Goal: Information Seeking & Learning: Learn about a topic

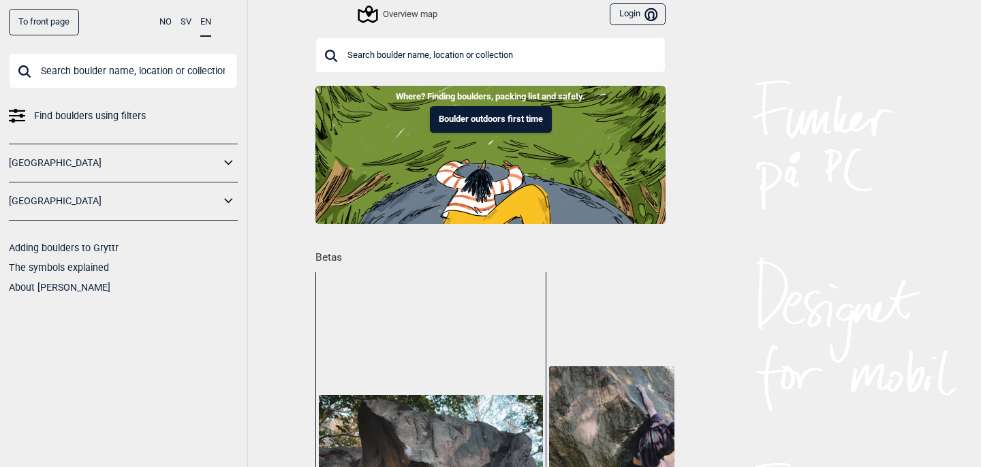
click at [221, 206] on icon at bounding box center [229, 201] width 18 height 20
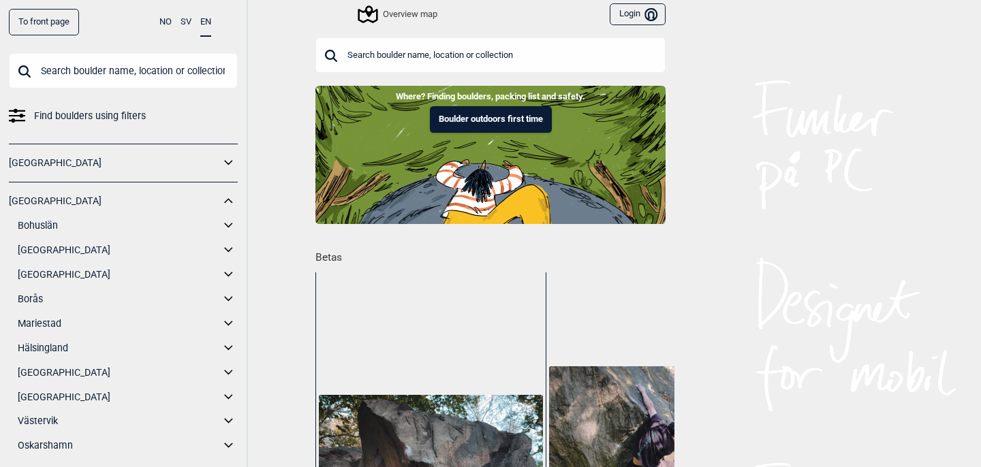
click at [55, 274] on link "[GEOGRAPHIC_DATA]" at bounding box center [119, 275] width 202 height 20
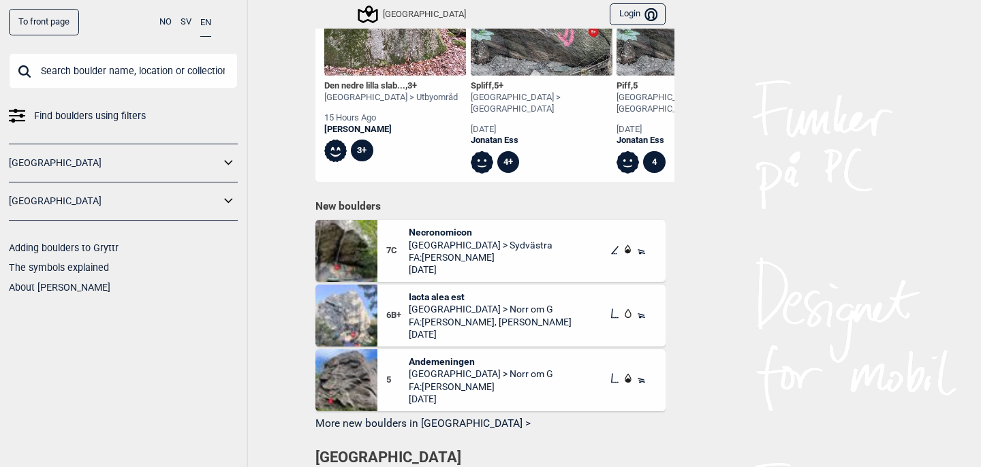
scroll to position [931, 0]
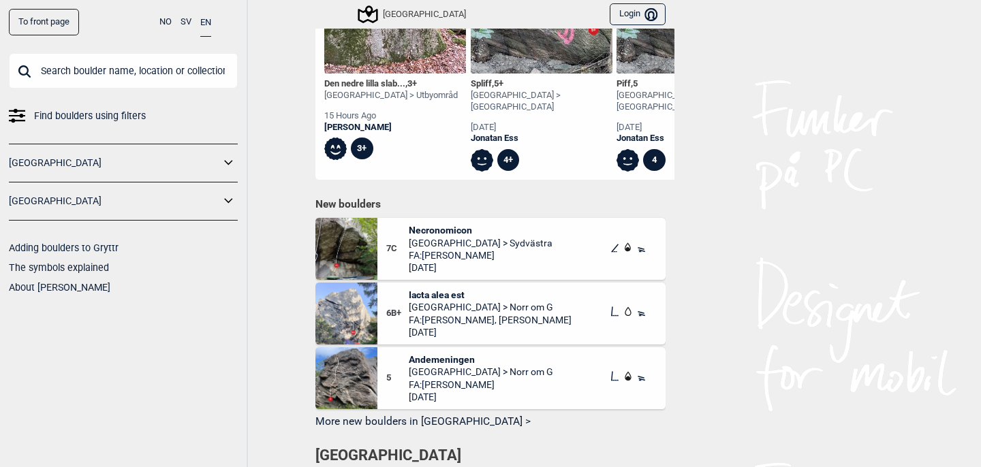
click at [432, 224] on span "Necronomicon" at bounding box center [481, 230] width 144 height 12
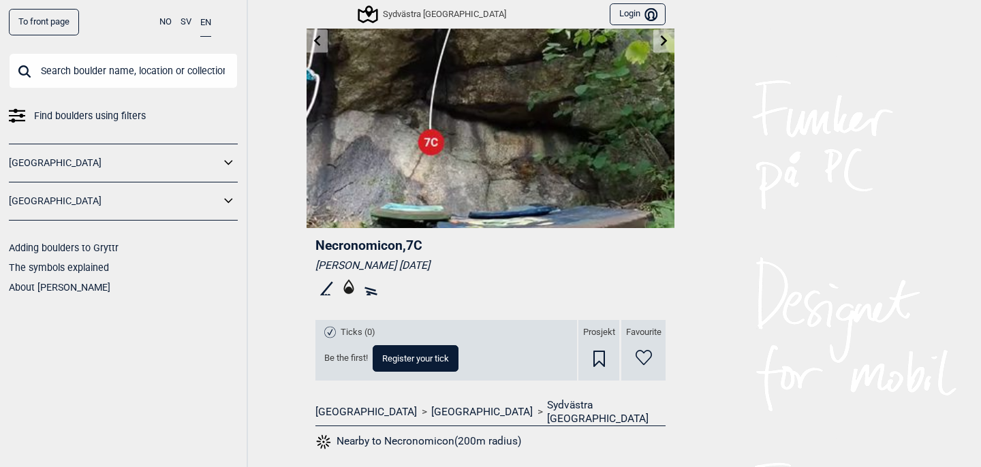
scroll to position [189, 0]
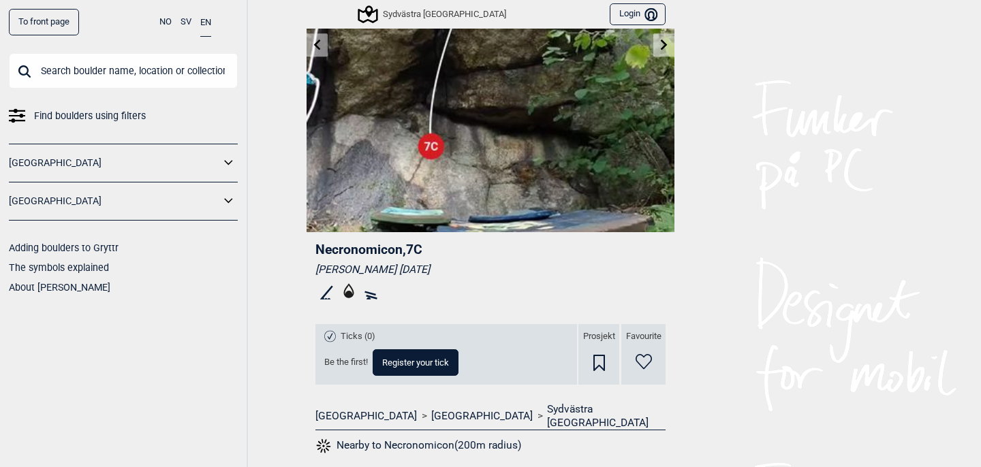
click at [409, 14] on div "Sydvästra Göteborg" at bounding box center [433, 14] width 146 height 16
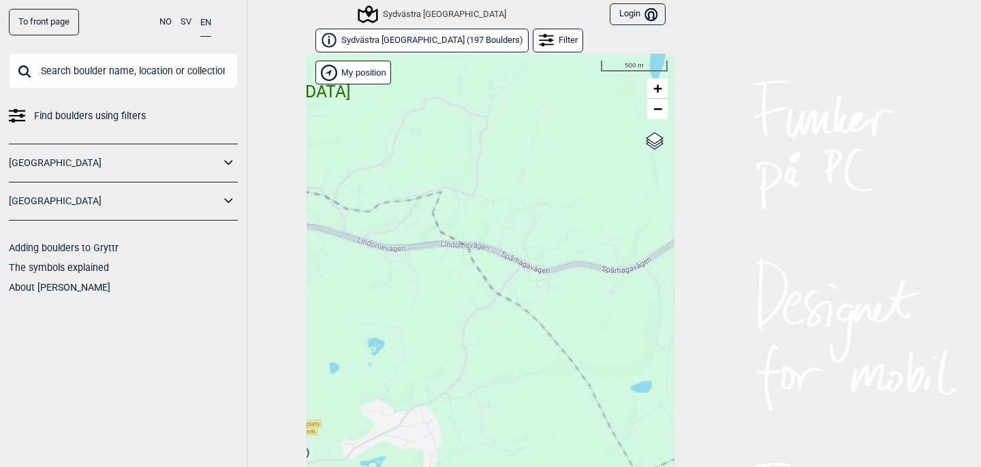
scroll to position [20, 0]
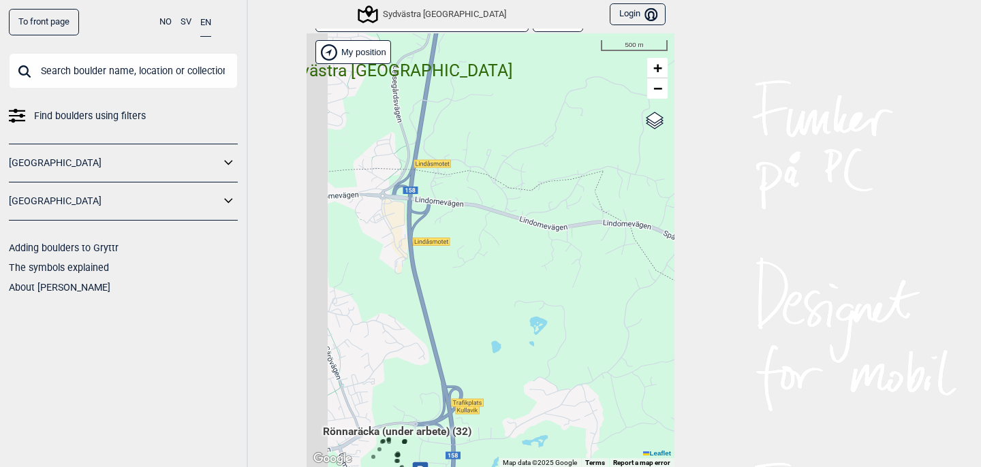
drag, startPoint x: 412, startPoint y: 301, endPoint x: 746, endPoint y: 326, distance: 334.7
click at [735, 319] on div "To front page NO SV EN Find boulders using filters Norge Sverige Adding boulder…" at bounding box center [490, 233] width 981 height 467
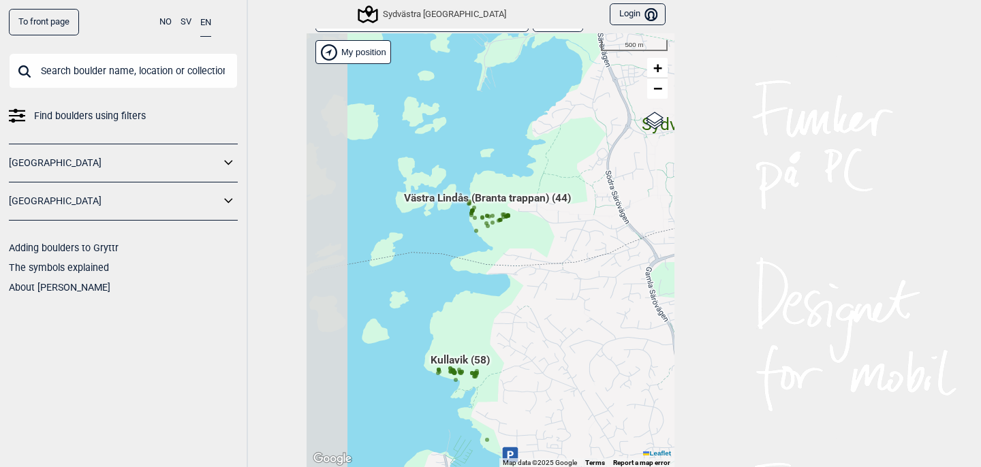
drag, startPoint x: 501, startPoint y: 254, endPoint x: 667, endPoint y: 281, distance: 167.8
click at [667, 281] on div "Hallingdal Gol Ål Stange Kolomoen Vallset Tangen Sørli Åsbygda Buskerud syd Kon…" at bounding box center [491, 250] width 368 height 435
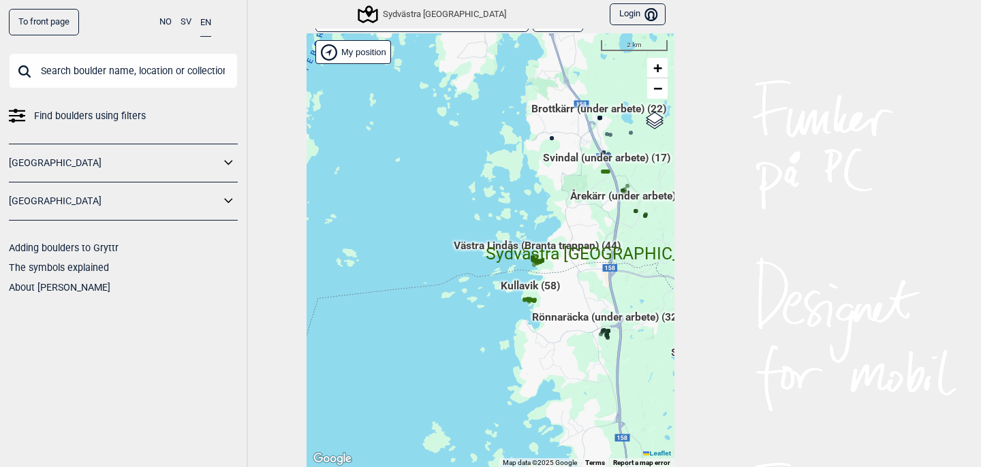
drag, startPoint x: 606, startPoint y: 275, endPoint x: 517, endPoint y: 274, distance: 89.2
click at [516, 274] on div "Hallingdal Gol Ål Stange Kolomoen Vallset Tangen Sørli Åsbygda Buskerud syd Kon…" at bounding box center [491, 250] width 368 height 435
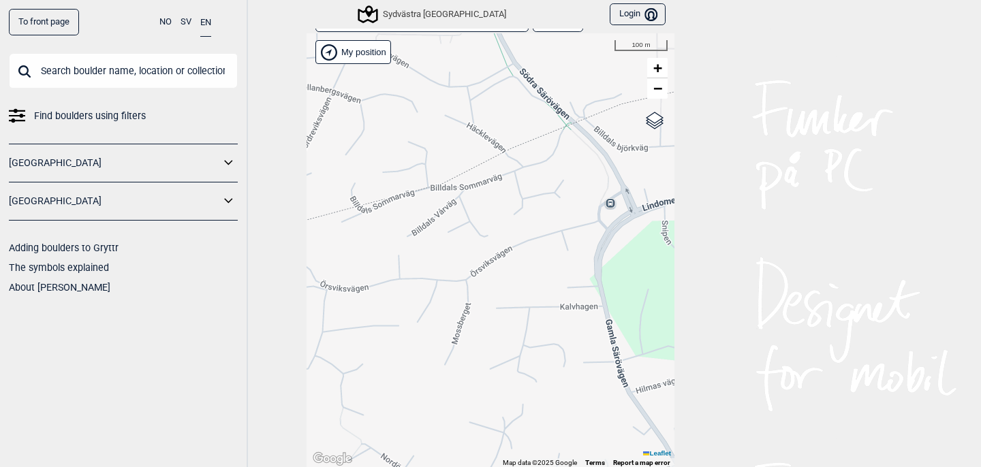
drag, startPoint x: 388, startPoint y: 214, endPoint x: 612, endPoint y: 234, distance: 225.0
click at [616, 234] on div "Hallingdal Gol Ål Stange Kolomoen Vallset Tangen Sørli Åsbygda Buskerud syd Kon…" at bounding box center [491, 250] width 368 height 435
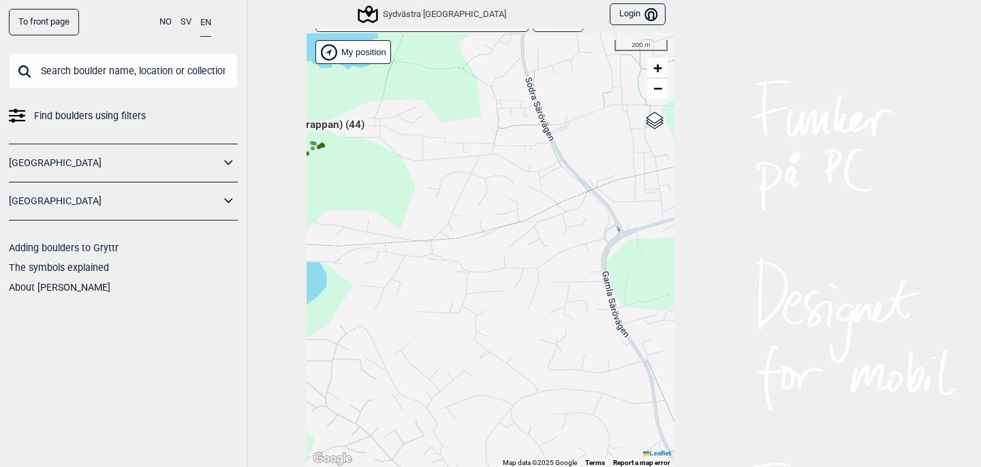
drag, startPoint x: 577, startPoint y: 185, endPoint x: 397, endPoint y: 193, distance: 180.0
click at [401, 193] on div "Hallingdal Gol Ål Stange Kolomoen Vallset Tangen Sørli Åsbygda Buskerud syd Kon…" at bounding box center [491, 250] width 368 height 435
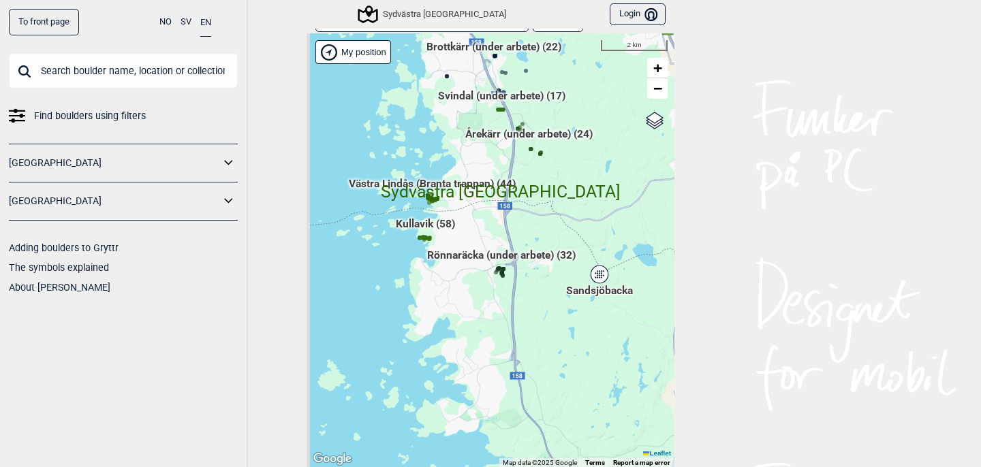
drag, startPoint x: 409, startPoint y: 201, endPoint x: 482, endPoint y: 215, distance: 73.5
click at [482, 215] on div "Hallingdal Gol Ål Stange Kolomoen Vallset Tangen Sørli Åsbygda Buskerud syd Kon…" at bounding box center [491, 250] width 368 height 435
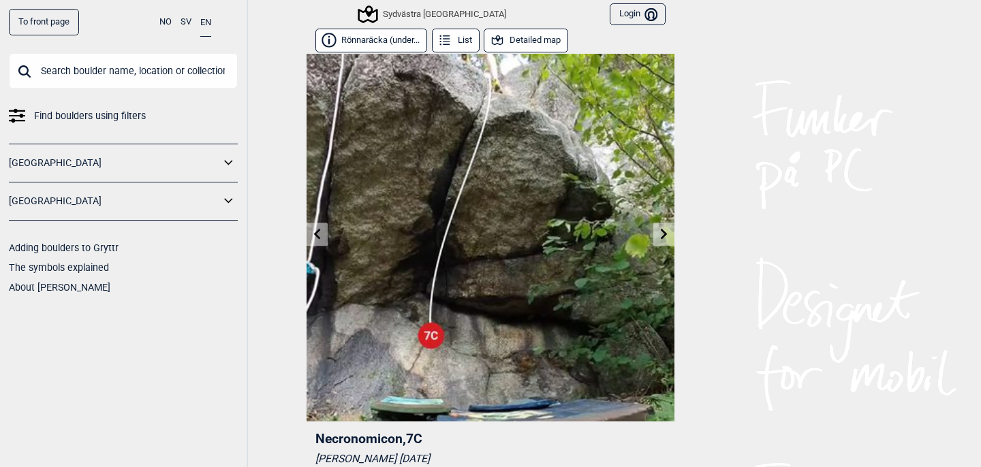
click at [550, 46] on button "Detailed map" at bounding box center [526, 41] width 84 height 24
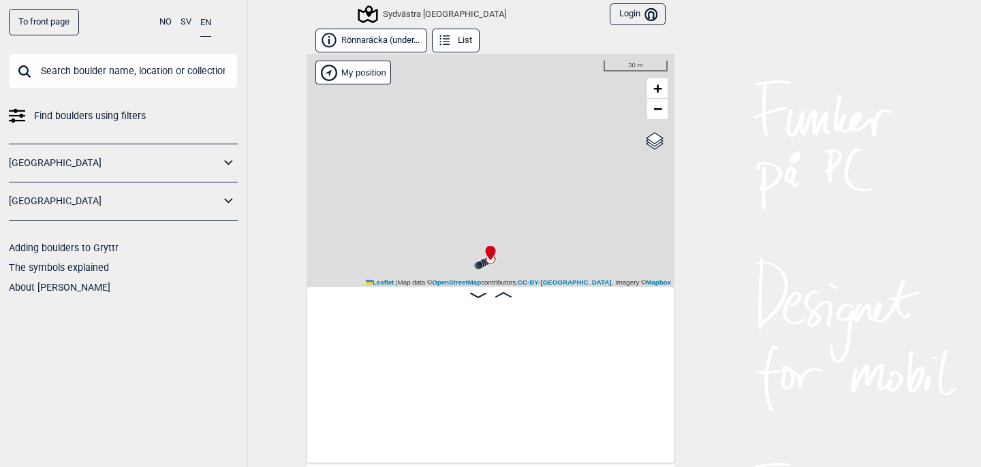
scroll to position [0, 226]
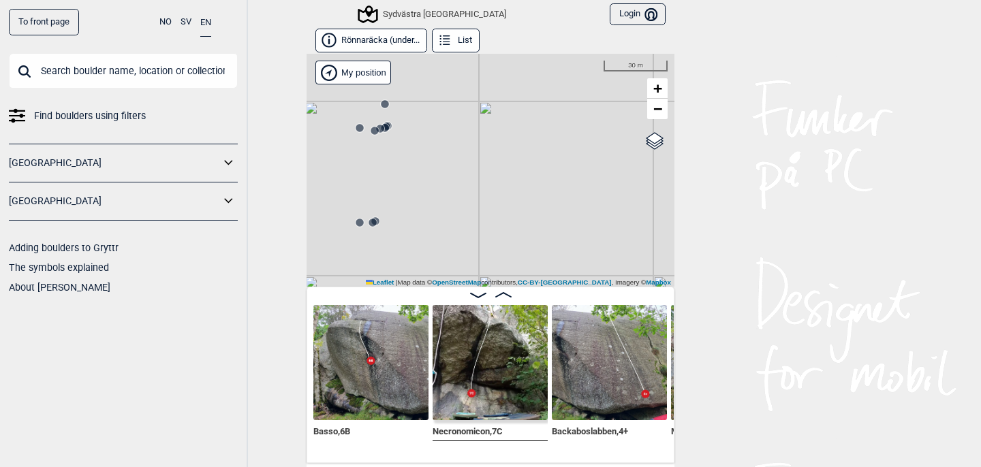
drag, startPoint x: 528, startPoint y: 121, endPoint x: 472, endPoint y: 208, distance: 103.0
click at [472, 208] on div "Sydvästra Göteborg My position 30 m + − OpenStreetMap Google satellite Leaflet …" at bounding box center [491, 170] width 368 height 233
click at [658, 110] on span "−" at bounding box center [657, 108] width 9 height 17
click at [653, 106] on span "−" at bounding box center [657, 108] width 9 height 17
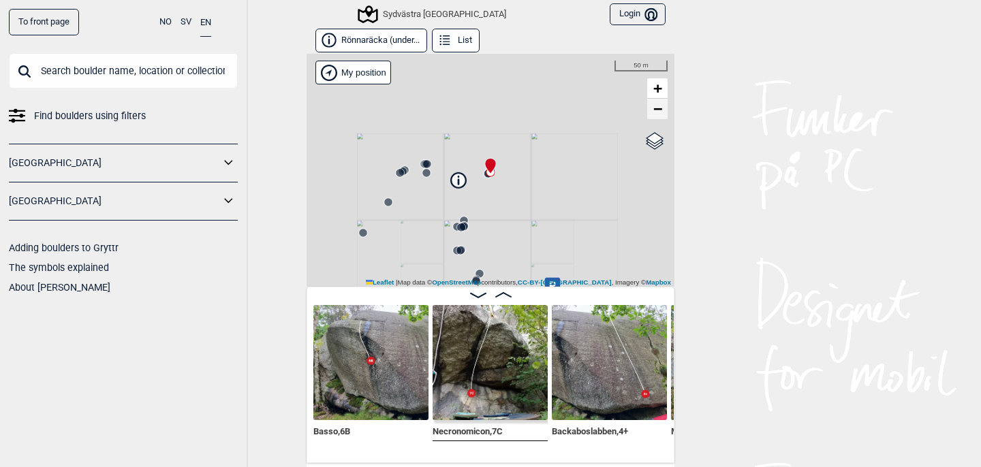
click at [653, 106] on span "−" at bounding box center [657, 108] width 9 height 17
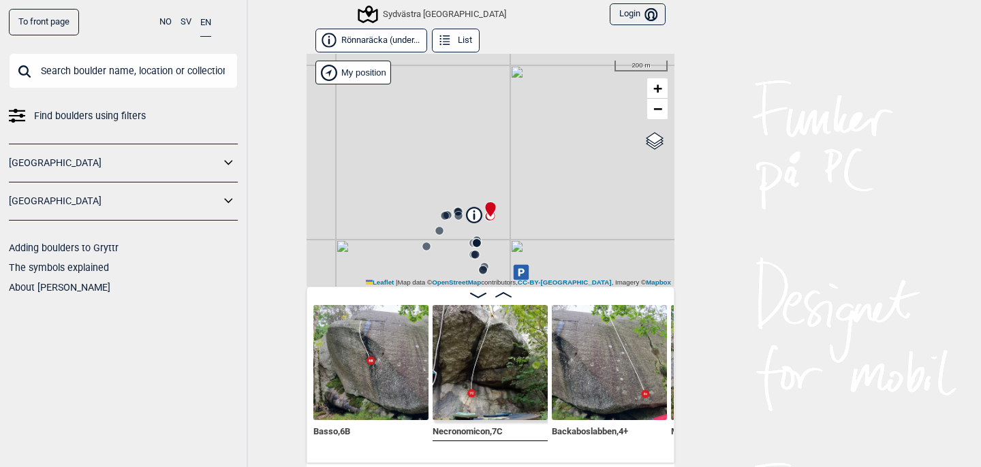
click at [475, 217] on icon at bounding box center [474, 214] width 15 height 15
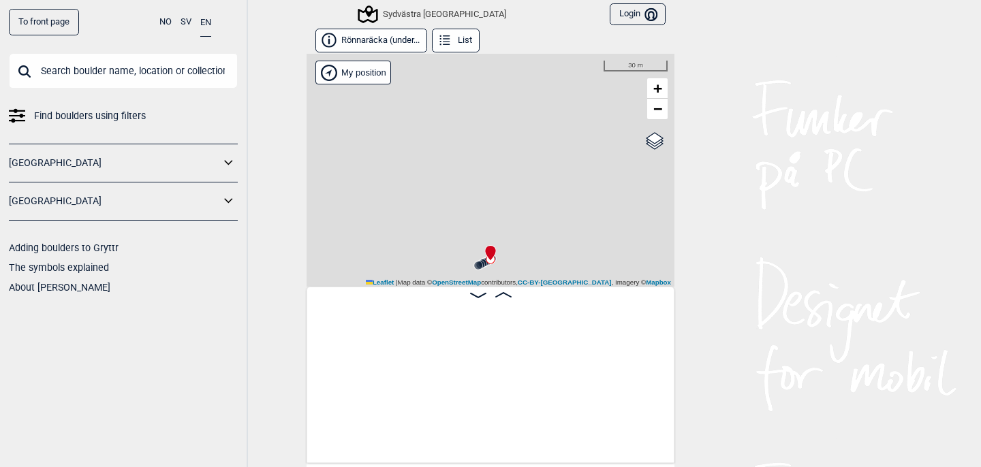
scroll to position [0, 226]
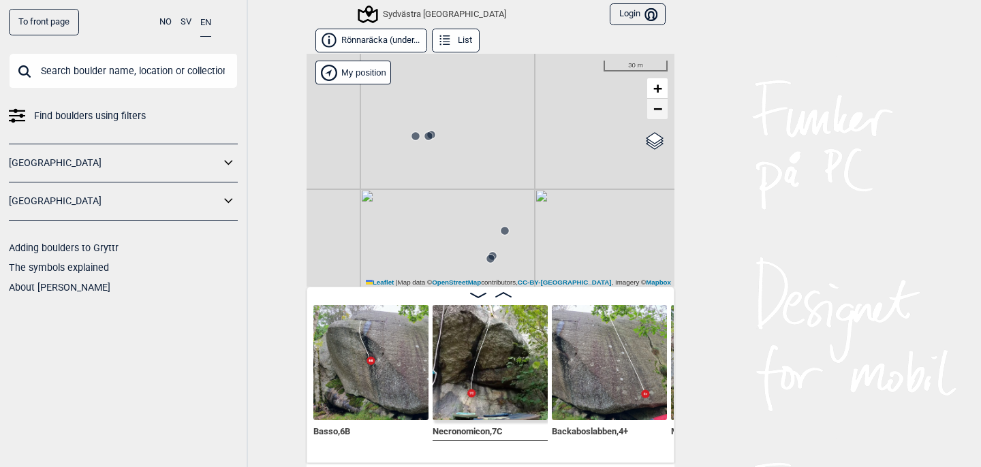
click at [661, 112] on span "−" at bounding box center [657, 108] width 9 height 17
click at [659, 112] on span "−" at bounding box center [657, 108] width 9 height 17
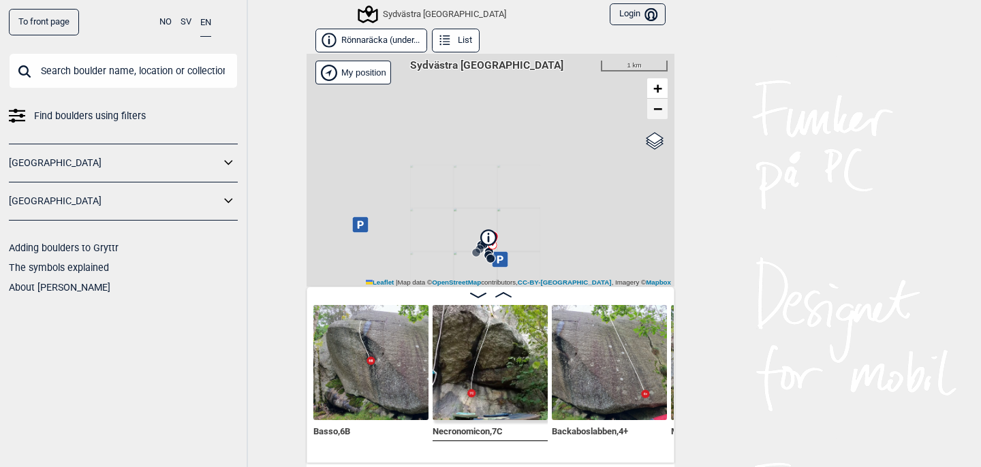
click at [659, 112] on span "−" at bounding box center [657, 108] width 9 height 17
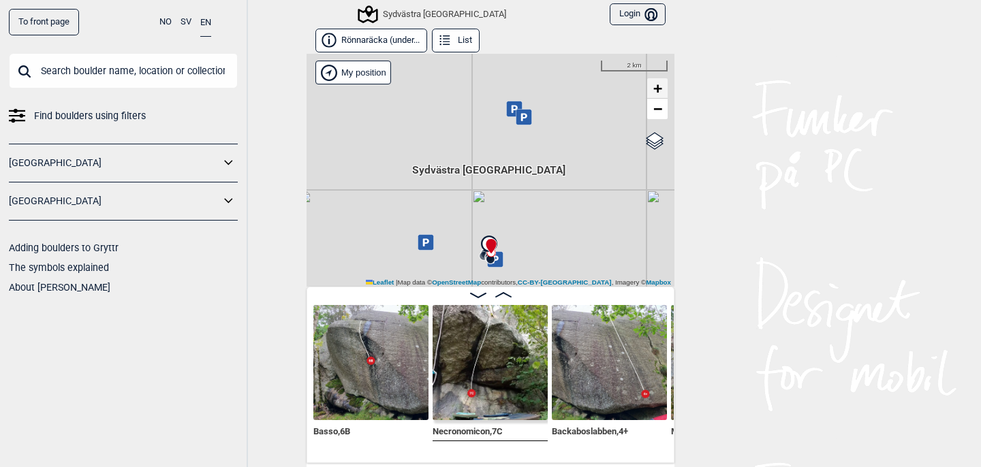
click at [659, 87] on span "+" at bounding box center [657, 88] width 9 height 17
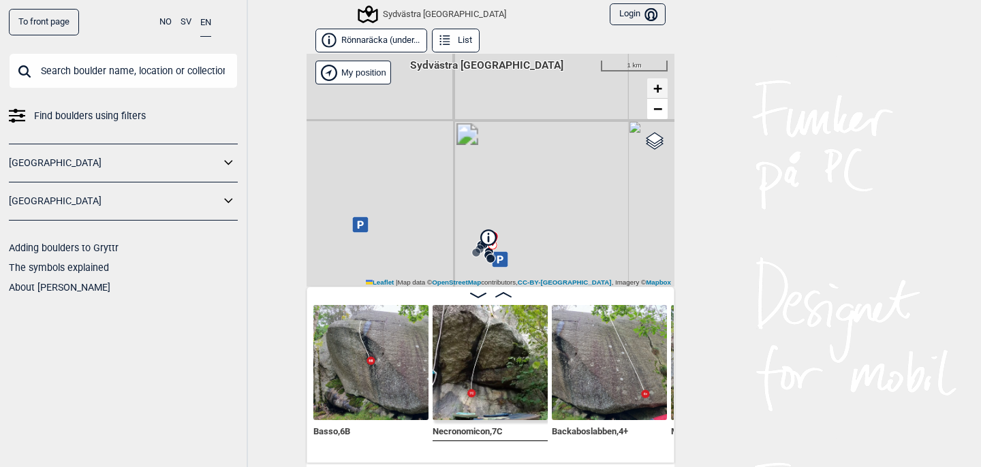
click at [659, 87] on span "+" at bounding box center [657, 88] width 9 height 17
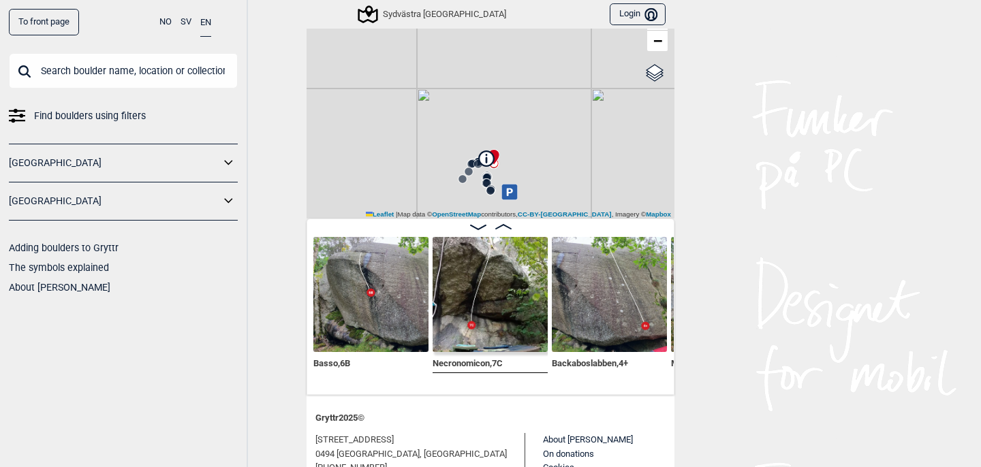
scroll to position [78, 0]
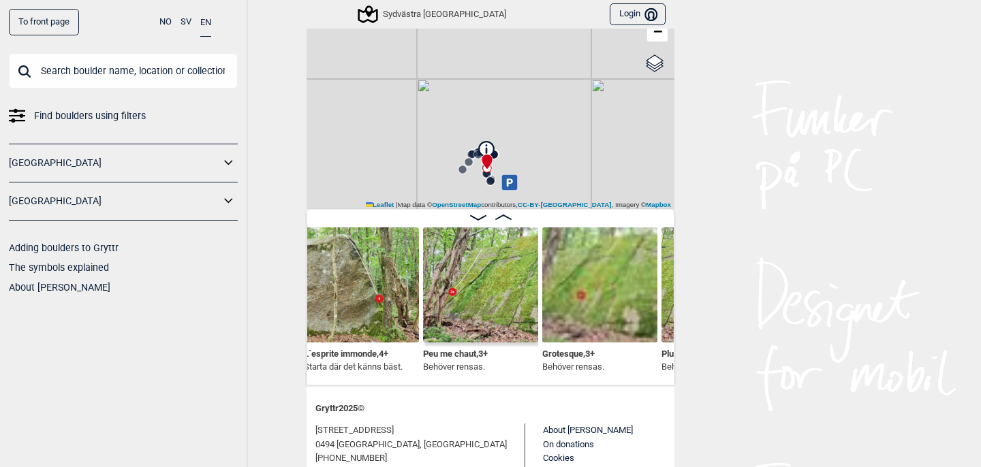
scroll to position [0, 1195]
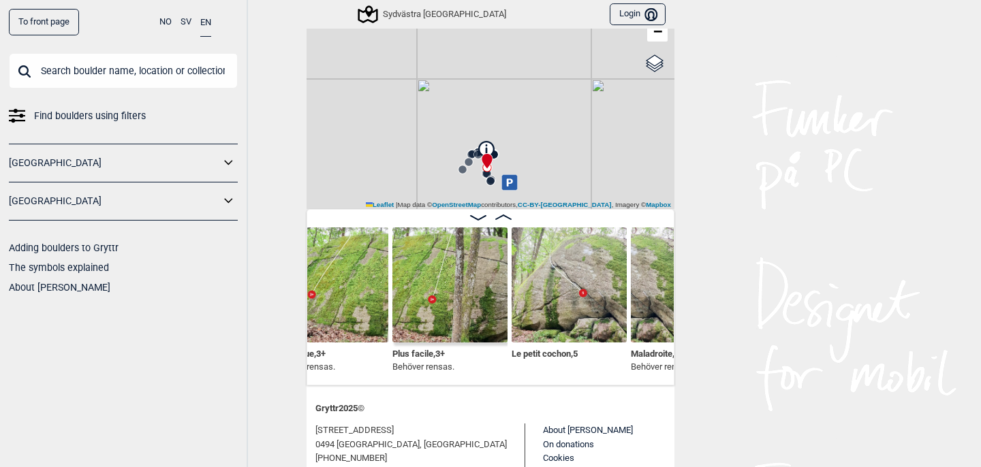
scroll to position [0, 1460]
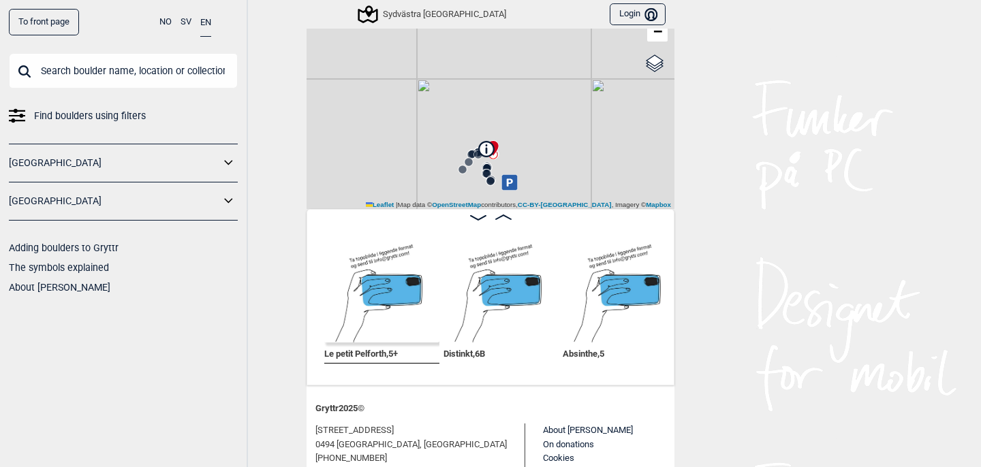
scroll to position [0, 3080]
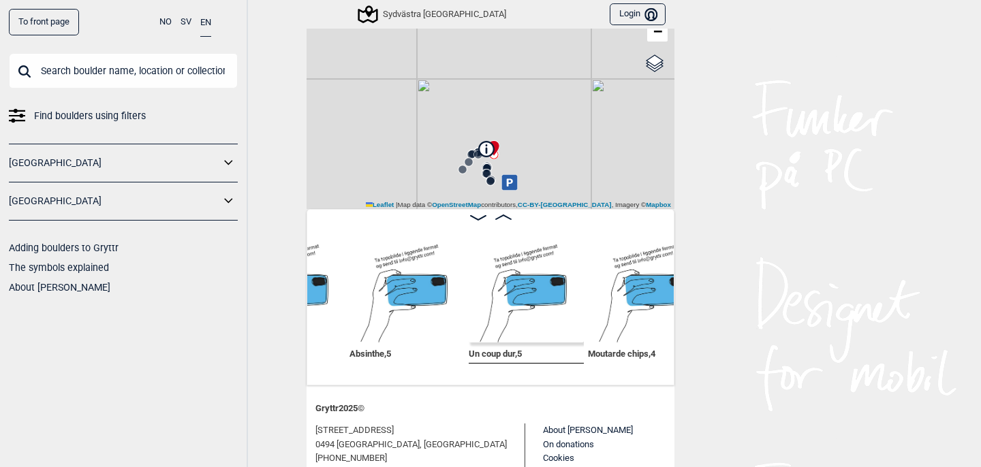
scroll to position [0, 3325]
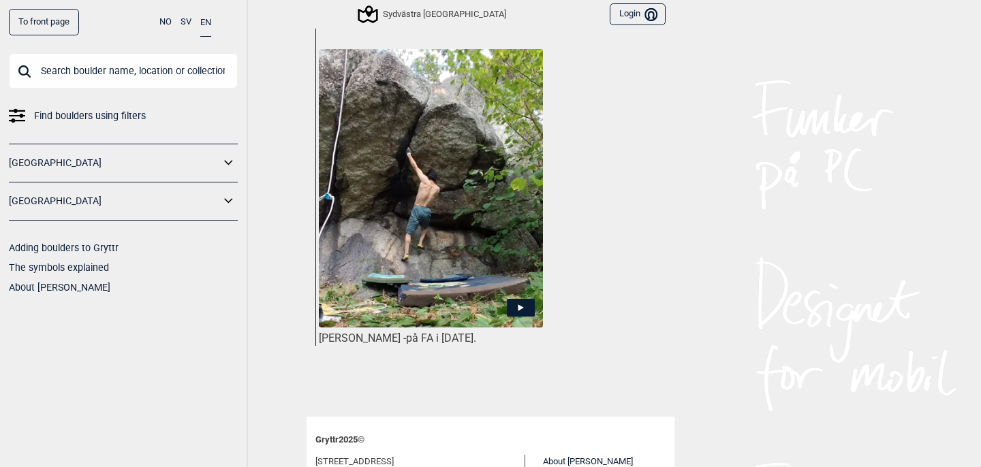
scroll to position [681, 0]
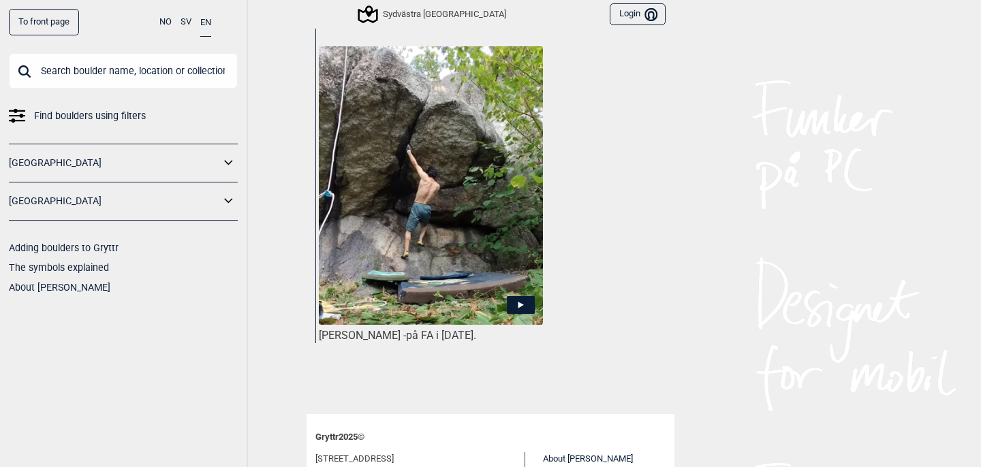
click at [526, 296] on icon at bounding box center [521, 305] width 28 height 18
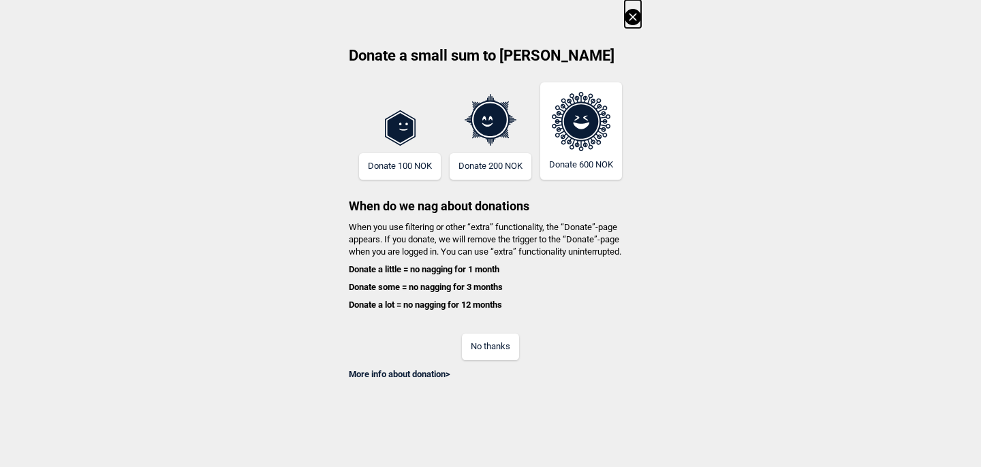
click at [493, 345] on button "No thanks" at bounding box center [490, 347] width 57 height 27
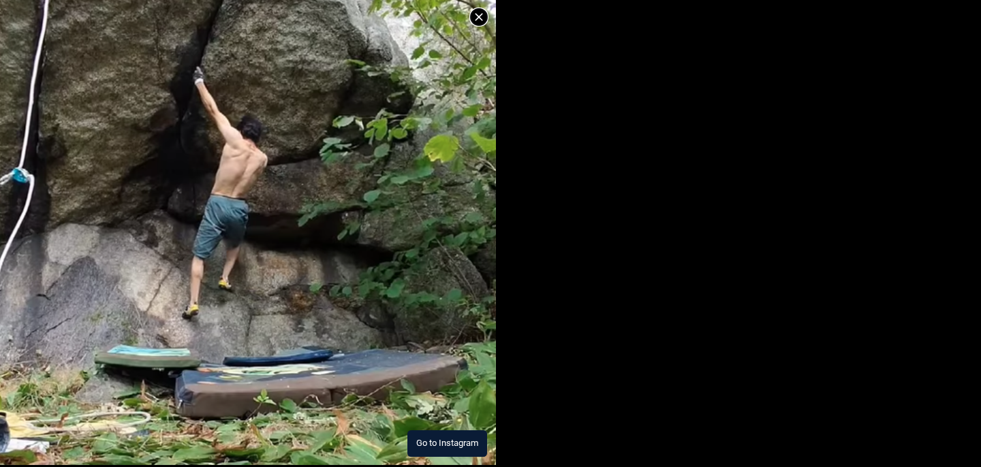
click at [413, 428] on img at bounding box center [248, 157] width 496 height 616
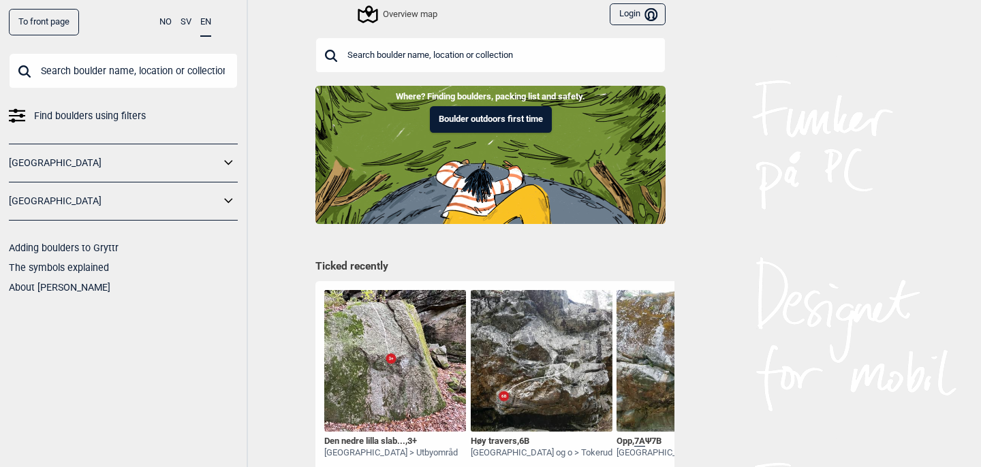
click at [232, 217] on div "[GEOGRAPHIC_DATA]" at bounding box center [123, 202] width 229 height 38
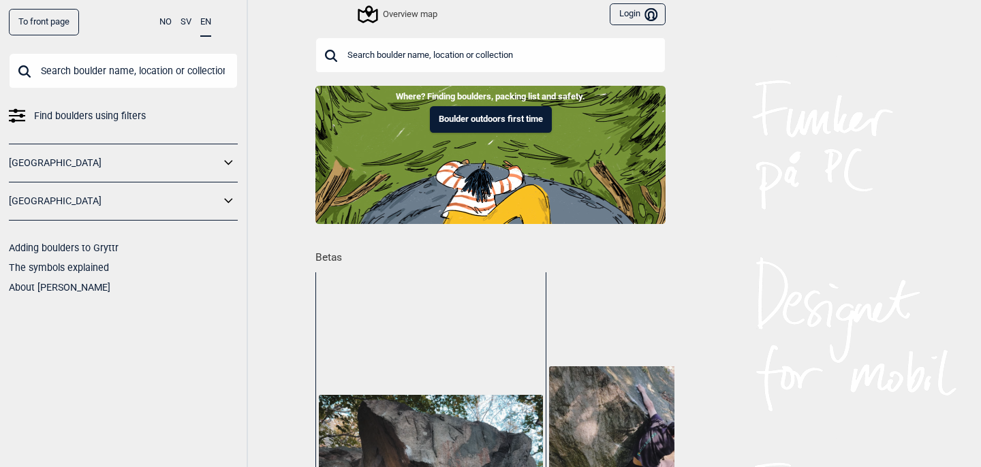
click at [230, 200] on icon at bounding box center [229, 201] width 18 height 20
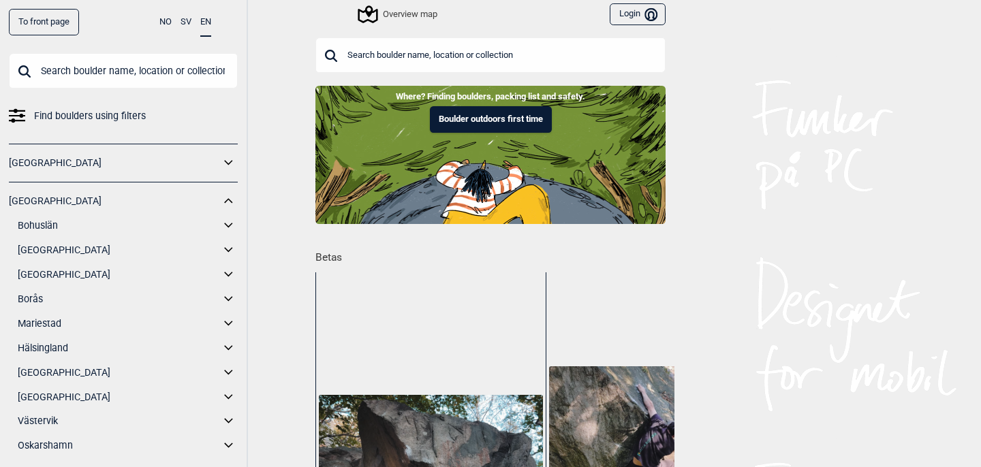
click at [104, 277] on link "Göteborg" at bounding box center [119, 275] width 202 height 20
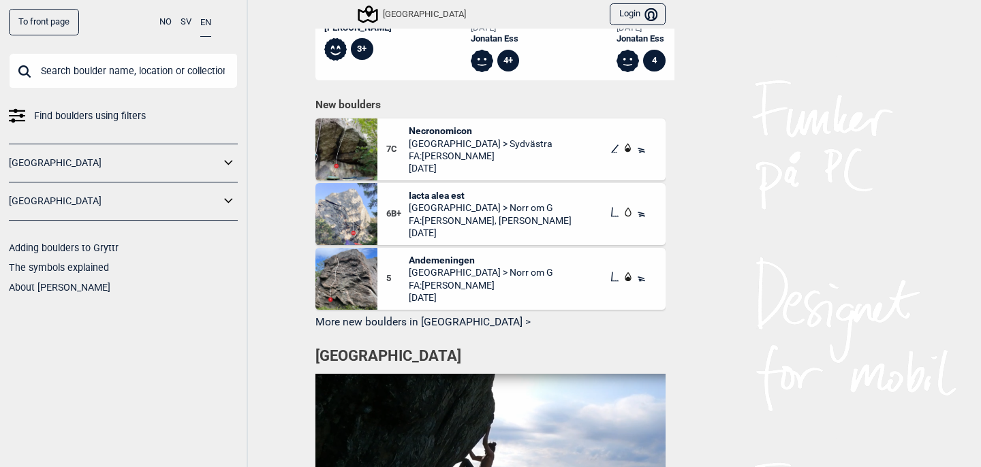
scroll to position [1032, 0]
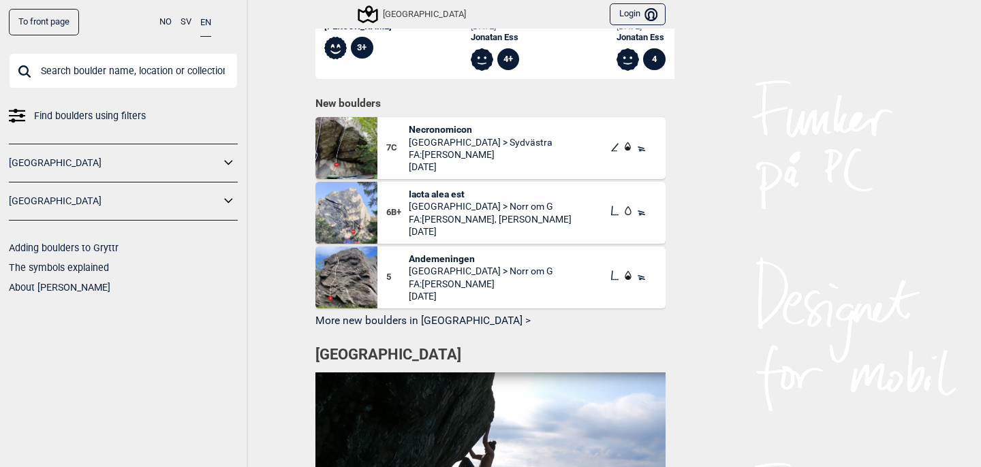
click at [366, 97] on h1 "New boulders" at bounding box center [490, 104] width 350 height 14
click at [447, 313] on button "More new boulders in Göteborg >" at bounding box center [490, 321] width 350 height 21
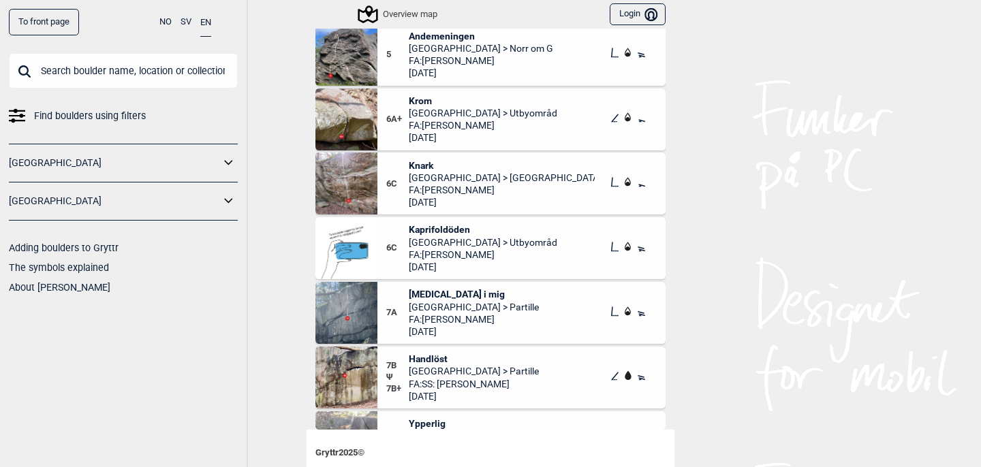
scroll to position [188, 0]
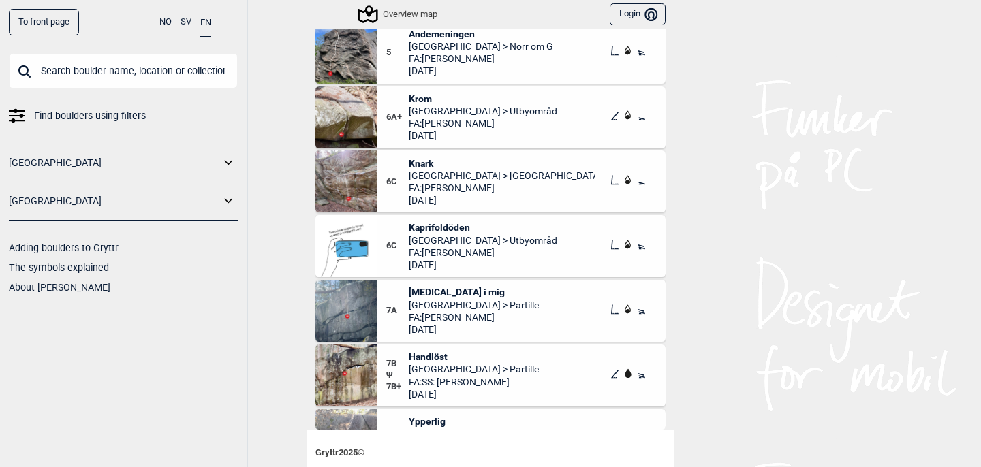
click at [433, 226] on span "Kaprifoldöden" at bounding box center [483, 227] width 149 height 12
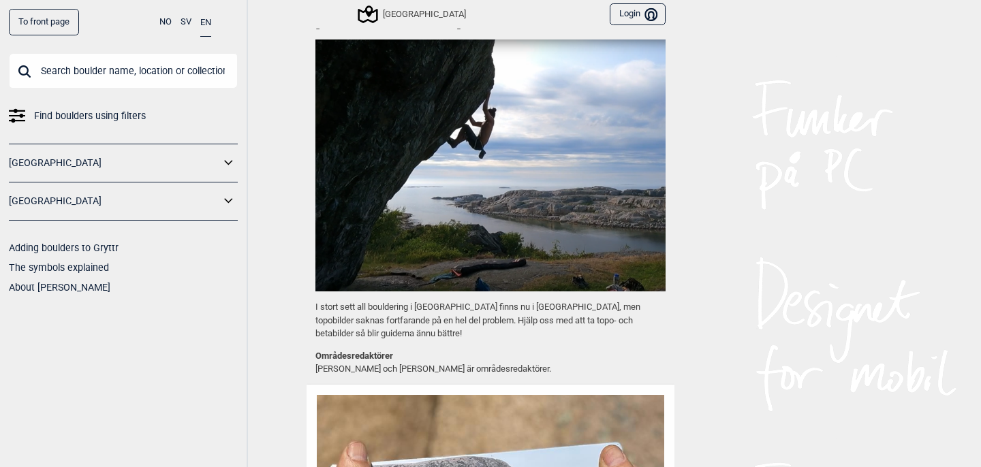
scroll to position [1364, 0]
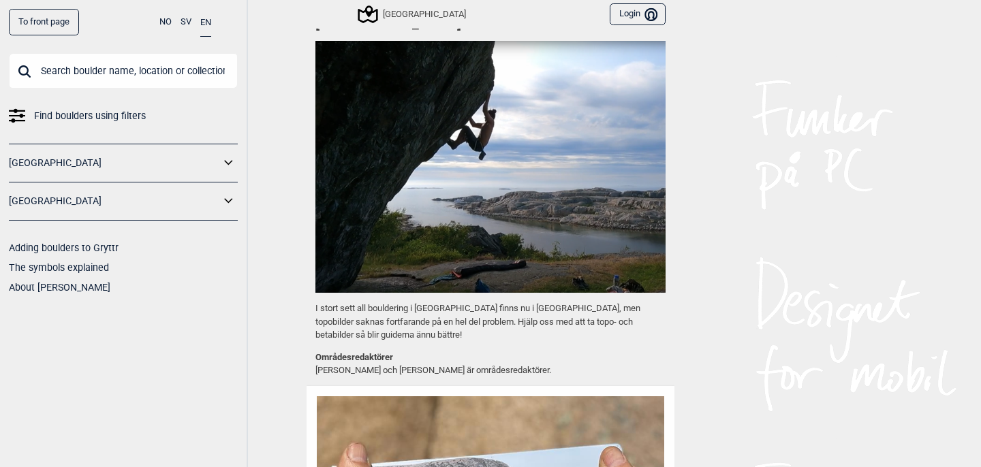
click at [477, 175] on img at bounding box center [490, 167] width 350 height 252
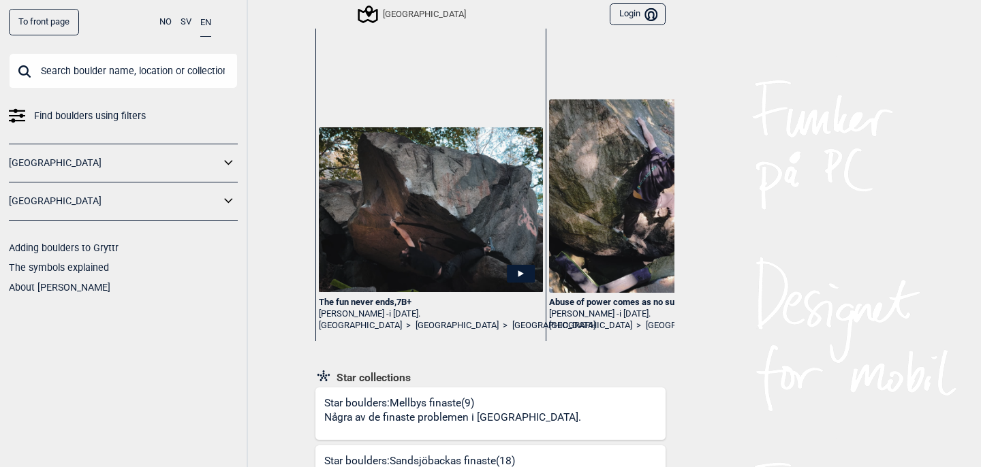
scroll to position [0, 0]
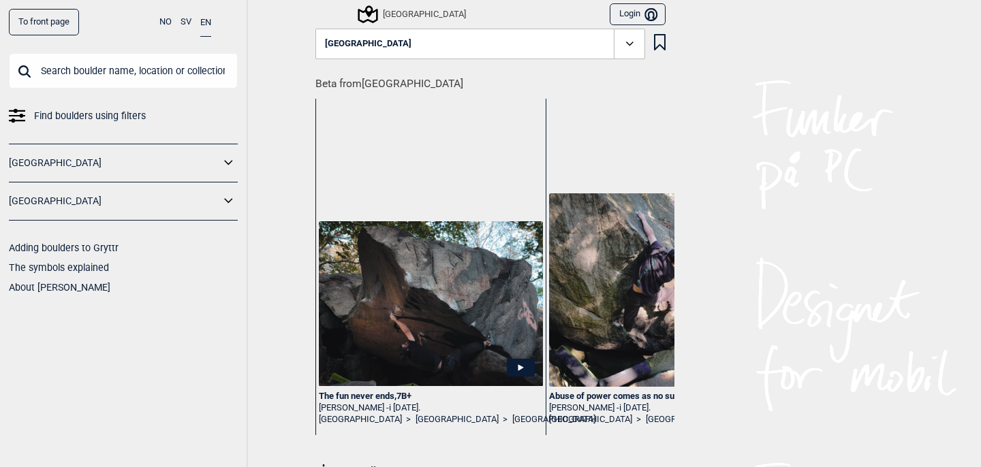
click at [409, 15] on div "Göteborg" at bounding box center [413, 14] width 106 height 16
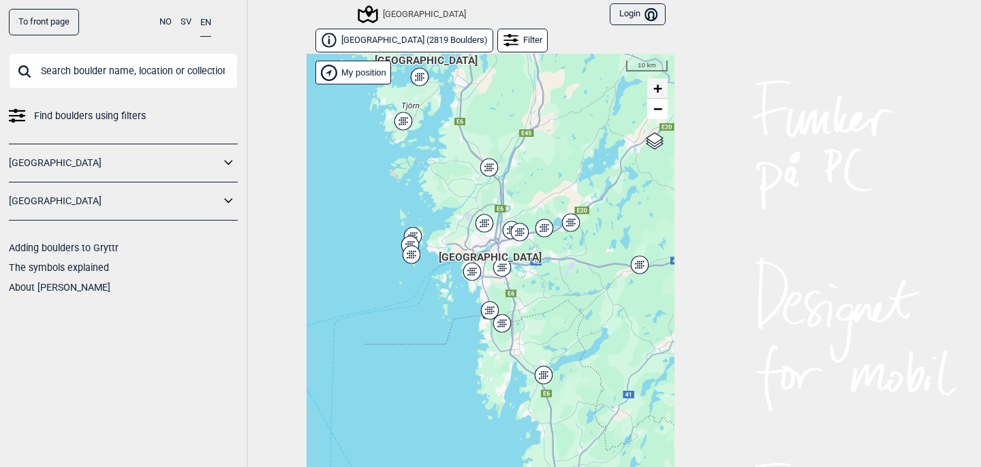
click at [662, 83] on link "+" at bounding box center [657, 88] width 20 height 20
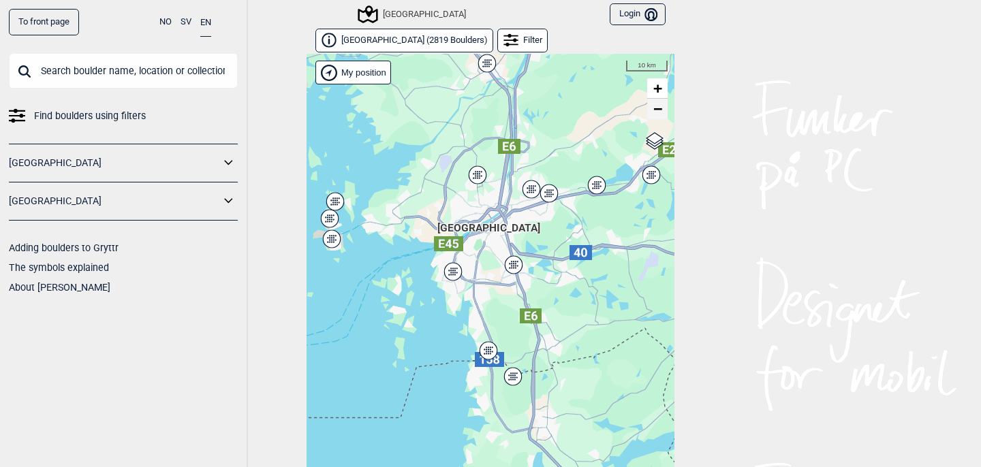
scroll to position [20, 0]
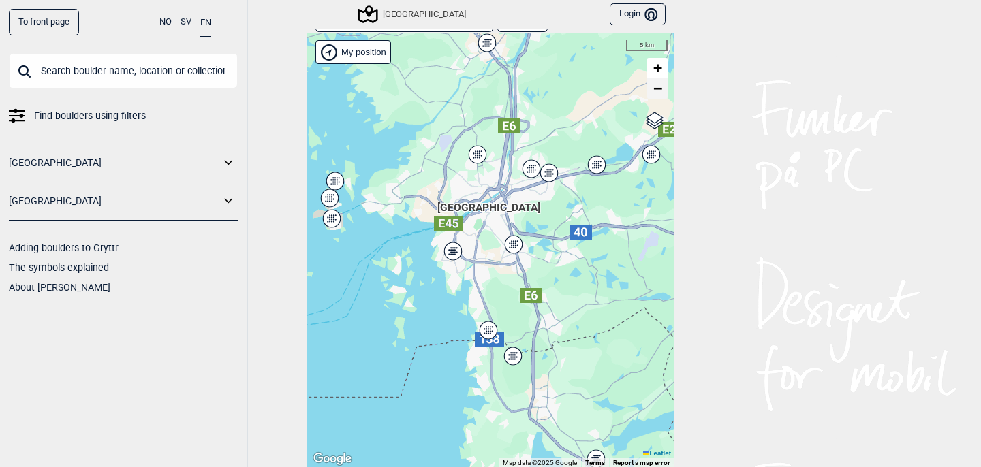
click at [661, 83] on span "−" at bounding box center [657, 88] width 9 height 17
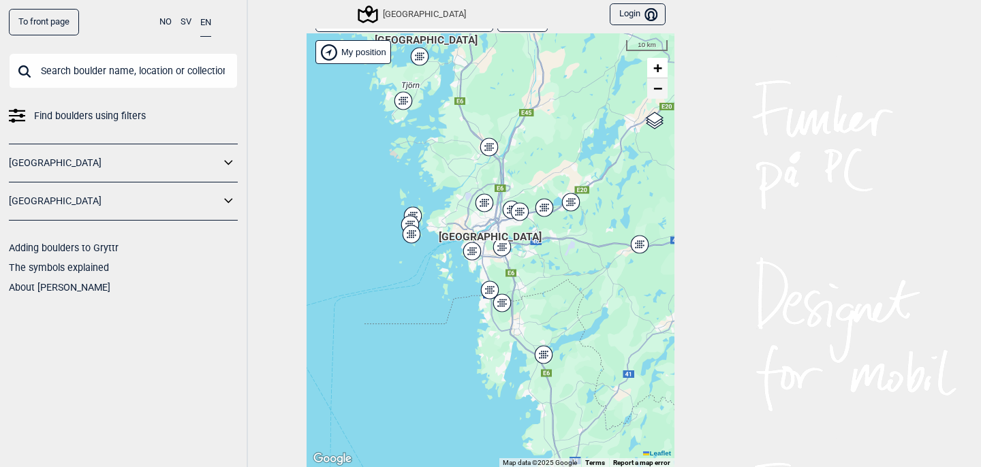
click at [661, 83] on span "−" at bounding box center [657, 88] width 9 height 17
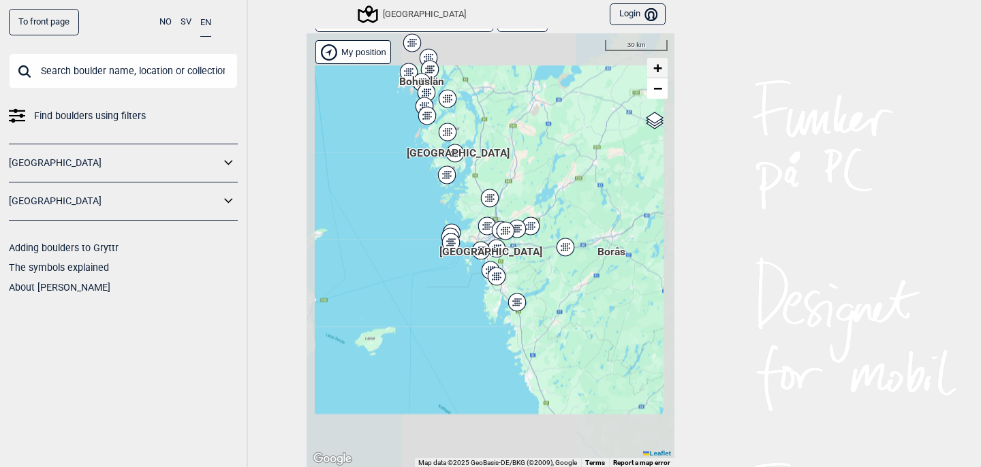
click at [658, 66] on span "+" at bounding box center [657, 67] width 9 height 17
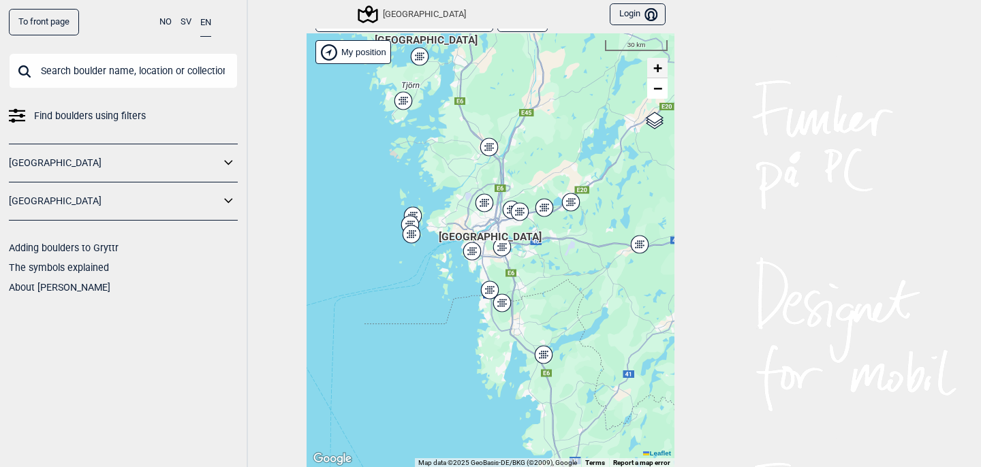
click at [658, 66] on span "+" at bounding box center [657, 67] width 9 height 17
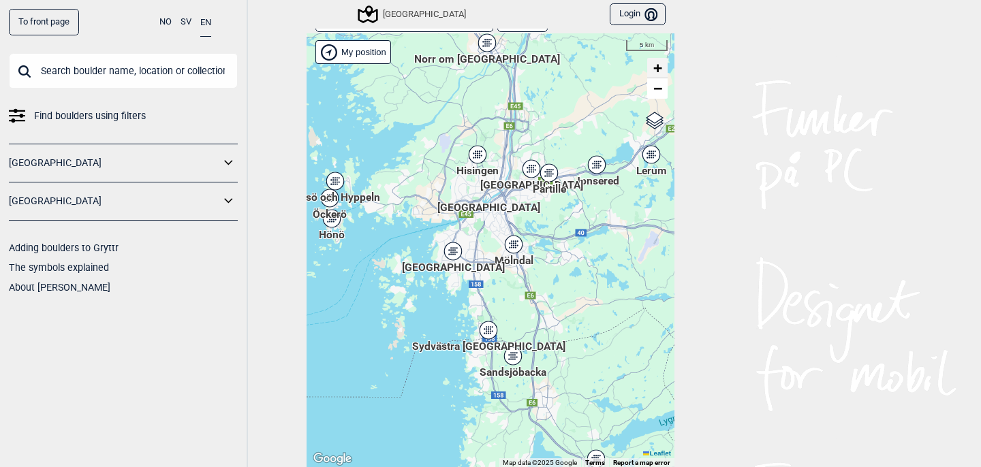
click at [658, 66] on span "+" at bounding box center [657, 67] width 9 height 17
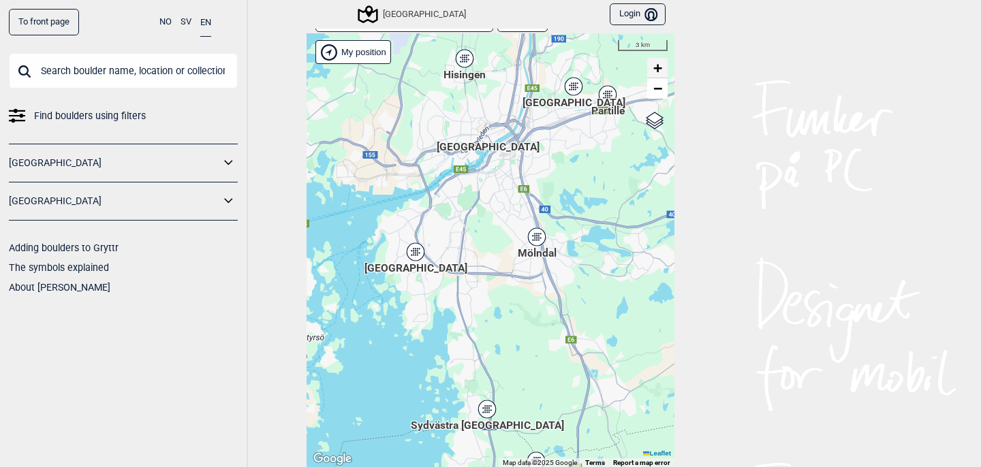
click at [658, 66] on span "+" at bounding box center [657, 67] width 9 height 17
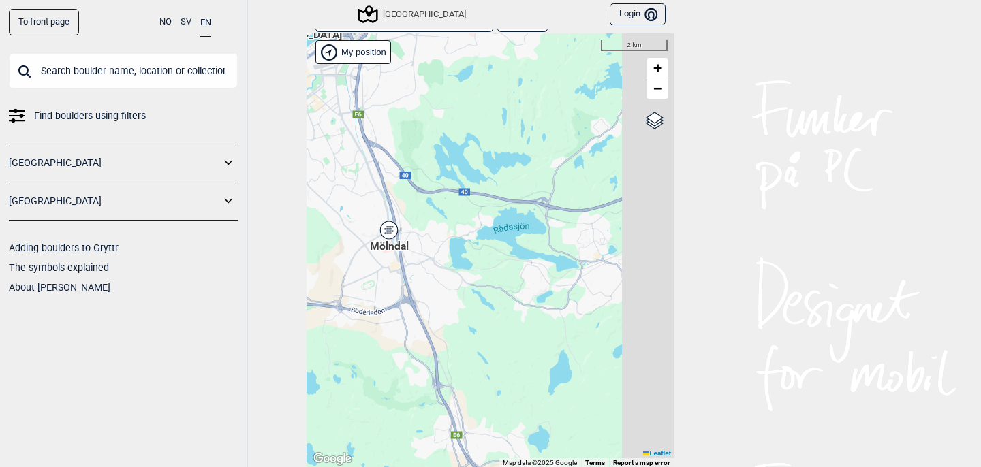
drag, startPoint x: 619, startPoint y: 202, endPoint x: 380, endPoint y: 232, distance: 240.4
click at [380, 232] on div "Hallingdal Stange Buskerud syd Oslo og omegn Follo Østfold Drammen/Asker" at bounding box center [491, 250] width 368 height 435
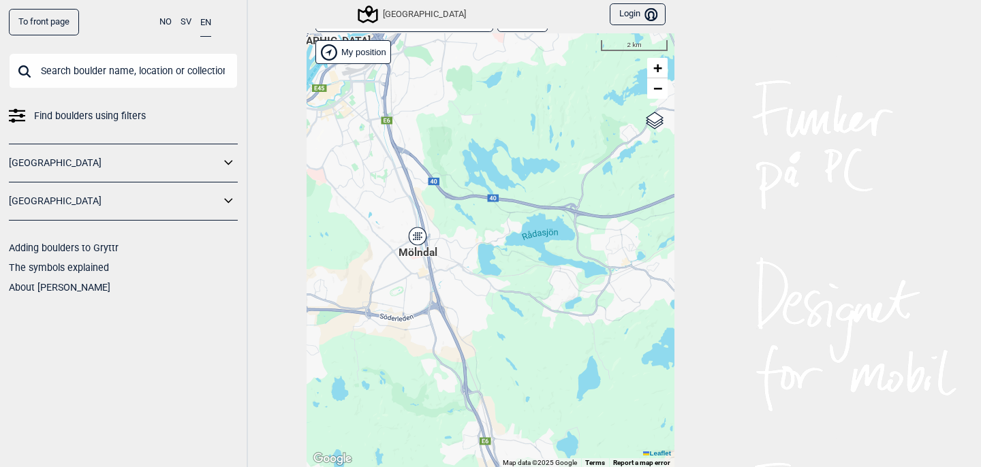
drag, startPoint x: 540, startPoint y: 139, endPoint x: 590, endPoint y: 134, distance: 50.0
click at [590, 134] on div "Hallingdal Stange Buskerud syd Oslo og omegn Follo Østfold Drammen/Asker" at bounding box center [491, 250] width 368 height 435
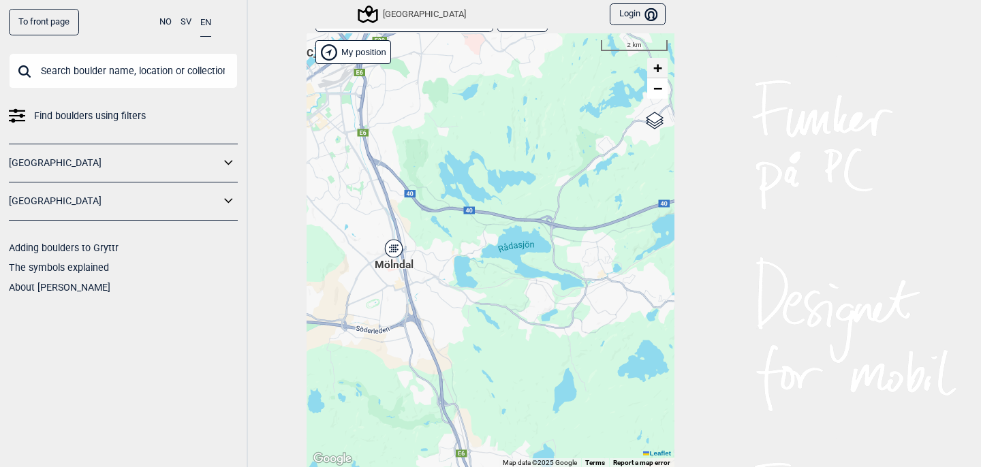
click at [660, 61] on span "+" at bounding box center [657, 67] width 9 height 17
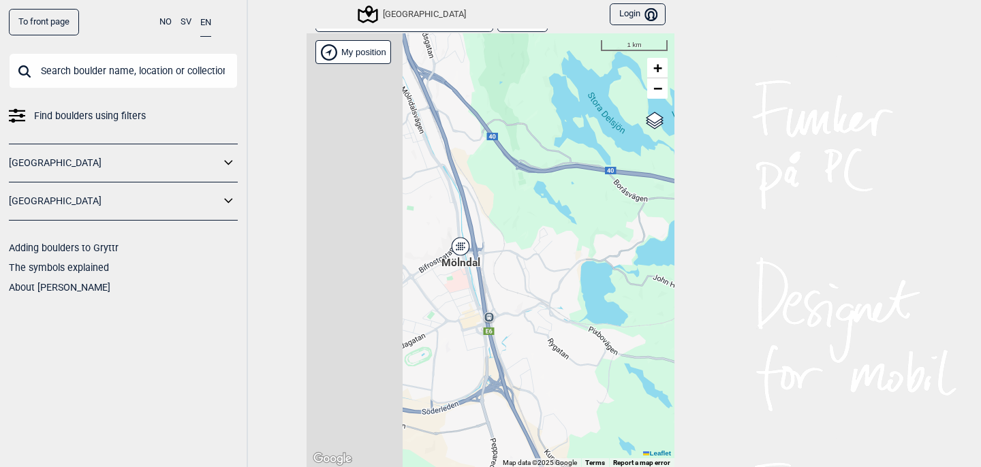
drag, startPoint x: 404, startPoint y: 178, endPoint x: 567, endPoint y: 177, distance: 162.8
click at [567, 178] on div "Hallingdal Stange Buskerud syd Oslo og omegn Follo Østfold Drammen/Asker" at bounding box center [491, 250] width 368 height 435
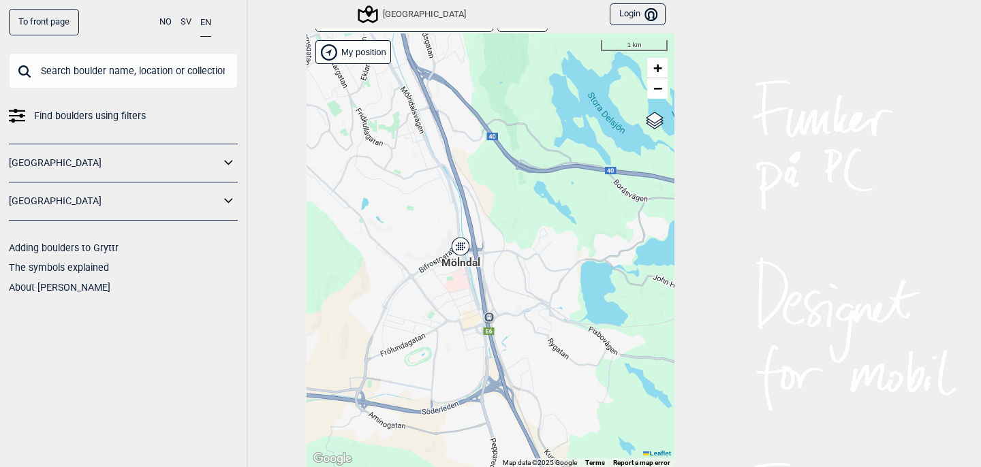
click at [460, 246] on div "Mölndal" at bounding box center [460, 247] width 8 height 8
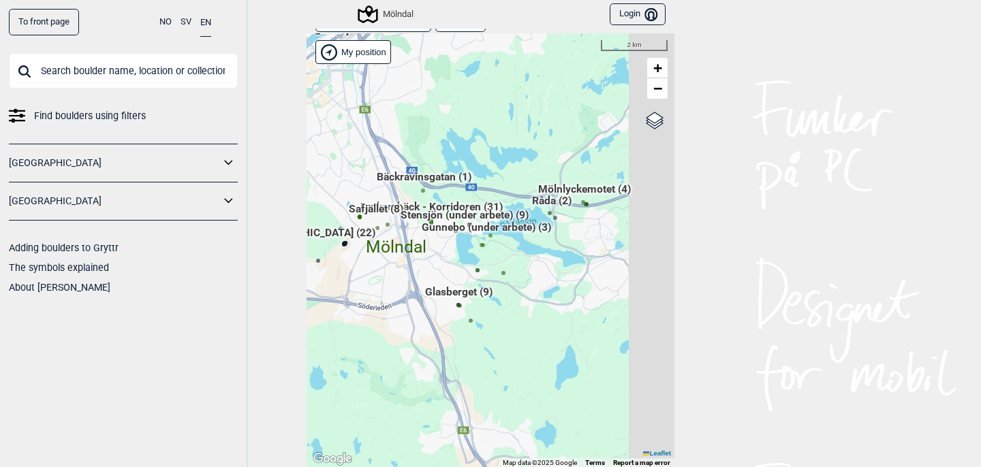
drag, startPoint x: 574, startPoint y: 275, endPoint x: 443, endPoint y: 281, distance: 130.3
click at [443, 281] on div "Hallingdal Stange Buskerud syd Oslo og omegn Follo Østfold Drammen/Asker" at bounding box center [491, 250] width 368 height 435
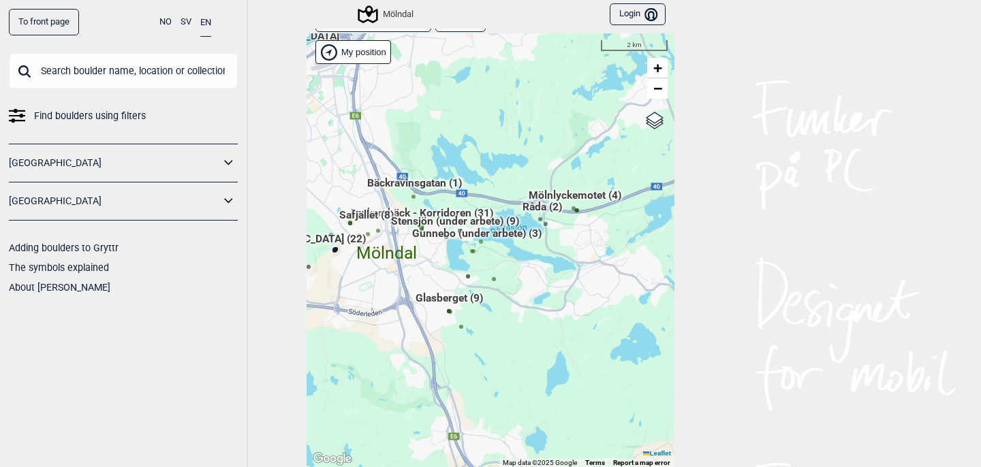
drag, startPoint x: 435, startPoint y: 276, endPoint x: 510, endPoint y: 279, distance: 75.0
click at [497, 279] on icon at bounding box center [493, 279] width 7 height 7
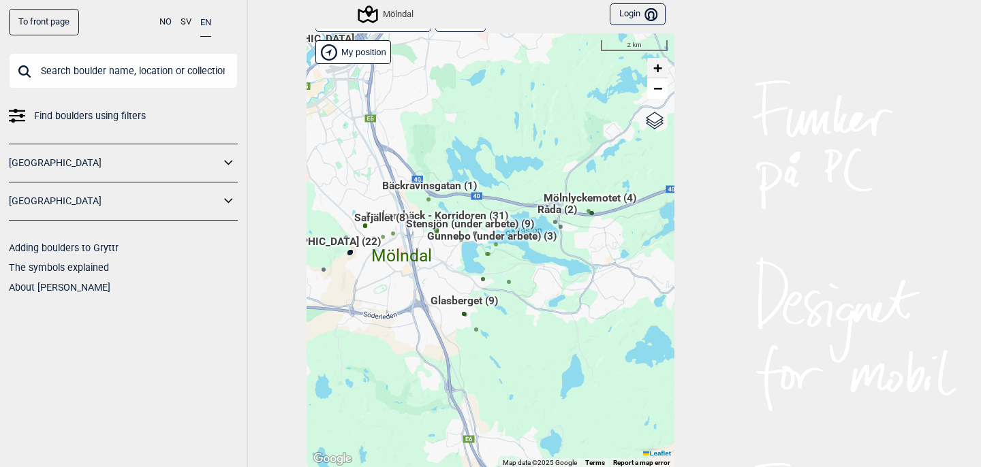
click at [655, 67] on span "+" at bounding box center [657, 67] width 9 height 17
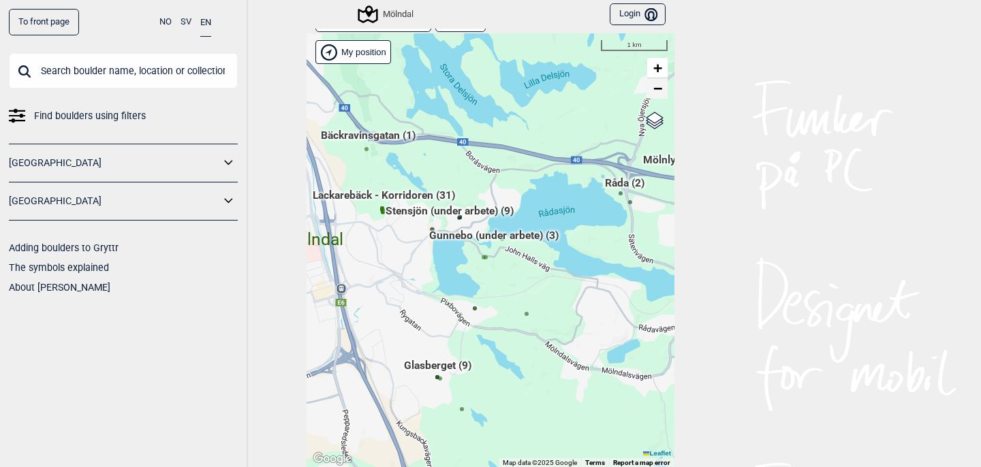
click at [658, 87] on span "−" at bounding box center [657, 88] width 9 height 17
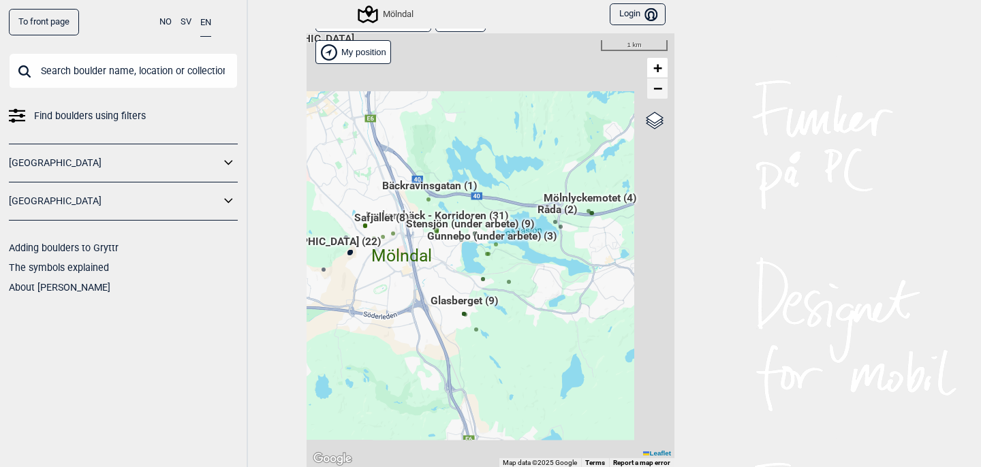
click at [658, 87] on span "−" at bounding box center [657, 88] width 9 height 17
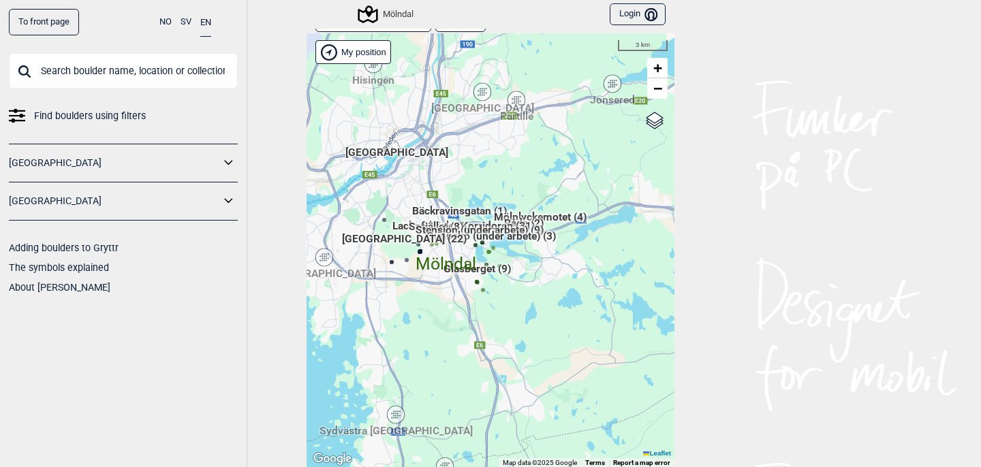
click at [502, 168] on div "Hallingdal Stange Buskerud syd Oslo og omegn Follo Østfold Drammen/Asker" at bounding box center [491, 250] width 368 height 435
click at [517, 98] on div "Partille" at bounding box center [516, 100] width 8 height 8
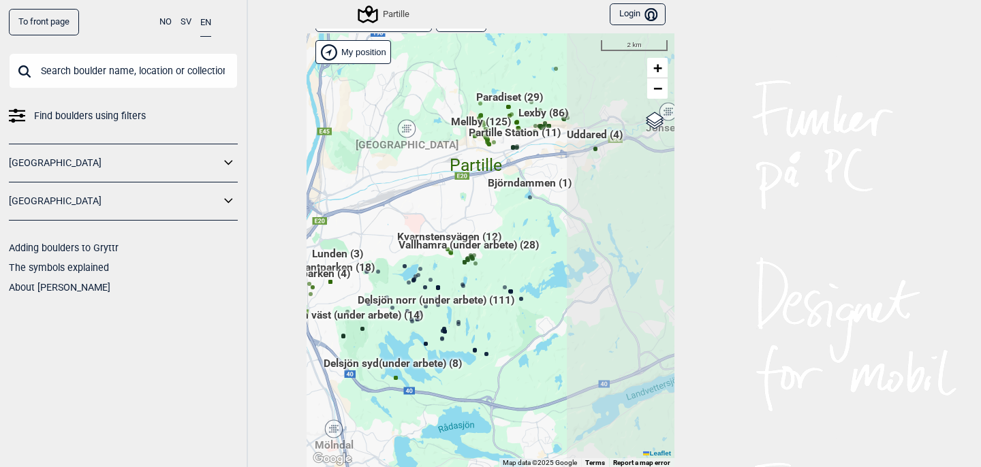
drag, startPoint x: 577, startPoint y: 112, endPoint x: 454, endPoint y: 195, distance: 148.1
click at [454, 196] on div "Hallingdal Stange Buskerud syd Oslo og omegn Follo Østfold Drammen/Asker" at bounding box center [491, 250] width 368 height 435
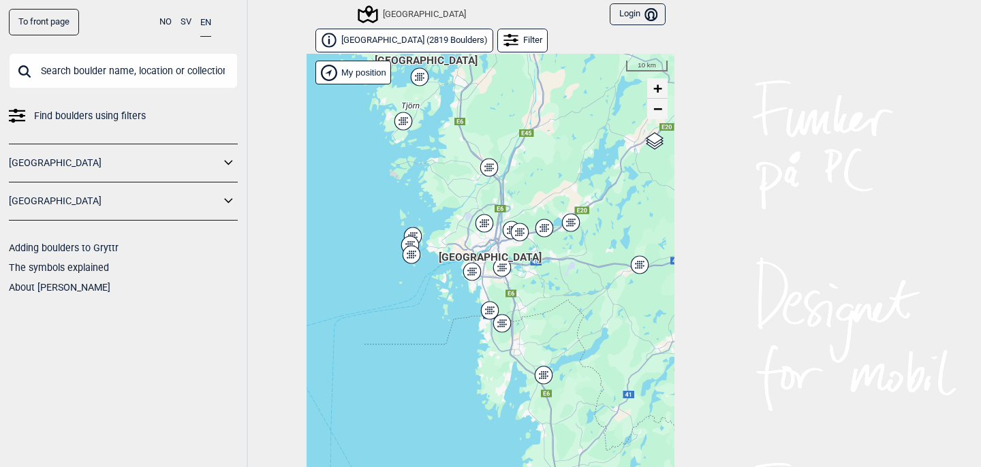
click at [655, 88] on span "+" at bounding box center [657, 88] width 9 height 17
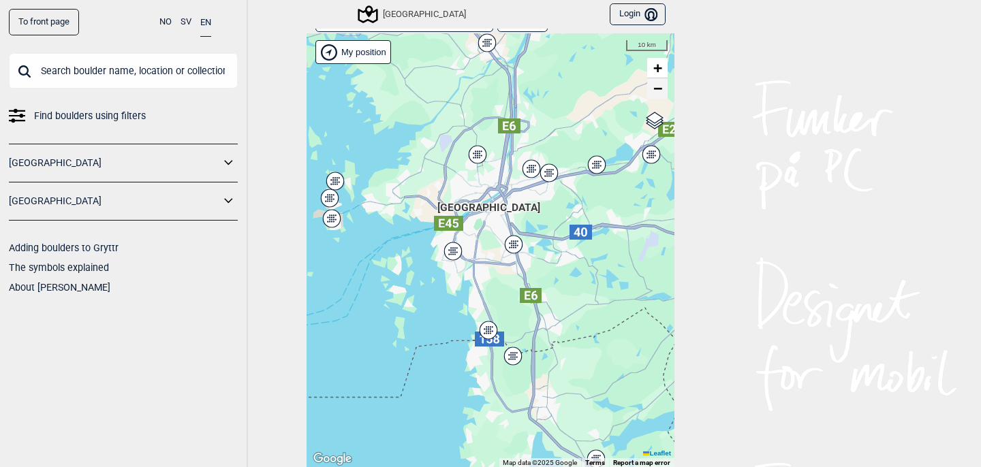
click at [655, 87] on span "−" at bounding box center [657, 88] width 9 height 17
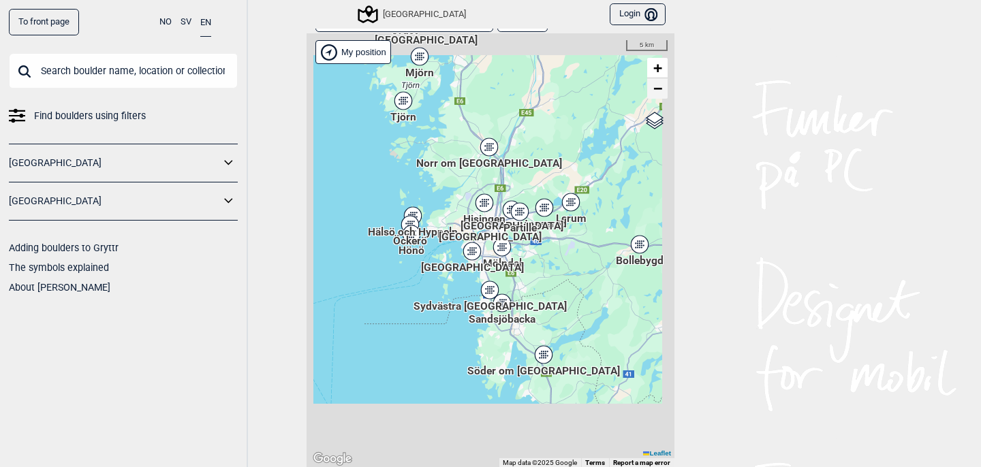
click at [655, 87] on span "−" at bounding box center [657, 88] width 9 height 17
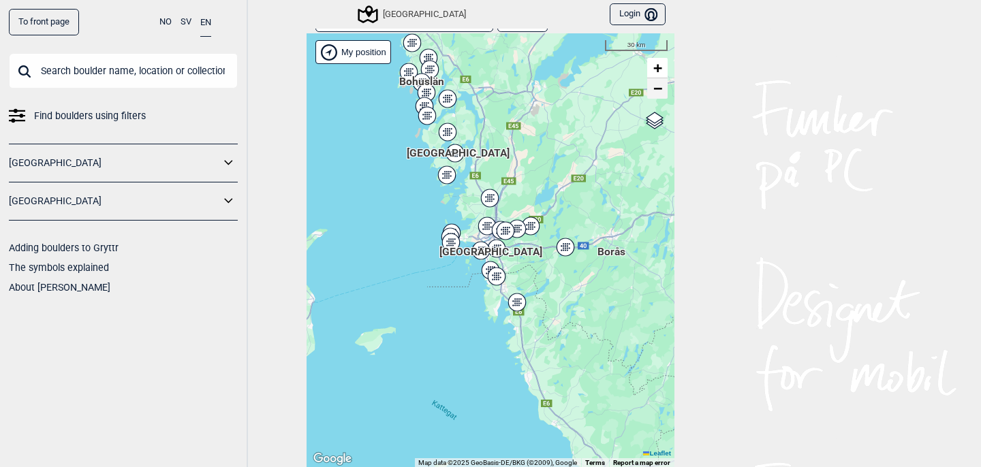
click at [658, 80] on span "−" at bounding box center [657, 88] width 9 height 17
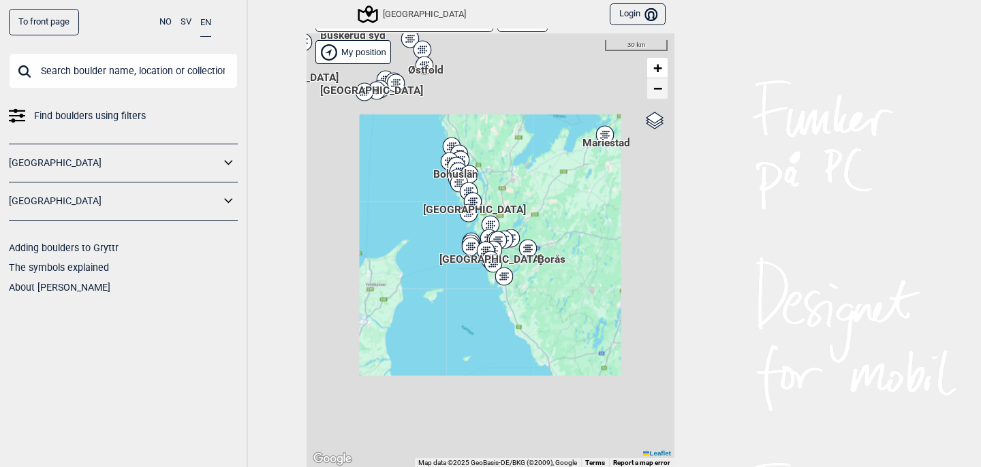
click at [658, 80] on span "−" at bounding box center [657, 88] width 9 height 17
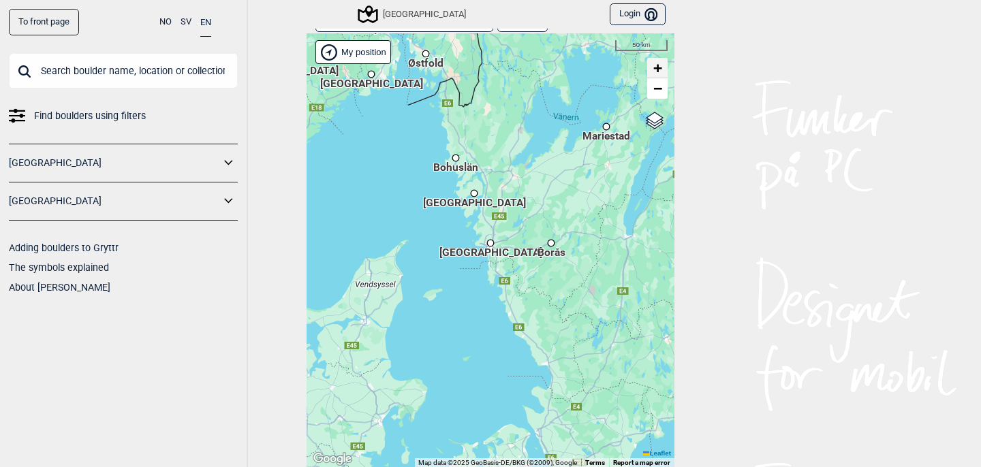
click at [659, 60] on span "+" at bounding box center [657, 67] width 9 height 17
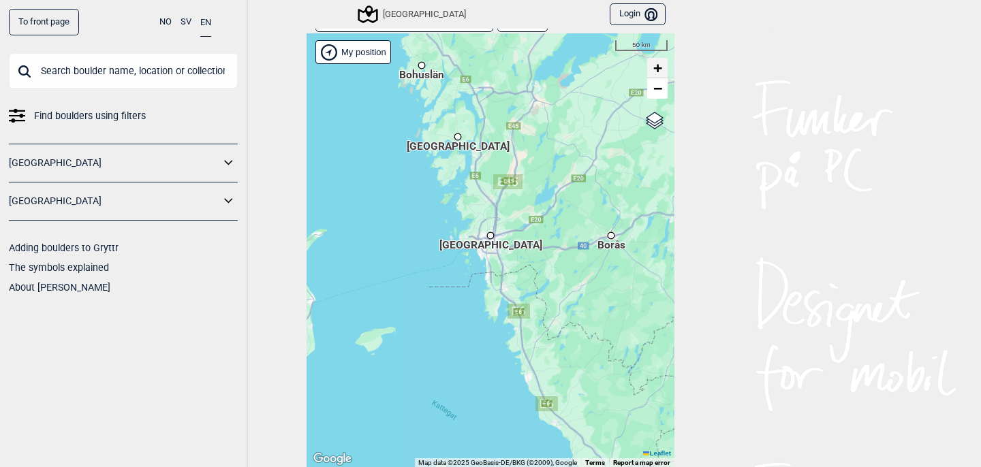
click at [659, 60] on span "+" at bounding box center [657, 67] width 9 height 17
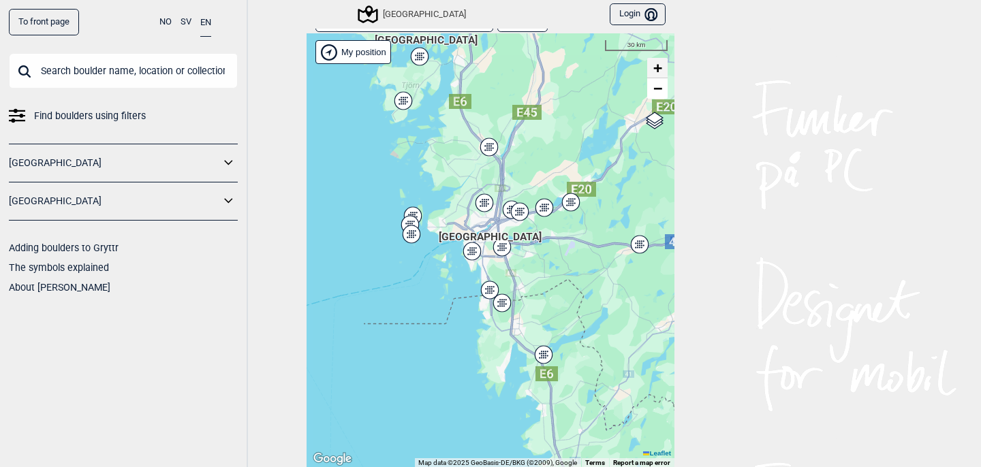
click at [659, 60] on span "+" at bounding box center [657, 67] width 9 height 17
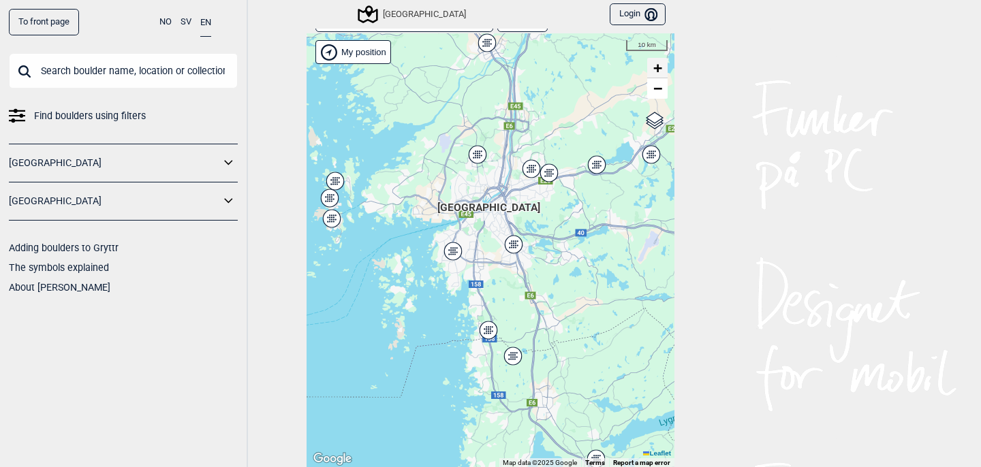
click at [659, 60] on span "+" at bounding box center [657, 67] width 9 height 17
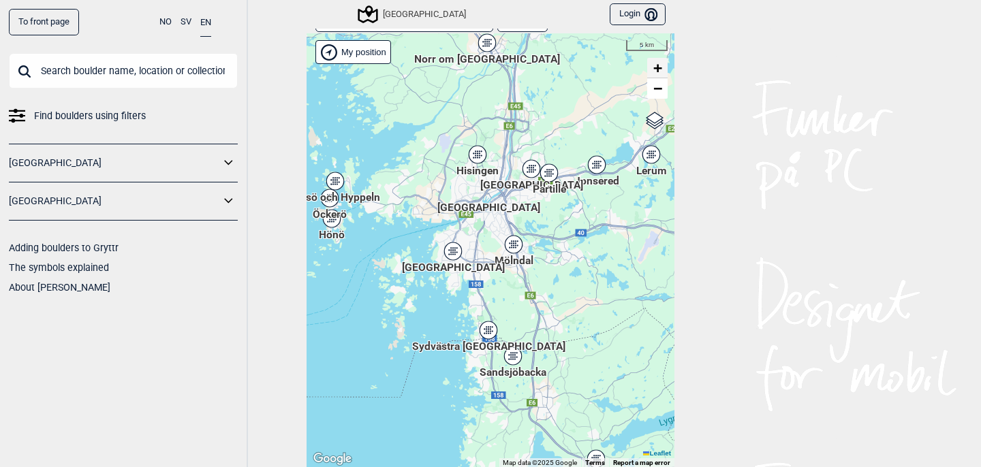
click at [659, 60] on span "+" at bounding box center [657, 67] width 9 height 17
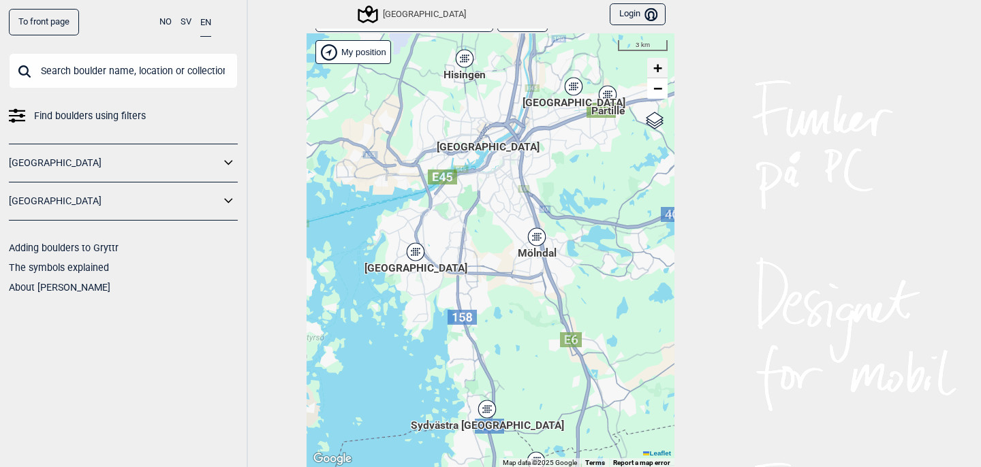
click at [659, 59] on span "+" at bounding box center [657, 67] width 9 height 17
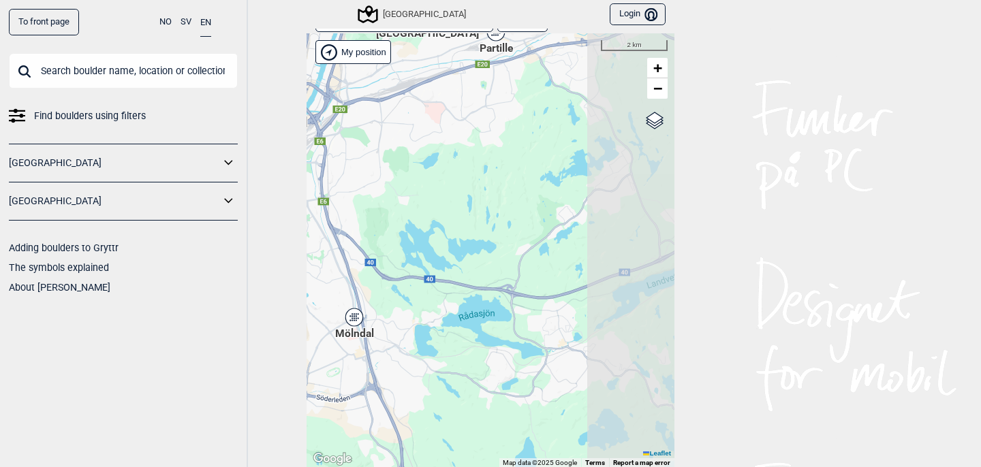
drag, startPoint x: 613, startPoint y: 106, endPoint x: 385, endPoint y: 200, distance: 246.8
click at [385, 200] on div "Hallingdal Stange Buskerud syd Oslo og omegn Follo Østfold Drammen/Asker" at bounding box center [491, 250] width 368 height 435
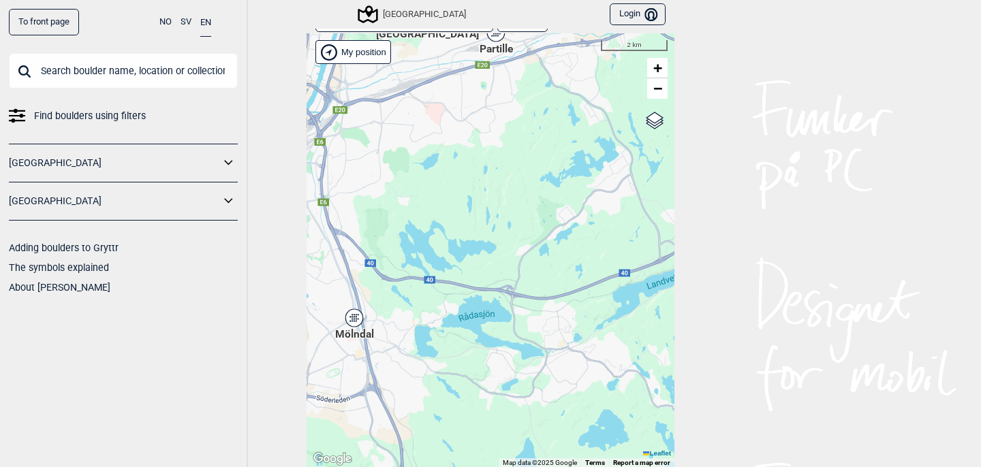
click at [497, 42] on div "Hallingdal Stange Buskerud syd Oslo og omegn Follo Østfold Drammen/Asker" at bounding box center [491, 250] width 368 height 435
click at [78, 129] on div "Hallingdal Stange Buskerud syd Oslo og omegn Follo Østfold Drammen/Asker" at bounding box center [78, 129] width 0 height 0
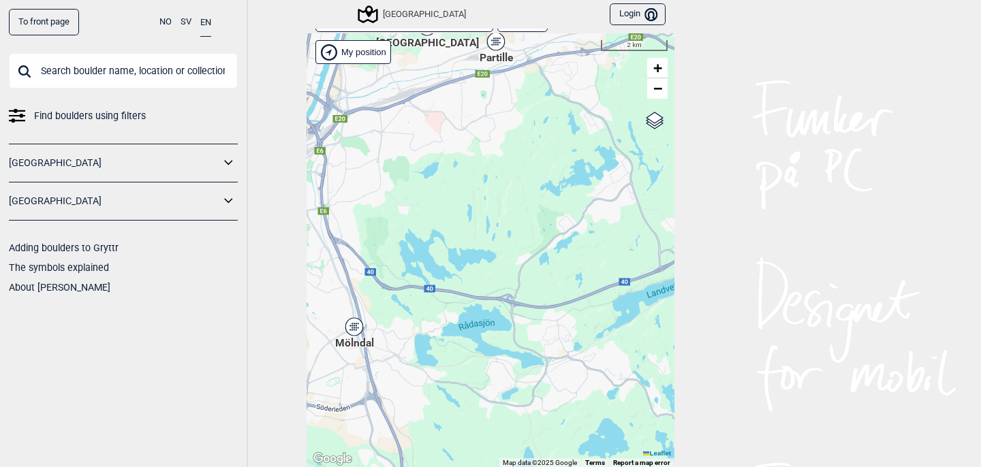
click at [495, 40] on div "Partille" at bounding box center [496, 41] width 8 height 8
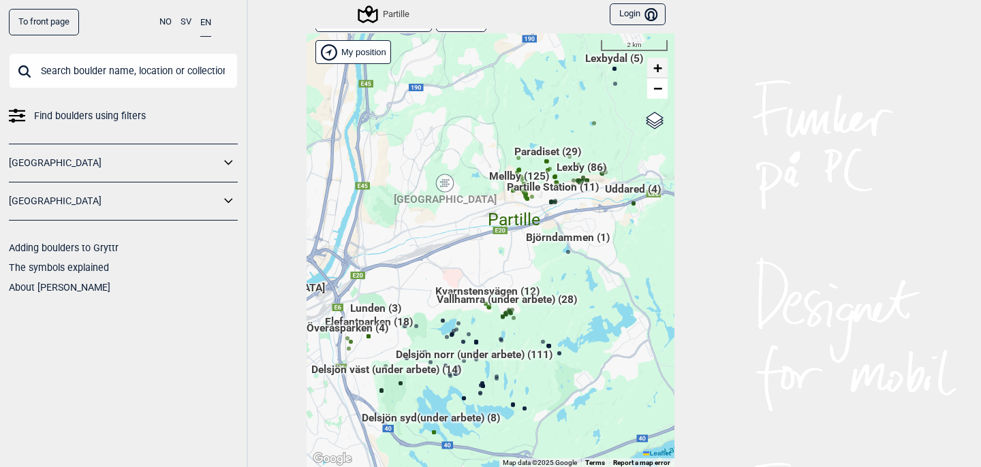
click at [661, 61] on span "+" at bounding box center [657, 67] width 9 height 17
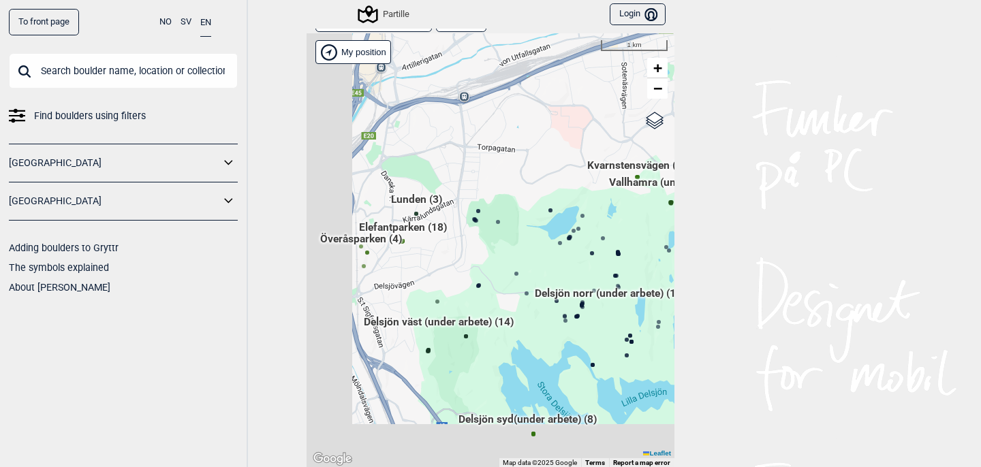
drag, startPoint x: 412, startPoint y: 332, endPoint x: 583, endPoint y: 134, distance: 261.3
click at [583, 134] on div "Hallingdal Stange Buskerud syd Oslo og omegn Follo Østfold Drammen/Asker" at bounding box center [491, 250] width 368 height 435
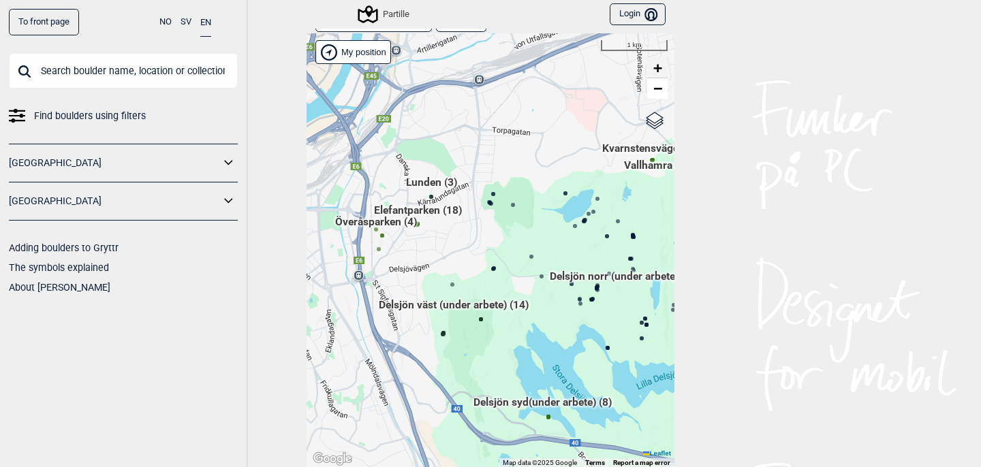
click at [658, 63] on span "+" at bounding box center [657, 67] width 9 height 17
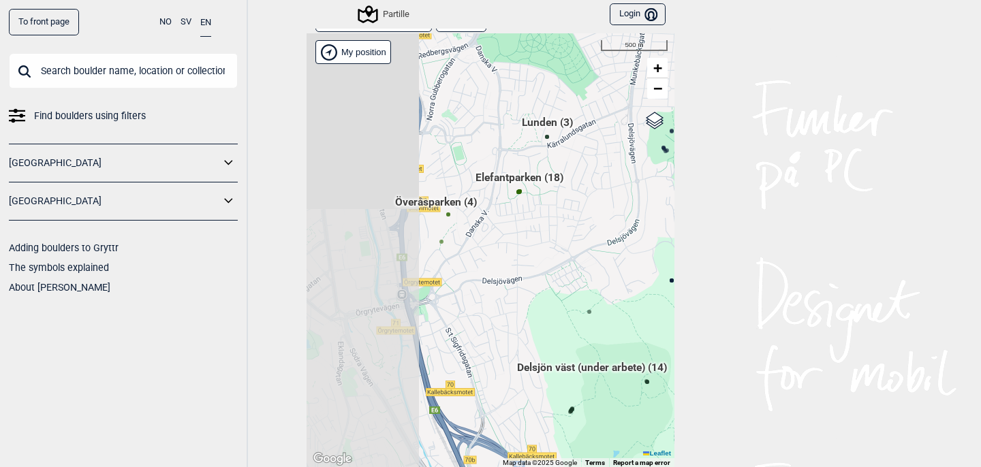
drag, startPoint x: 375, startPoint y: 223, endPoint x: 550, endPoint y: 217, distance: 175.2
click at [550, 217] on div "Hallingdal Stange Buskerud syd Oslo og omegn Follo Østfold Drammen/Asker" at bounding box center [491, 250] width 368 height 435
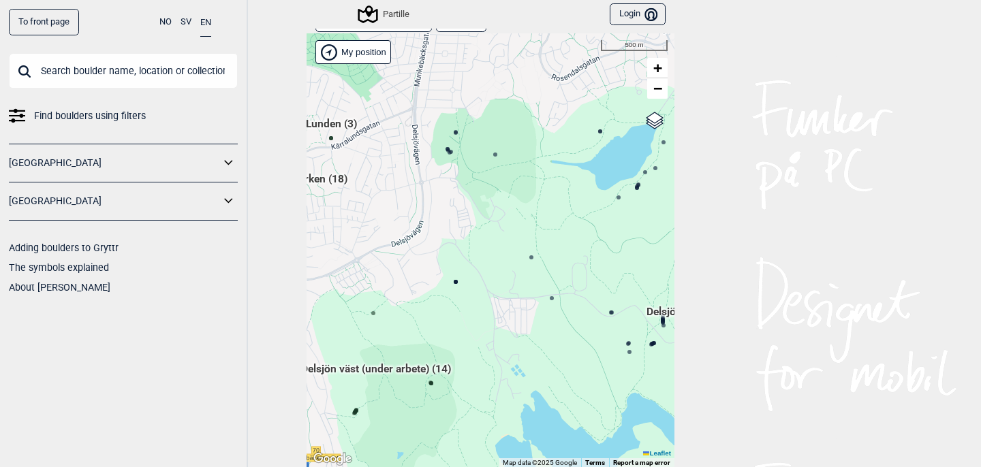
drag, startPoint x: 588, startPoint y: 246, endPoint x: 362, endPoint y: 248, distance: 225.5
click at [360, 248] on div "Hallingdal Stange Buskerud syd Oslo og omegn Follo Østfold Drammen/Asker" at bounding box center [491, 250] width 368 height 435
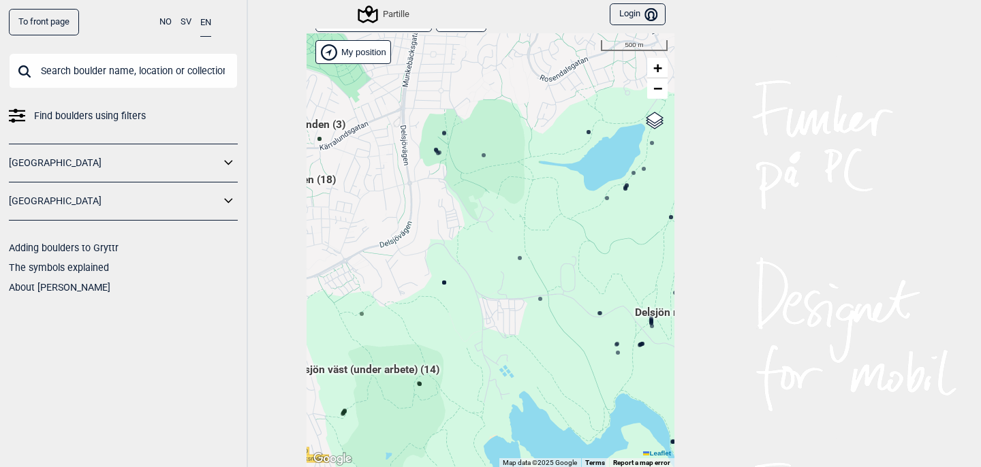
click at [446, 135] on icon at bounding box center [444, 133] width 7 height 7
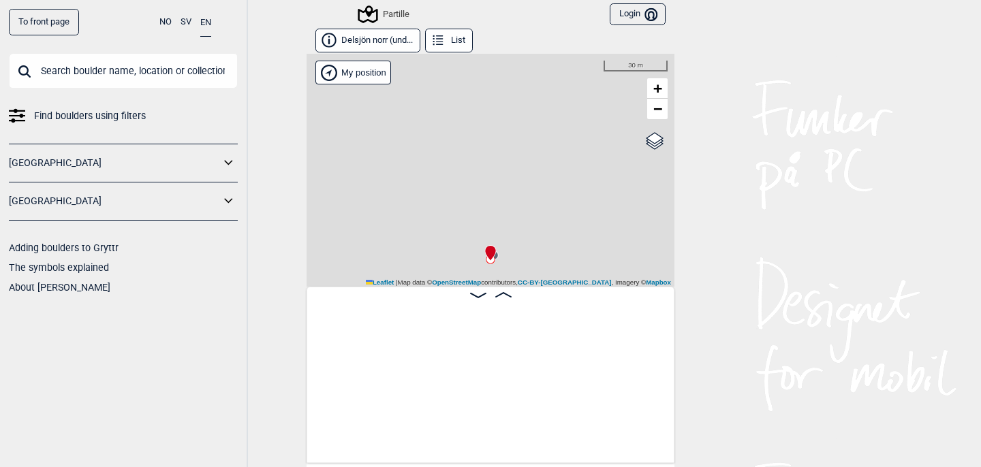
scroll to position [0, 691]
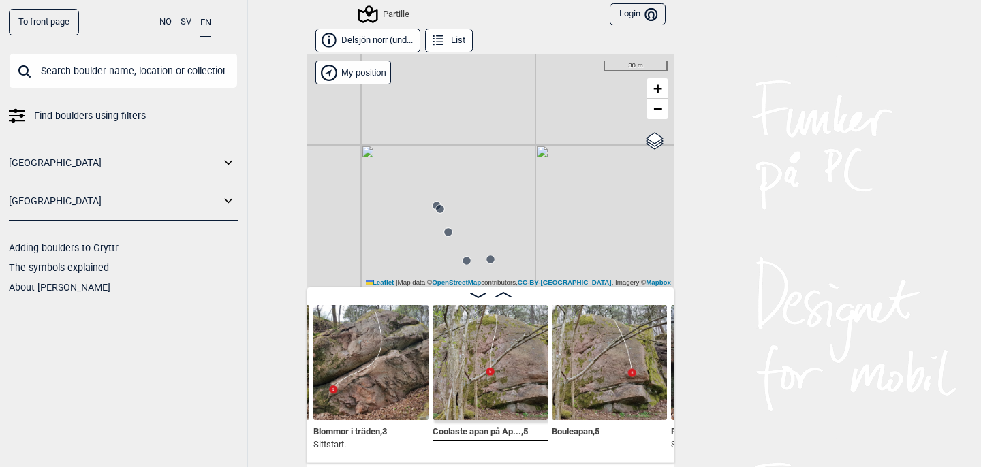
click at [388, 364] on img at bounding box center [370, 362] width 115 height 115
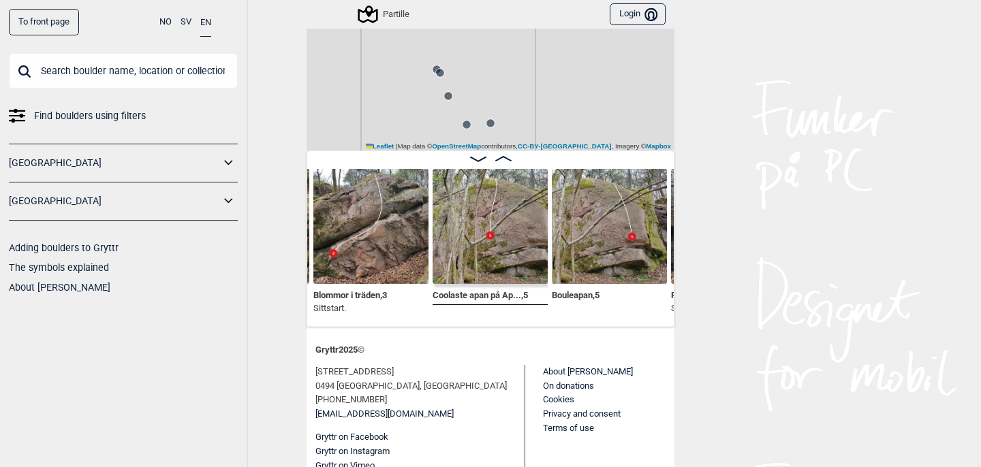
scroll to position [142, 0]
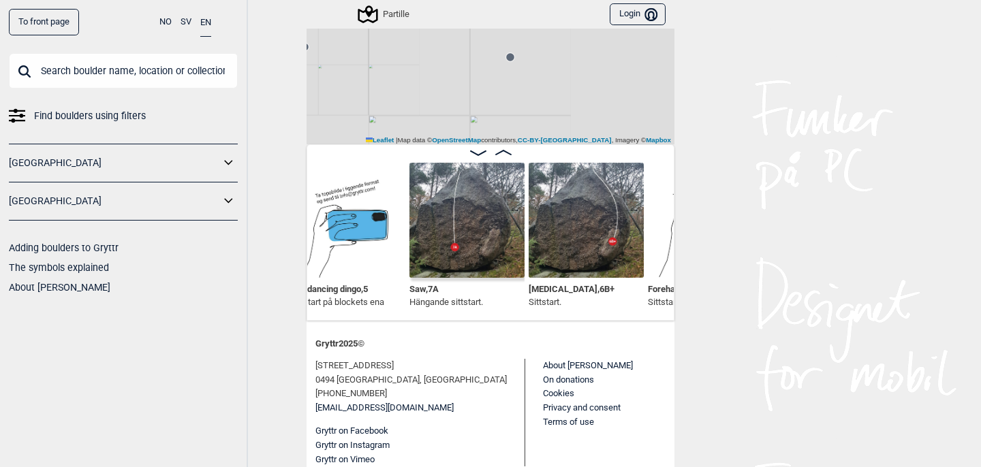
scroll to position [0, 1199]
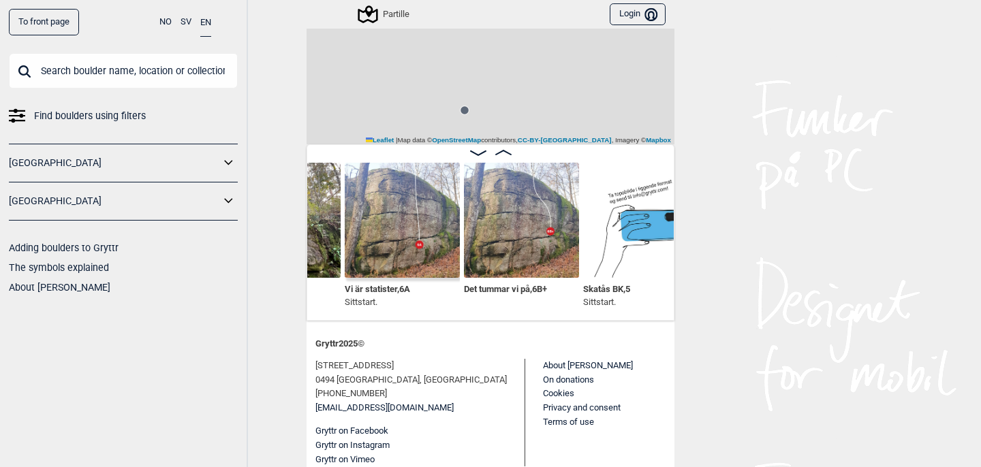
scroll to position [0, 1752]
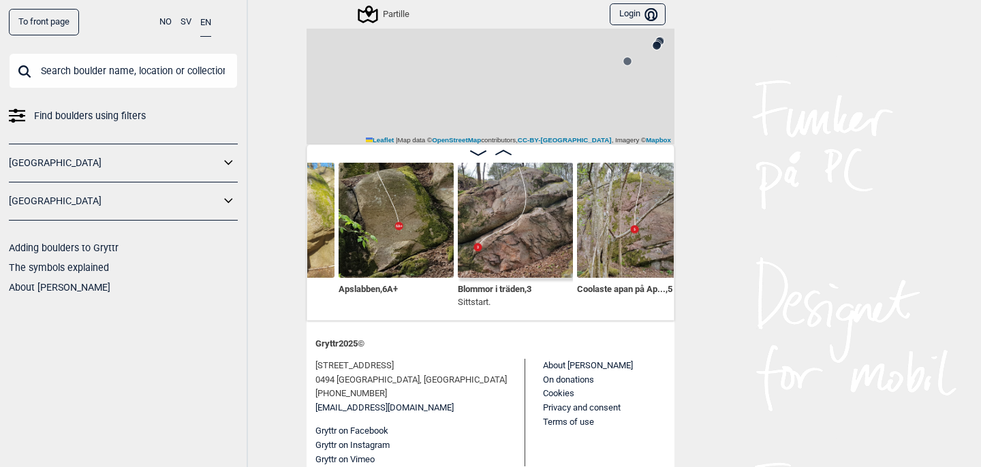
scroll to position [0, 381]
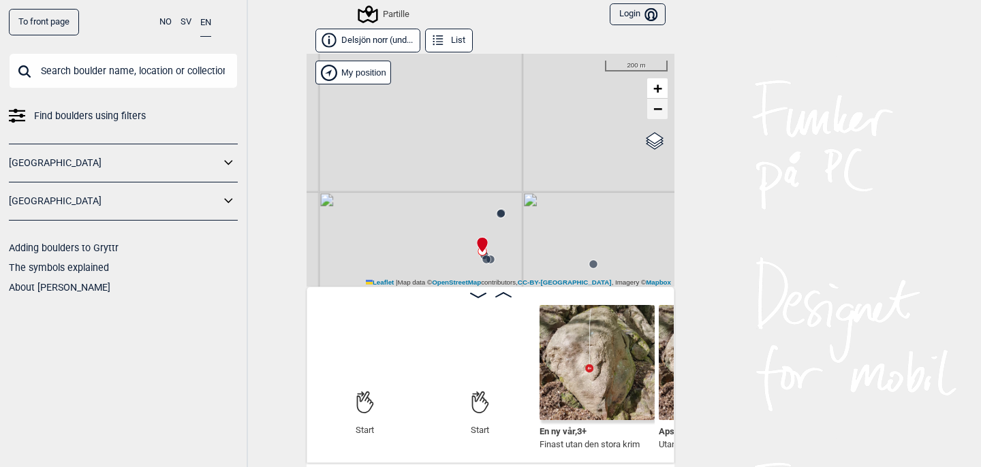
click at [654, 112] on span "−" at bounding box center [657, 108] width 9 height 17
drag, startPoint x: 578, startPoint y: 199, endPoint x: 570, endPoint y: 78, distance: 121.5
click at [570, 77] on div "Partille" at bounding box center [491, 170] width 368 height 233
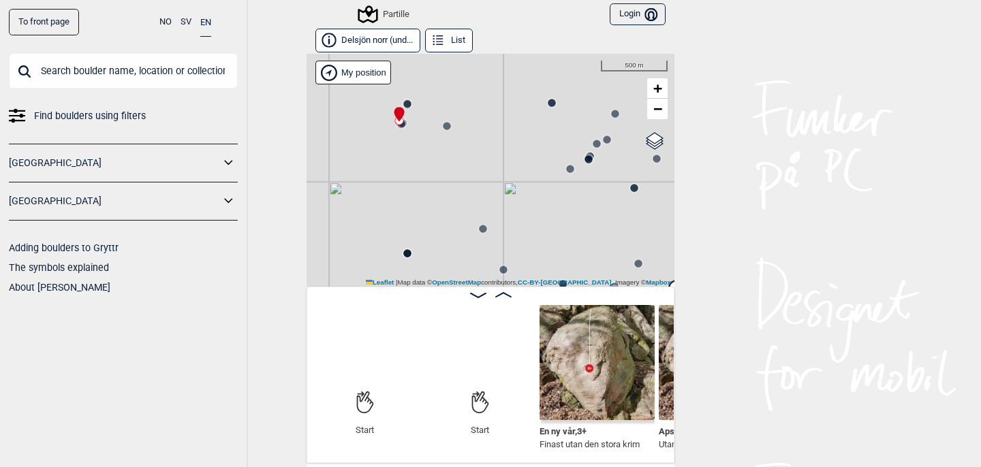
drag, startPoint x: 625, startPoint y: 126, endPoint x: 510, endPoint y: 134, distance: 116.0
click at [510, 134] on div "Partille" at bounding box center [491, 170] width 368 height 233
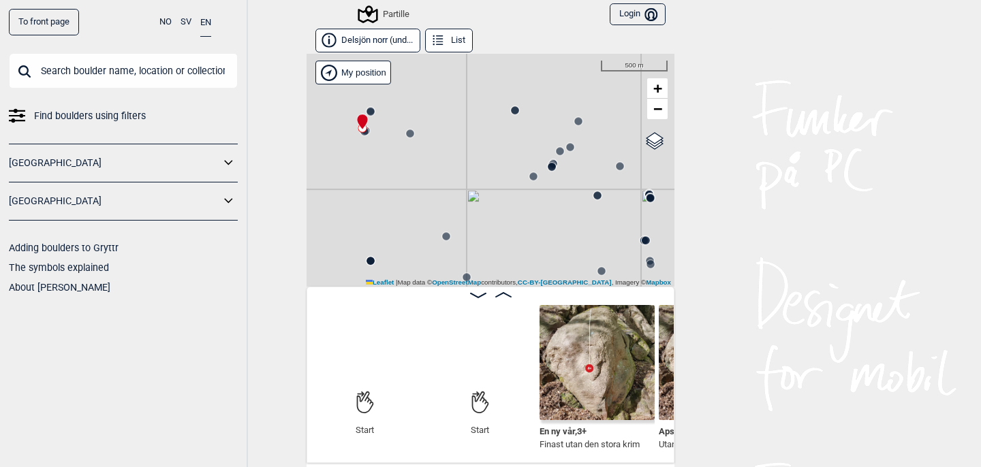
click at [516, 111] on circle at bounding box center [515, 110] width 8 height 8
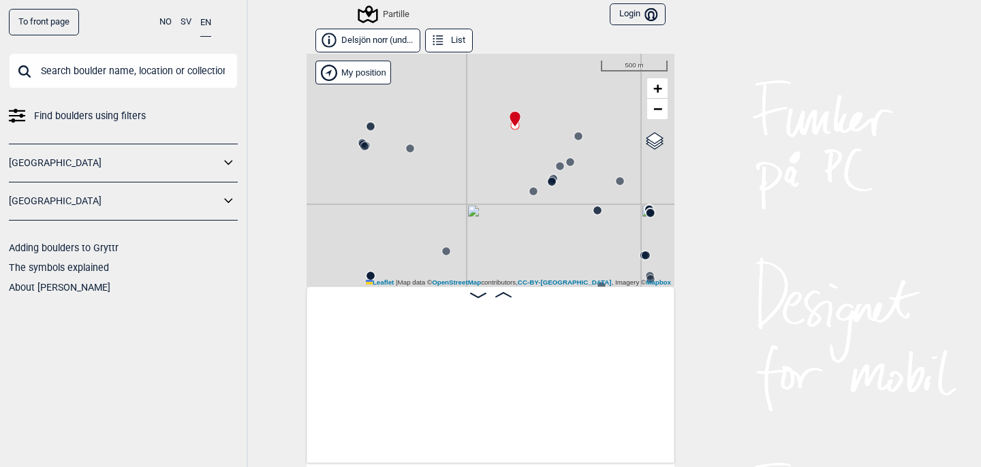
scroll to position [0, 6397]
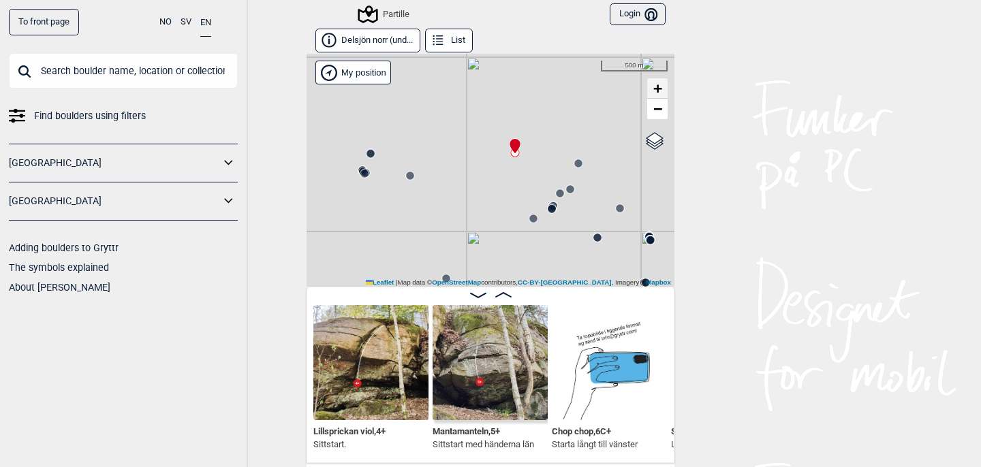
click at [663, 89] on link "+" at bounding box center [657, 88] width 20 height 20
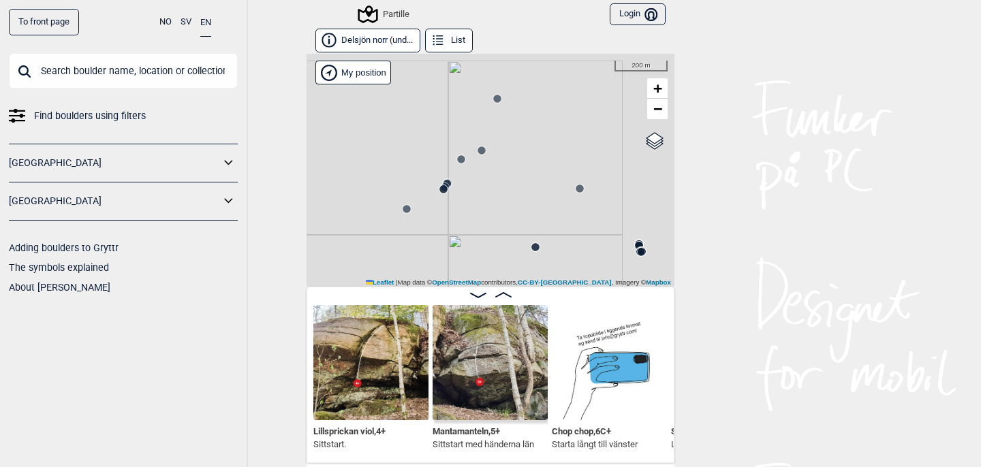
drag, startPoint x: 576, startPoint y: 153, endPoint x: 401, endPoint y: 187, distance: 178.4
click at [401, 187] on div "Partille" at bounding box center [491, 170] width 368 height 233
click at [492, 106] on icon at bounding box center [491, 101] width 11 height 11
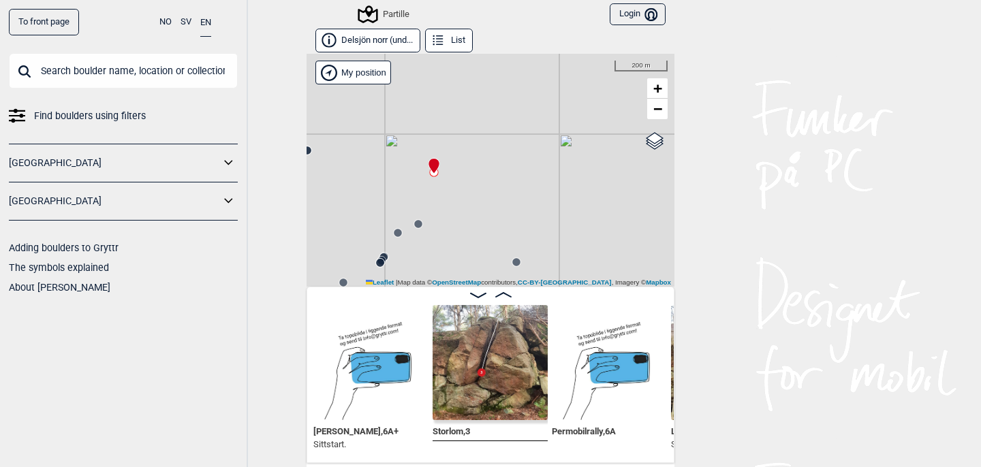
drag, startPoint x: 619, startPoint y: 93, endPoint x: 372, endPoint y: 213, distance: 274.2
click at [372, 211] on div "Partille" at bounding box center [491, 170] width 368 height 233
click at [659, 106] on span "−" at bounding box center [657, 108] width 9 height 17
click at [659, 107] on span "−" at bounding box center [657, 108] width 9 height 17
drag, startPoint x: 610, startPoint y: 206, endPoint x: 472, endPoint y: 159, distance: 145.8
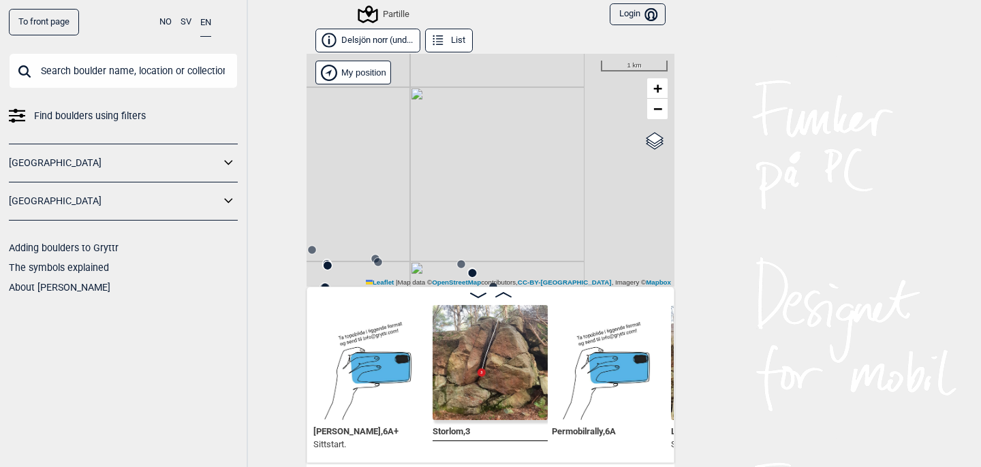
click at [471, 159] on div "Partille" at bounding box center [491, 170] width 368 height 233
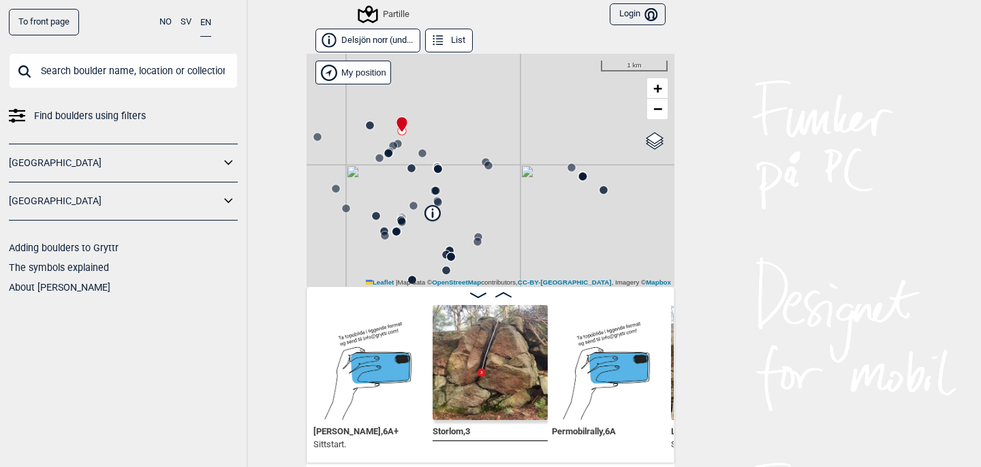
drag, startPoint x: 431, startPoint y: 214, endPoint x: 555, endPoint y: 124, distance: 153.2
click at [555, 125] on div "Partille" at bounding box center [491, 170] width 368 height 233
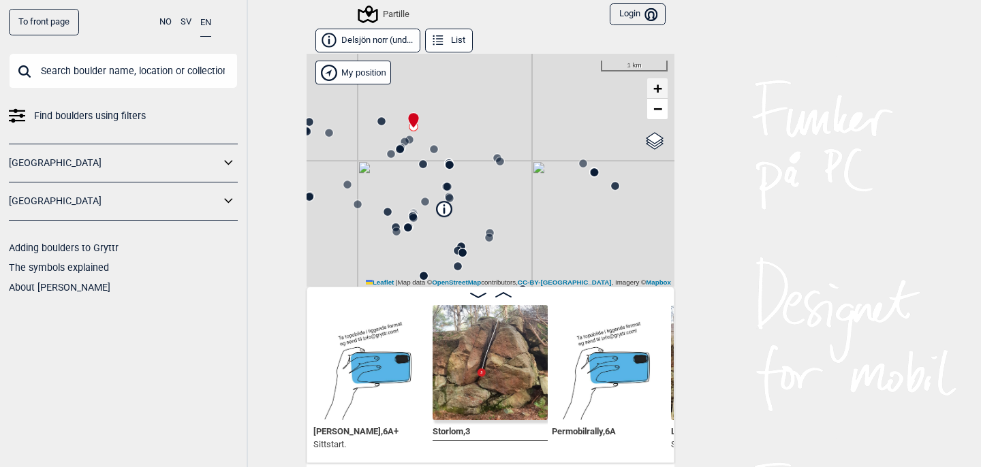
click at [659, 91] on span "+" at bounding box center [657, 88] width 9 height 17
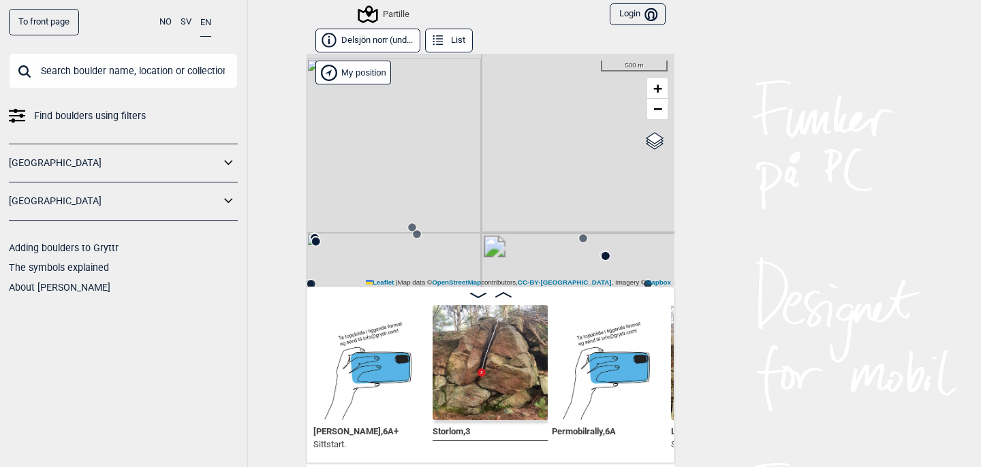
drag, startPoint x: 568, startPoint y: 99, endPoint x: 475, endPoint y: 270, distance: 194.5
click at [475, 270] on div "Partille" at bounding box center [491, 170] width 368 height 233
drag, startPoint x: 448, startPoint y: 168, endPoint x: 554, endPoint y: 123, distance: 115.4
click at [554, 123] on div "Partille" at bounding box center [491, 170] width 368 height 233
click at [517, 181] on circle at bounding box center [518, 183] width 8 height 8
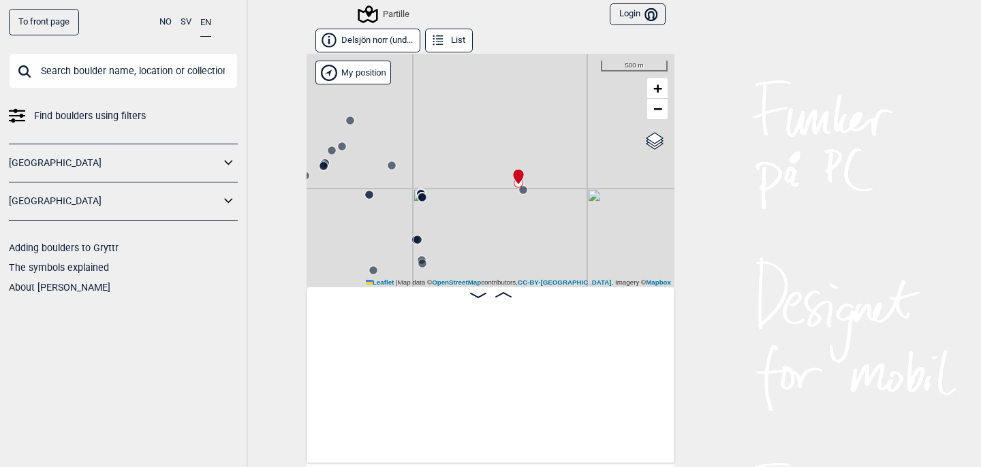
scroll to position [0, 8617]
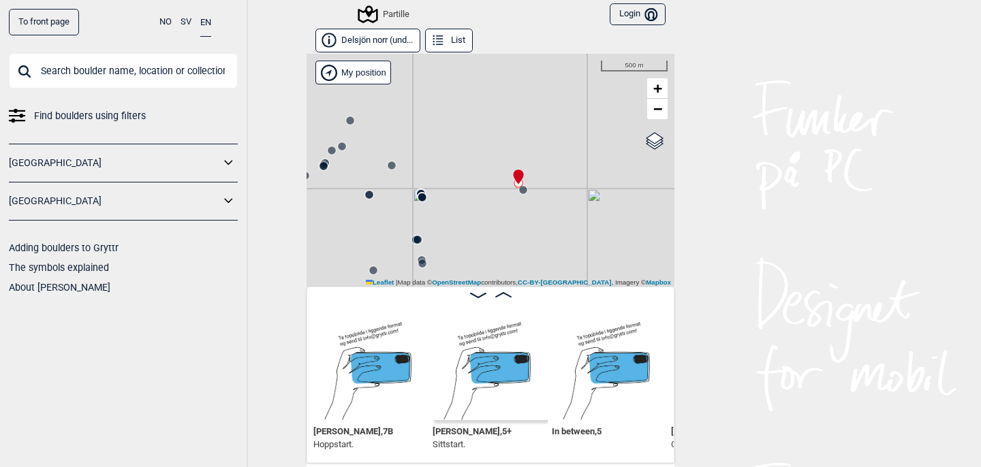
click at [424, 193] on circle at bounding box center [422, 197] width 8 height 8
click at [391, 164] on circle at bounding box center [392, 165] width 8 height 8
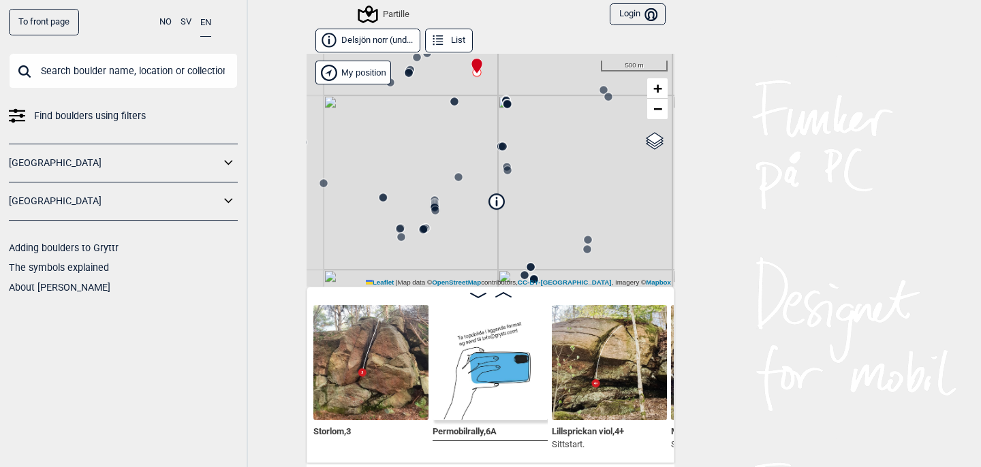
drag, startPoint x: 392, startPoint y: 193, endPoint x: 494, endPoint y: 91, distance: 144.0
click at [493, 91] on div "Partille" at bounding box center [491, 170] width 368 height 233
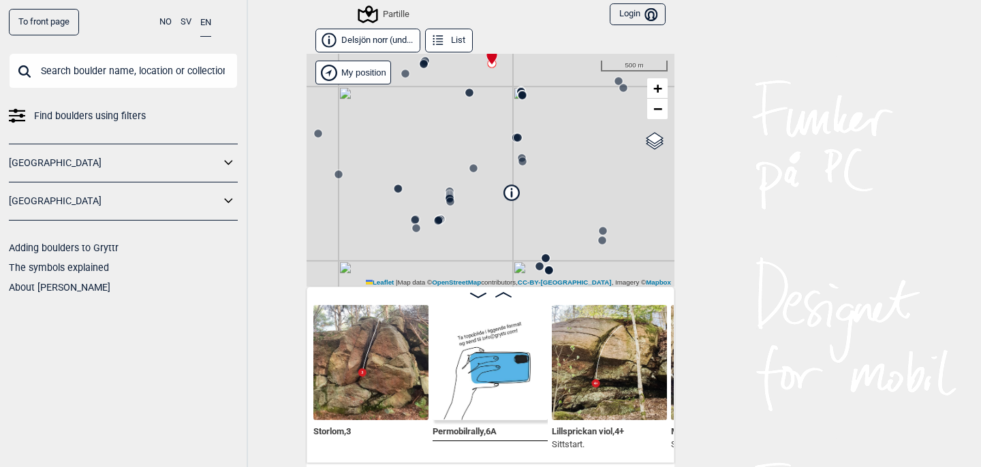
click at [522, 99] on icon at bounding box center [522, 95] width 11 height 11
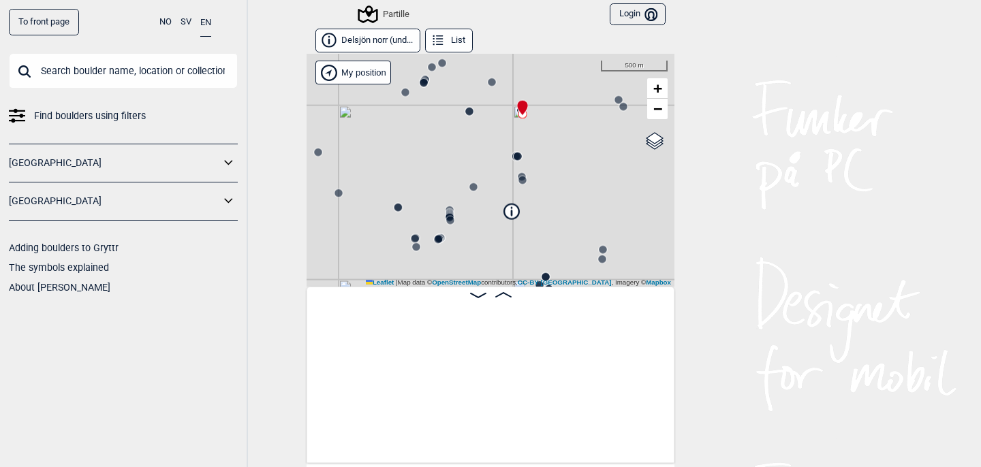
scroll to position [0, 7581]
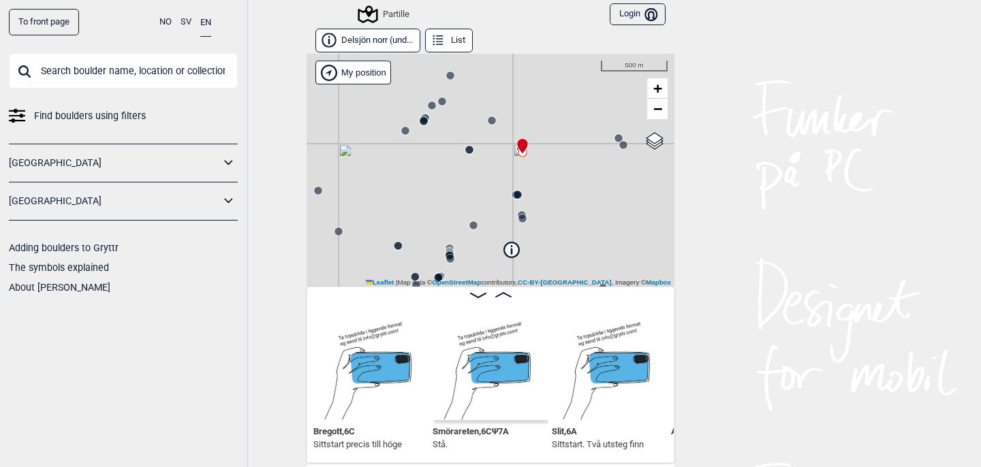
click at [471, 154] on icon at bounding box center [469, 149] width 11 height 11
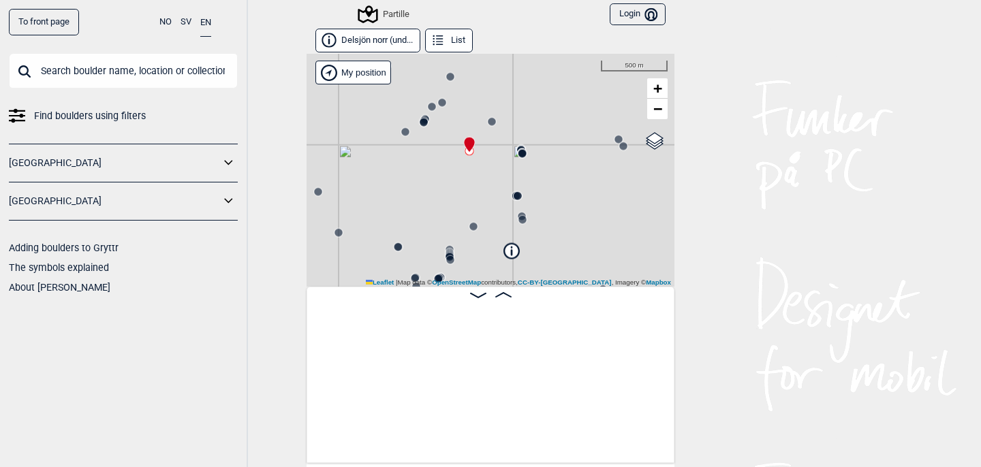
scroll to position [0, 4555]
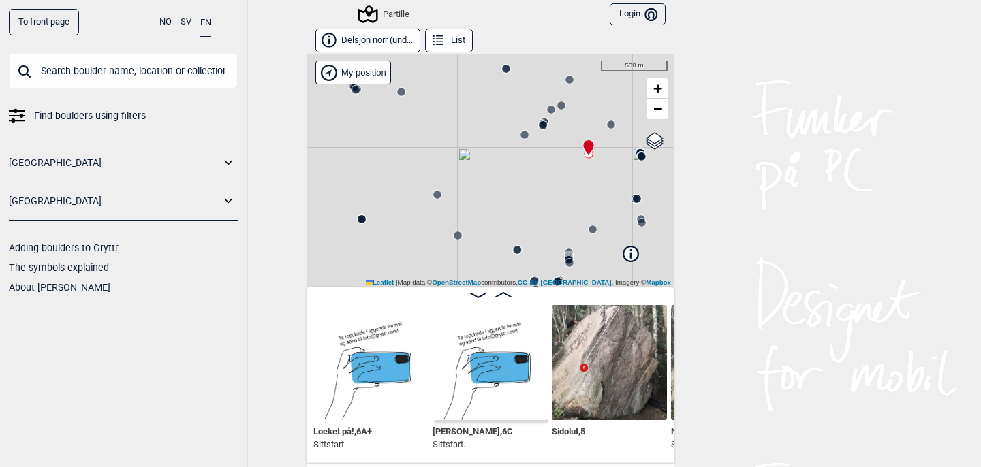
drag, startPoint x: 448, startPoint y: 176, endPoint x: 567, endPoint y: 178, distance: 119.2
click at [567, 178] on div "Partille" at bounding box center [491, 170] width 368 height 233
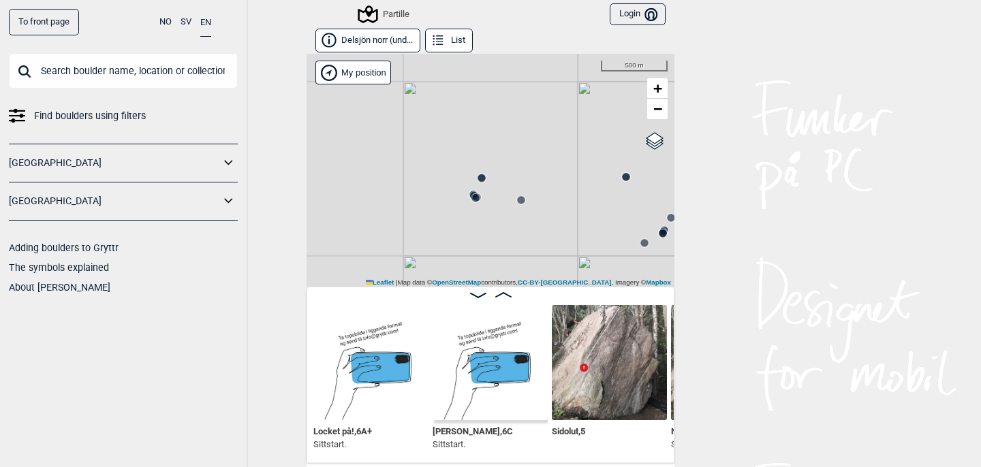
drag, startPoint x: 465, startPoint y: 123, endPoint x: 584, endPoint y: 231, distance: 161.6
click at [584, 231] on div "Partille" at bounding box center [491, 170] width 368 height 233
click at [521, 203] on circle at bounding box center [521, 200] width 8 height 8
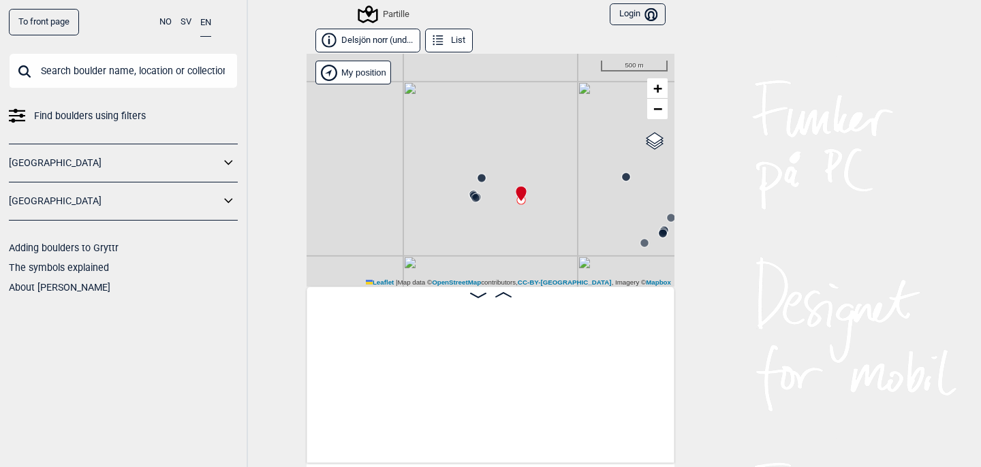
scroll to position [0, 941]
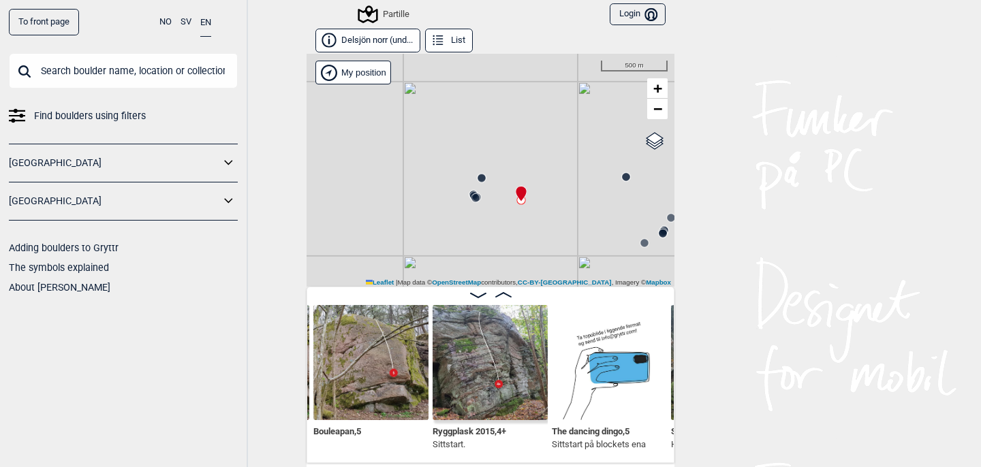
click at [486, 181] on icon at bounding box center [481, 178] width 11 height 11
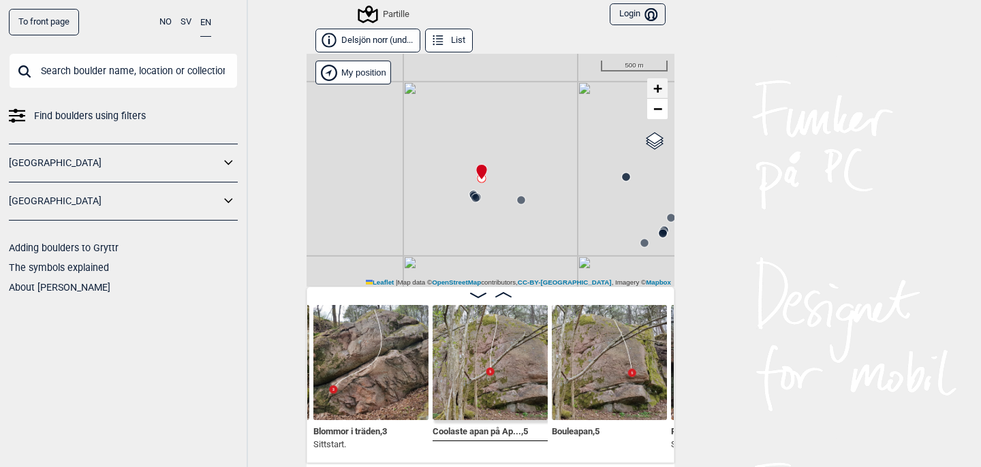
click at [655, 93] on span "+" at bounding box center [657, 88] width 9 height 17
click at [655, 89] on span "+" at bounding box center [657, 88] width 9 height 17
drag, startPoint x: 479, startPoint y: 110, endPoint x: 529, endPoint y: 269, distance: 167.2
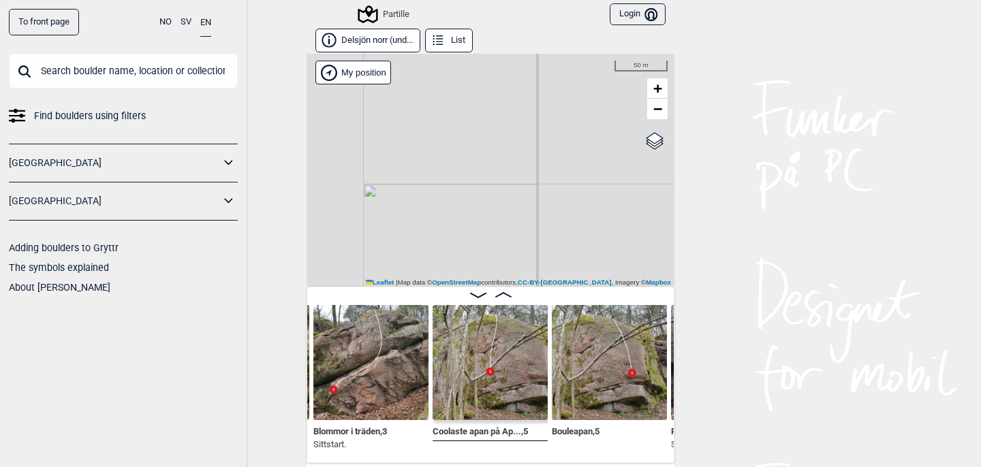
click at [529, 266] on div "Partille" at bounding box center [491, 170] width 368 height 233
drag, startPoint x: 560, startPoint y: 97, endPoint x: 452, endPoint y: 259, distance: 195.0
click at [452, 259] on div "Partille" at bounding box center [491, 170] width 368 height 233
drag, startPoint x: 474, startPoint y: 142, endPoint x: 572, endPoint y: 214, distance: 120.9
click at [572, 214] on div "Partille" at bounding box center [491, 170] width 368 height 233
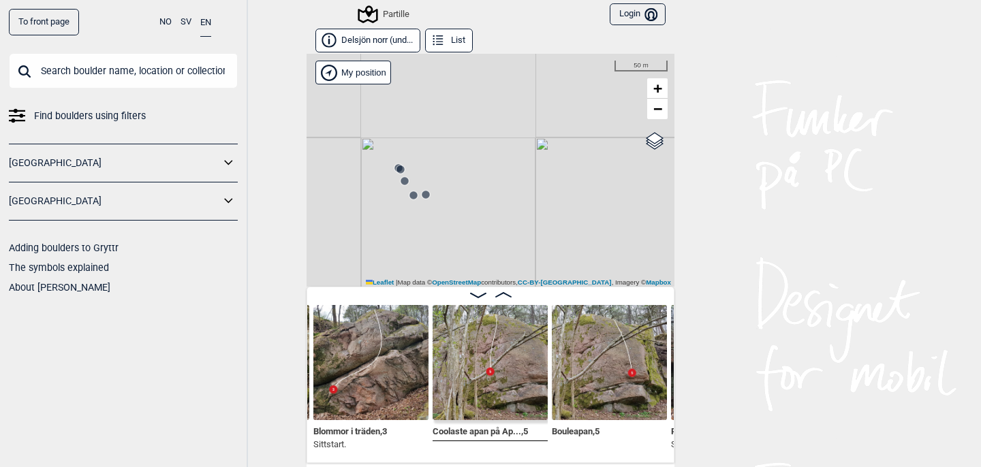
click at [428, 195] on circle at bounding box center [426, 195] width 8 height 8
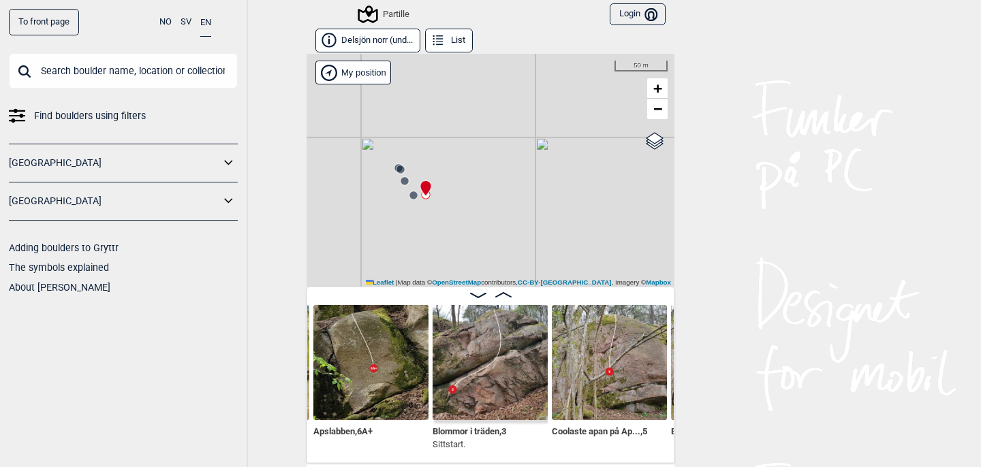
click at [412, 196] on circle at bounding box center [413, 195] width 8 height 8
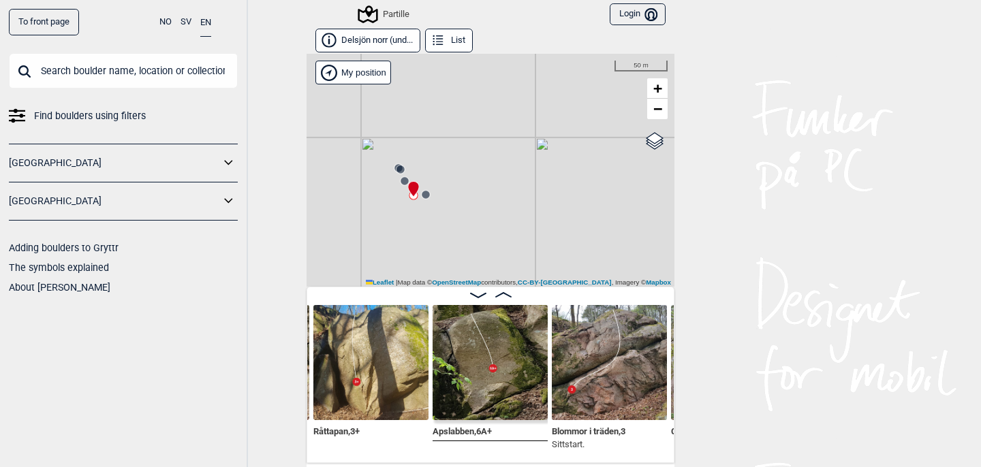
click at [405, 181] on circle at bounding box center [405, 181] width 8 height 8
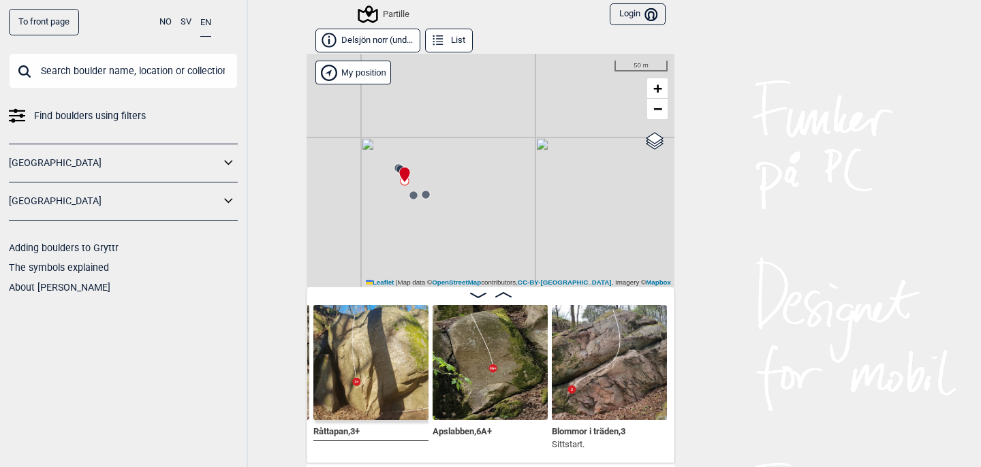
scroll to position [0, 345]
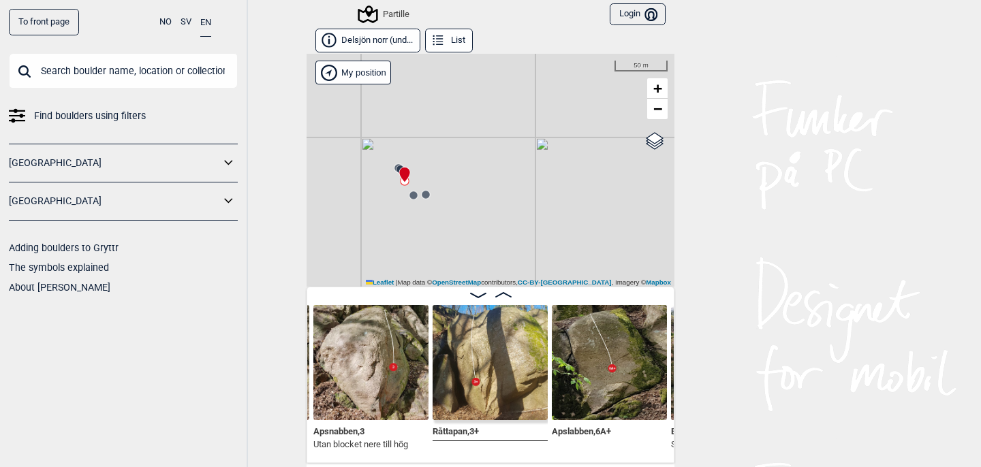
click at [398, 166] on div at bounding box center [401, 168] width 11 height 11
click at [397, 159] on div "Partille" at bounding box center [491, 170] width 368 height 233
click at [653, 105] on span "−" at bounding box center [657, 108] width 9 height 17
click at [654, 106] on span "−" at bounding box center [657, 108] width 9 height 17
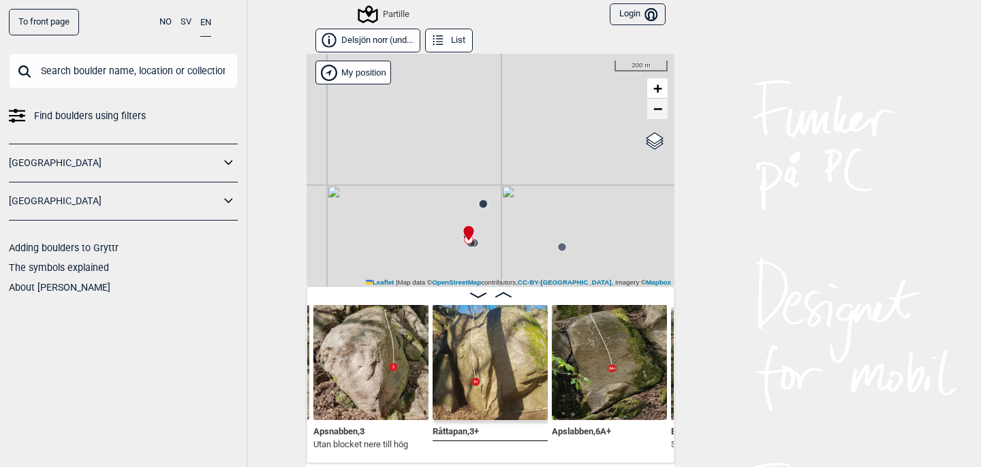
click at [654, 106] on span "−" at bounding box center [657, 108] width 9 height 17
drag, startPoint x: 554, startPoint y: 204, endPoint x: 497, endPoint y: 80, distance: 136.3
click at [497, 79] on div "Partille" at bounding box center [491, 170] width 368 height 233
click at [661, 82] on span "+" at bounding box center [657, 88] width 9 height 17
click at [522, 208] on icon at bounding box center [521, 205] width 11 height 11
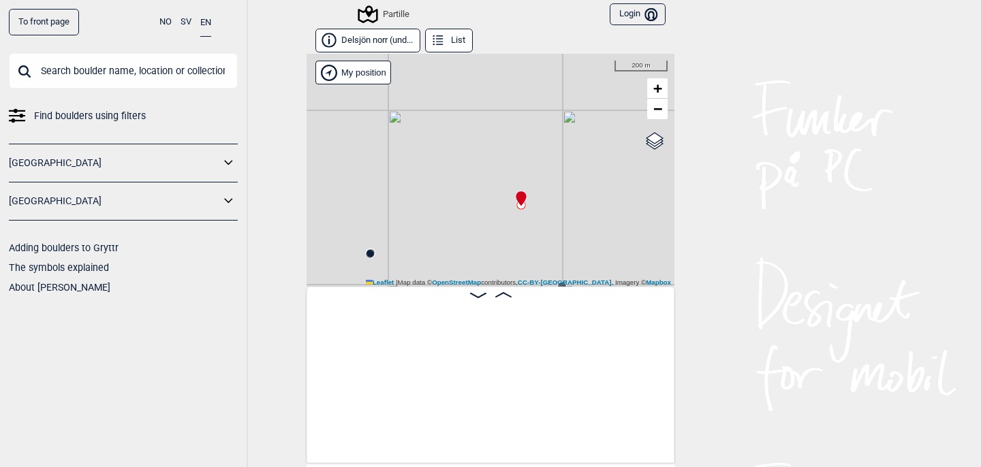
scroll to position [0, 1895]
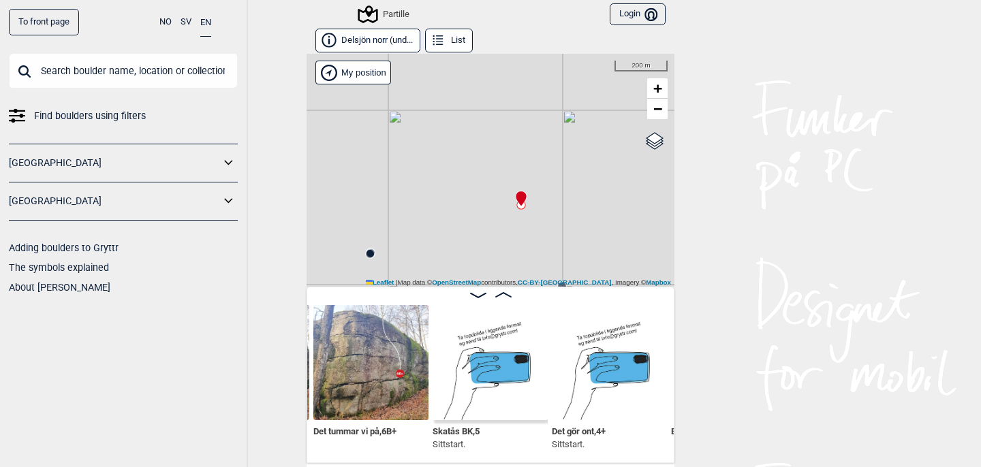
click at [373, 255] on icon at bounding box center [369, 254] width 11 height 11
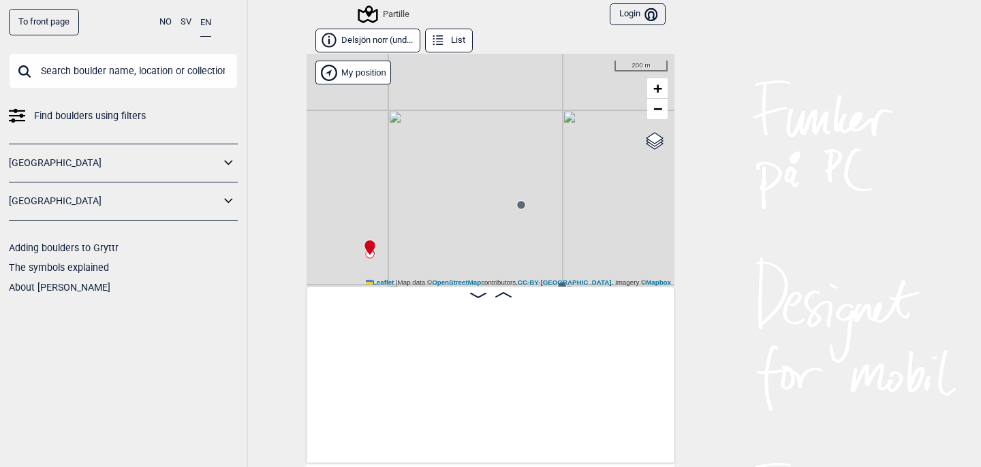
scroll to position [0, 1061]
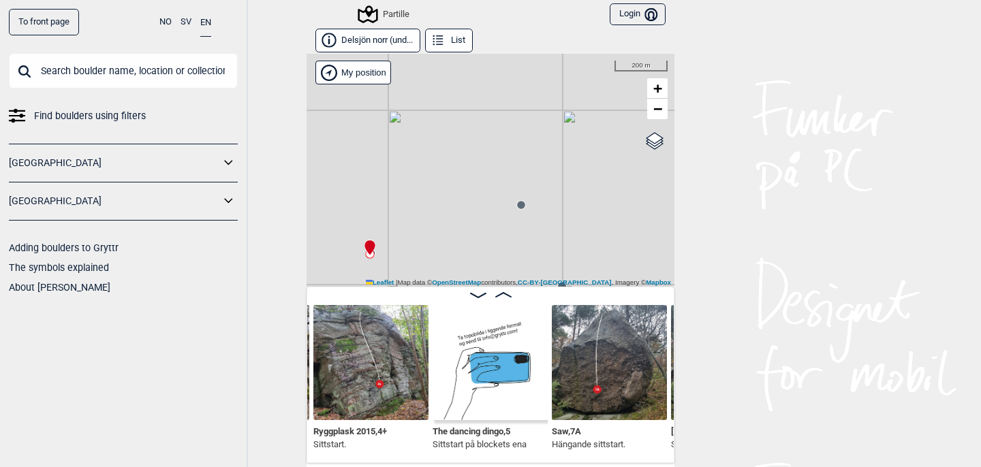
click at [519, 209] on icon at bounding box center [521, 205] width 11 height 11
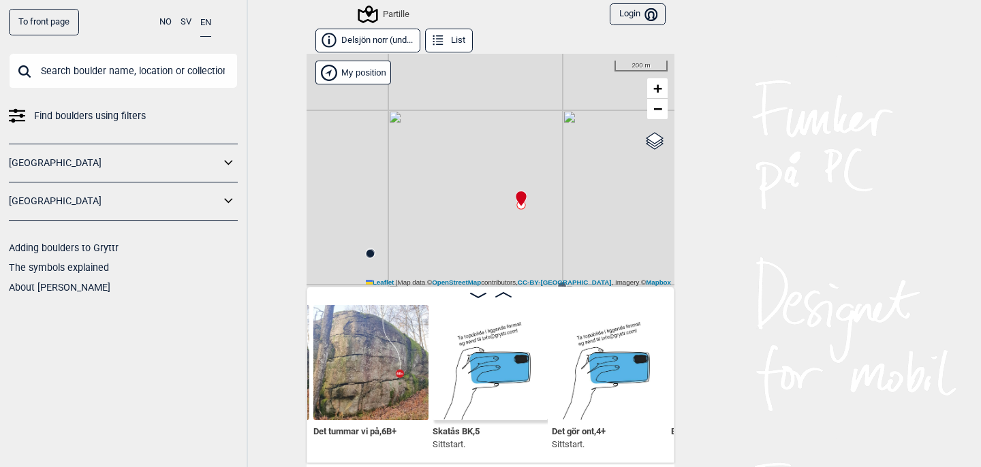
click at [371, 254] on circle at bounding box center [370, 254] width 8 height 8
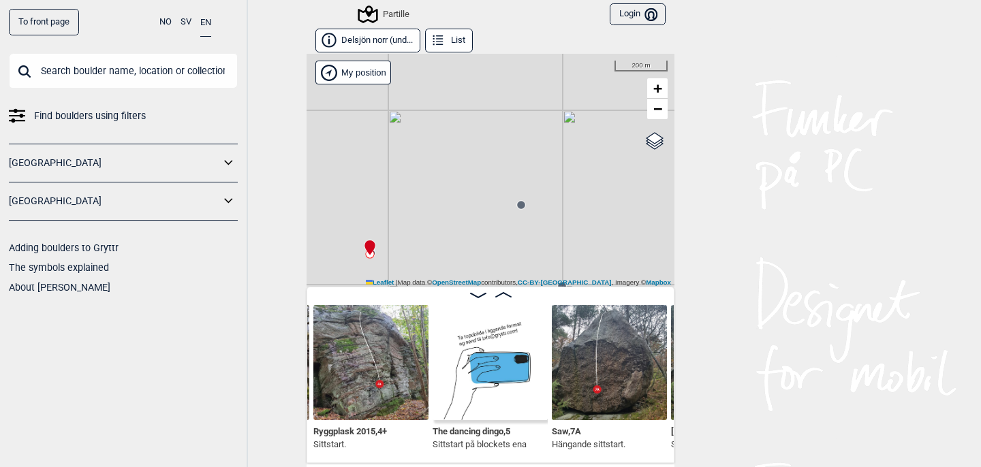
click at [491, 178] on div "Partille" at bounding box center [491, 170] width 368 height 233
drag, startPoint x: 454, startPoint y: 239, endPoint x: 632, endPoint y: 184, distance: 186.2
click at [632, 185] on div "Partille" at bounding box center [491, 170] width 368 height 233
click at [661, 90] on span "+" at bounding box center [657, 88] width 9 height 17
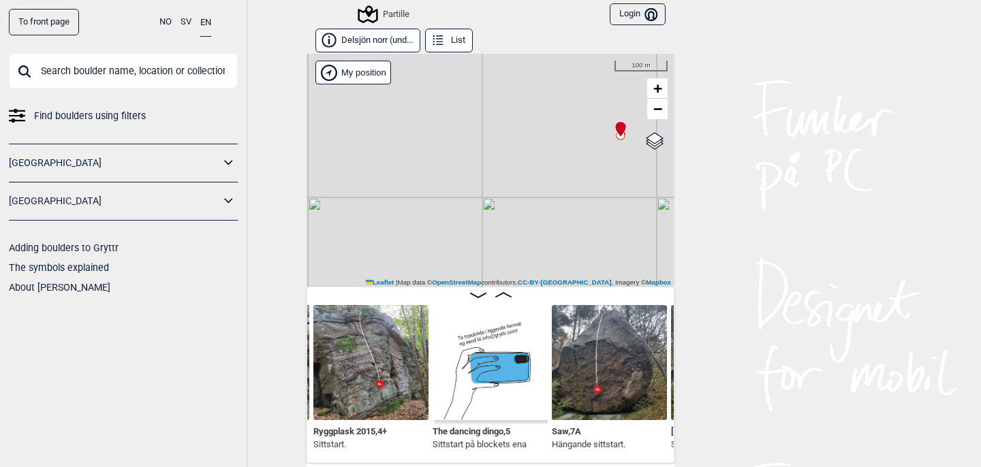
click at [620, 361] on img at bounding box center [609, 362] width 115 height 115
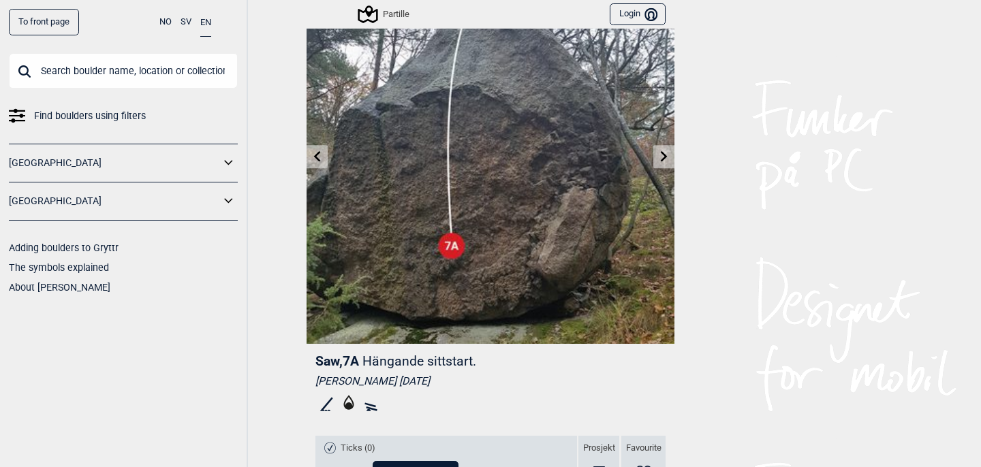
scroll to position [82, 0]
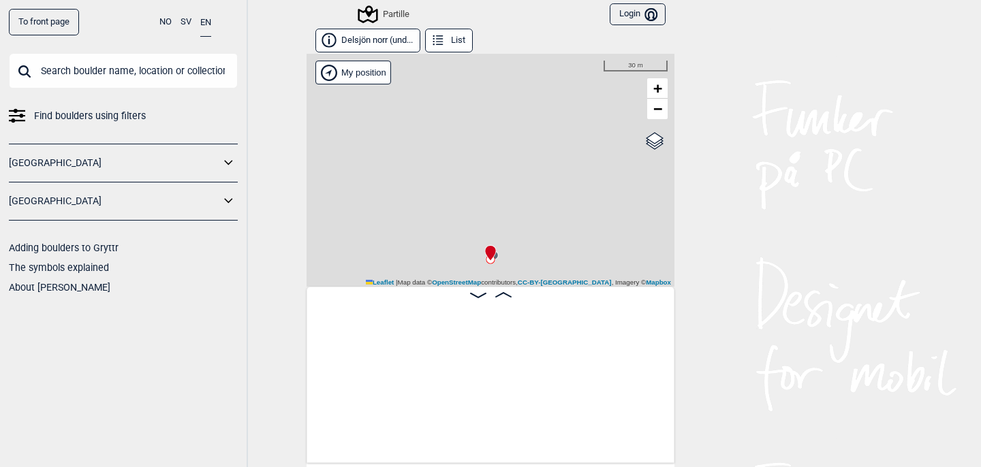
scroll to position [0, 691]
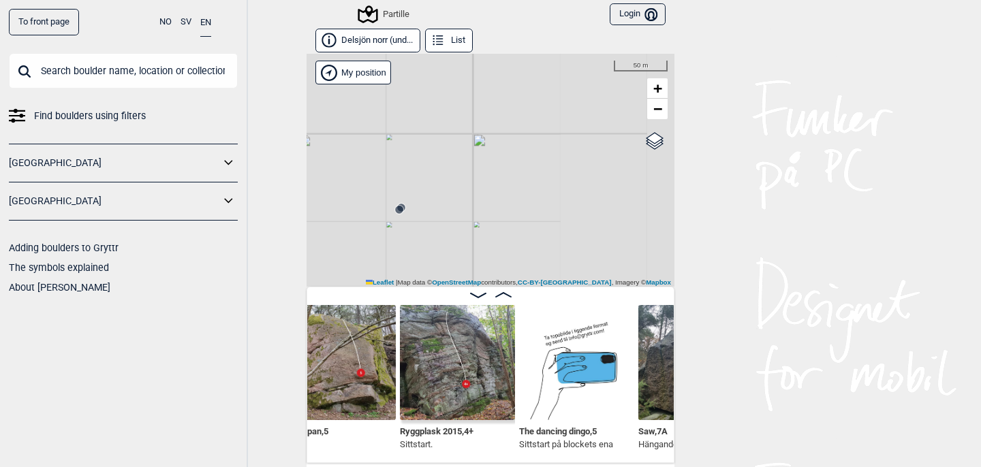
scroll to position [0, 977]
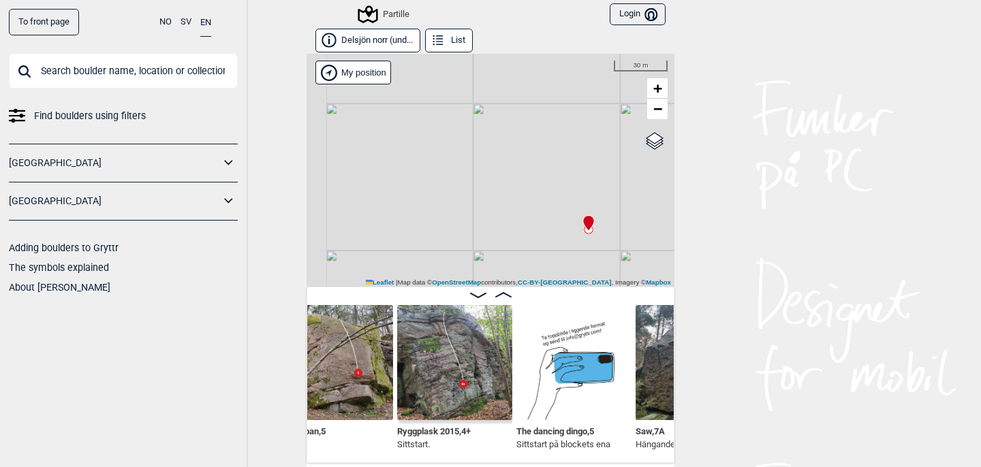
drag, startPoint x: 455, startPoint y: 224, endPoint x: 665, endPoint y: 162, distance: 218.8
click at [663, 163] on div "Partille" at bounding box center [491, 170] width 368 height 233
click at [659, 102] on span "−" at bounding box center [657, 108] width 9 height 17
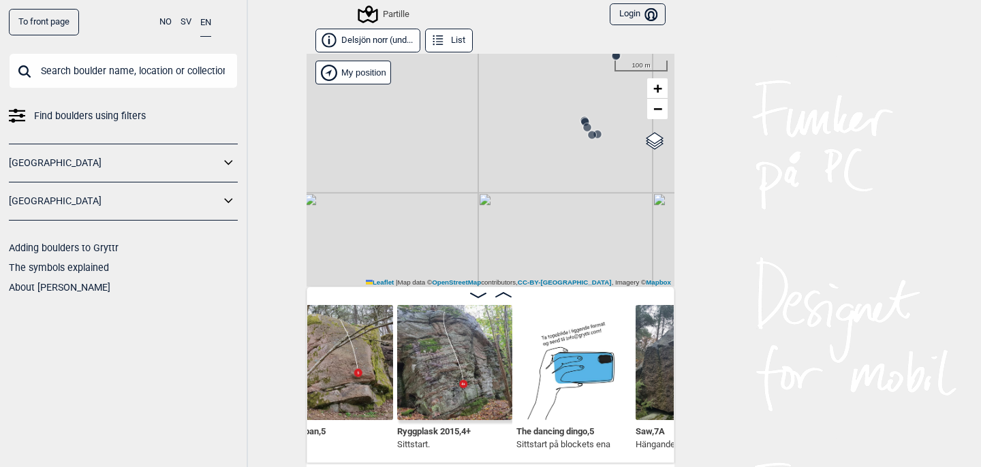
drag, startPoint x: 413, startPoint y: 208, endPoint x: 636, endPoint y: 108, distance: 244.2
click at [636, 108] on div "Partille" at bounding box center [491, 170] width 368 height 233
drag, startPoint x: 589, startPoint y: 134, endPoint x: 464, endPoint y: 341, distance: 241.1
click at [465, 341] on div "Delsjön norr (und... List Partille" at bounding box center [491, 246] width 368 height 435
drag, startPoint x: 510, startPoint y: 260, endPoint x: 531, endPoint y: 61, distance: 199.4
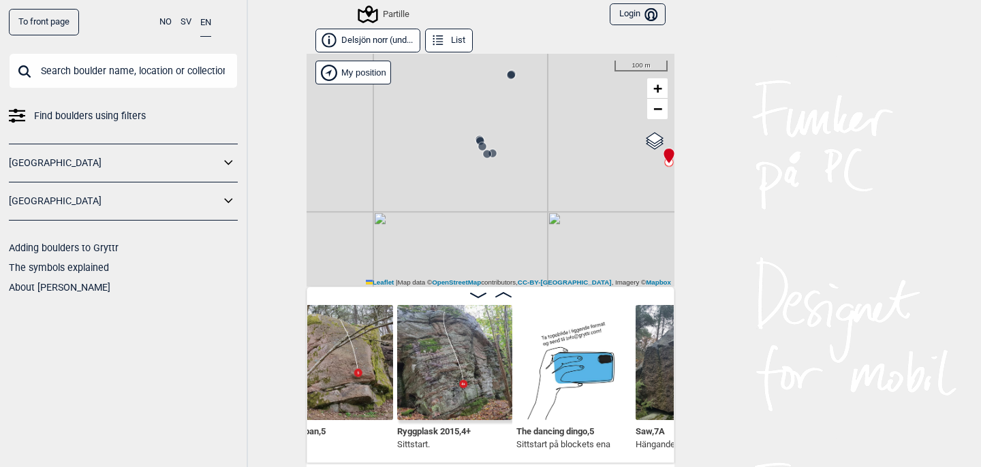
click at [531, 63] on div "Partille" at bounding box center [491, 170] width 368 height 233
drag, startPoint x: 546, startPoint y: 187, endPoint x: 479, endPoint y: 59, distance: 145.3
click at [478, 57] on div "Partille" at bounding box center [491, 170] width 368 height 233
click at [658, 104] on span "−" at bounding box center [657, 108] width 9 height 17
click at [658, 105] on span "−" at bounding box center [657, 108] width 9 height 17
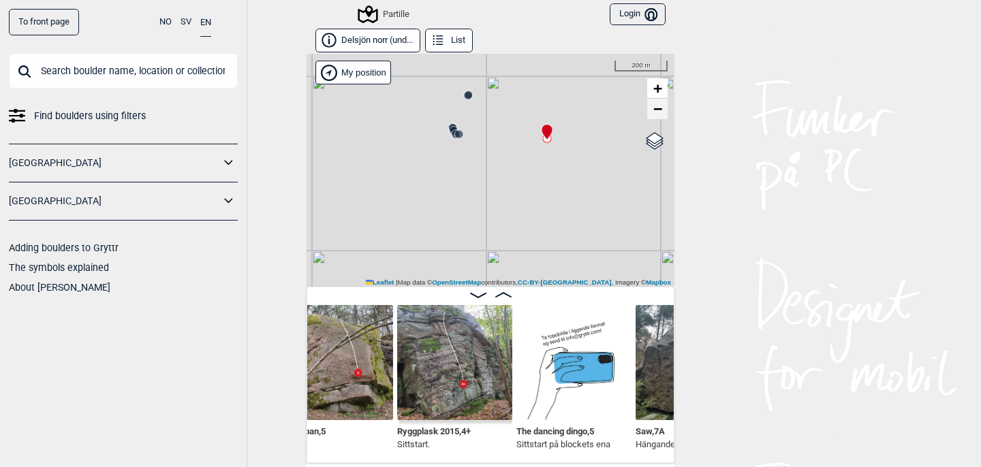
click at [658, 105] on span "−" at bounding box center [657, 108] width 9 height 17
drag, startPoint x: 510, startPoint y: 112, endPoint x: 485, endPoint y: 185, distance: 76.9
click at [485, 185] on div "Partille" at bounding box center [491, 170] width 368 height 233
click at [456, 249] on circle at bounding box center [455, 250] width 8 height 8
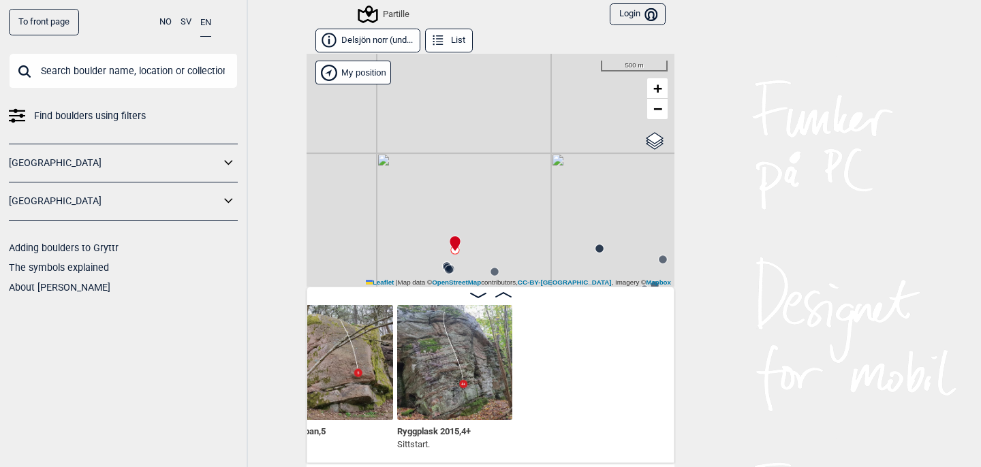
scroll to position [0, 703]
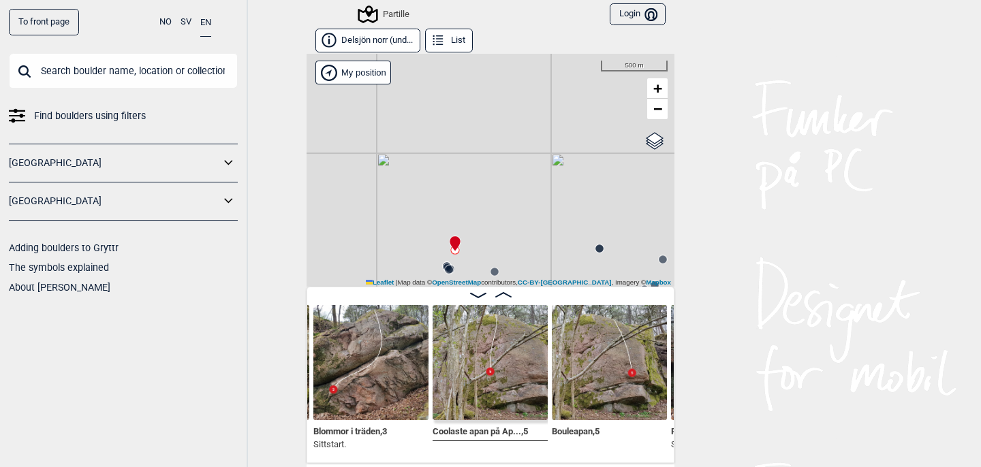
click at [450, 267] on circle at bounding box center [449, 270] width 8 height 8
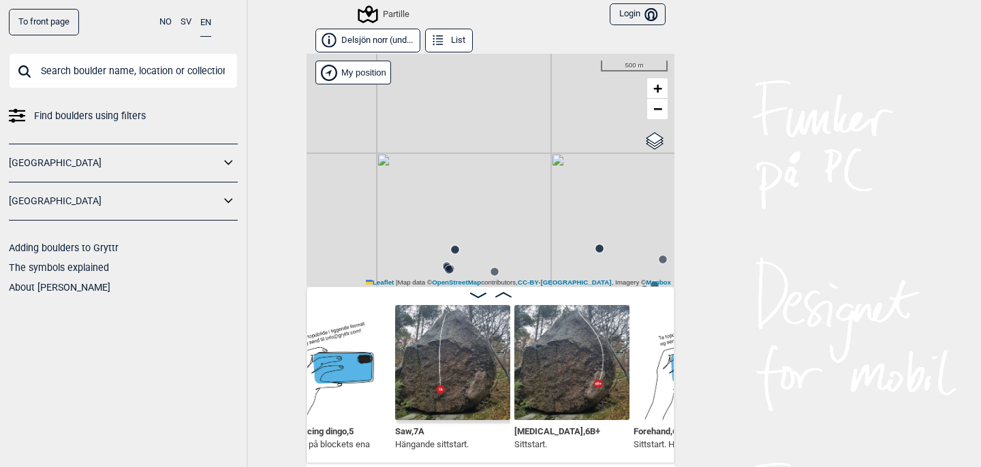
scroll to position [0, 1180]
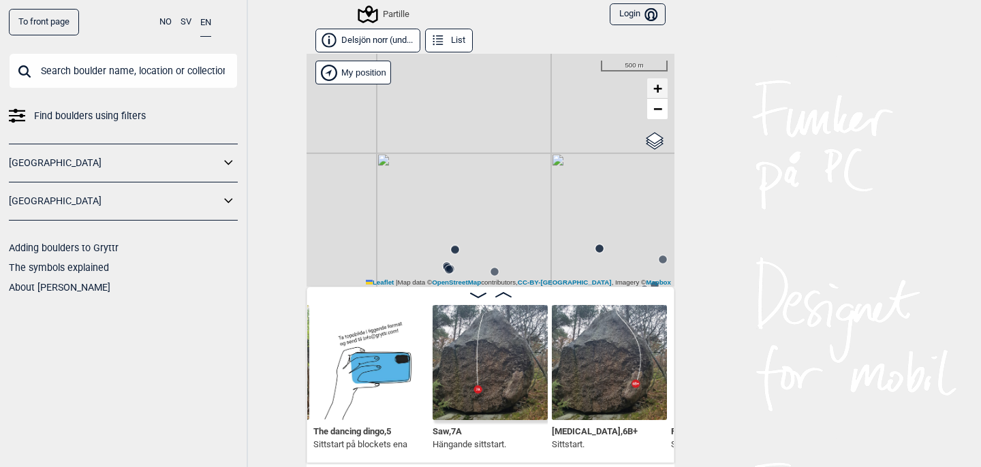
click at [661, 93] on span "+" at bounding box center [657, 88] width 9 height 17
drag, startPoint x: 475, startPoint y: 226, endPoint x: 619, endPoint y: 122, distance: 177.5
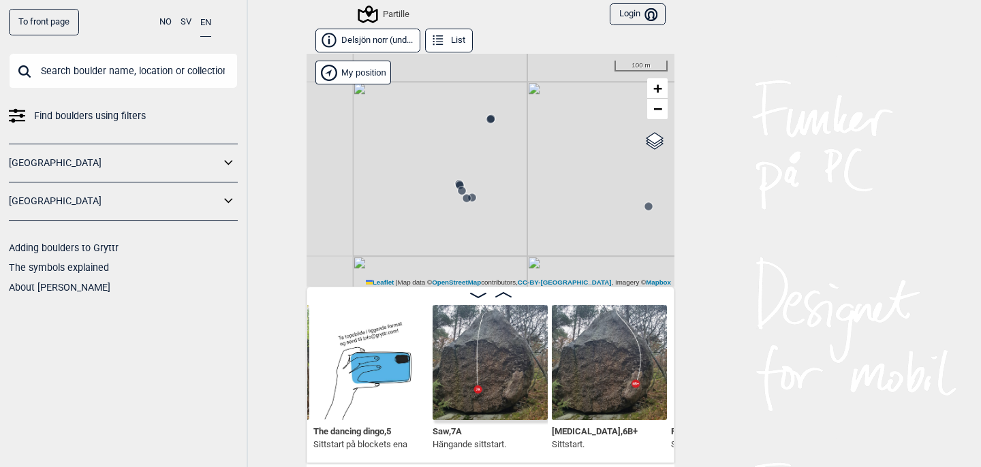
click at [617, 123] on div "Partille" at bounding box center [491, 170] width 368 height 233
click at [660, 84] on span "+" at bounding box center [657, 88] width 9 height 17
drag, startPoint x: 520, startPoint y: 125, endPoint x: 556, endPoint y: 164, distance: 53.0
click at [556, 164] on div "Partille" at bounding box center [491, 170] width 368 height 233
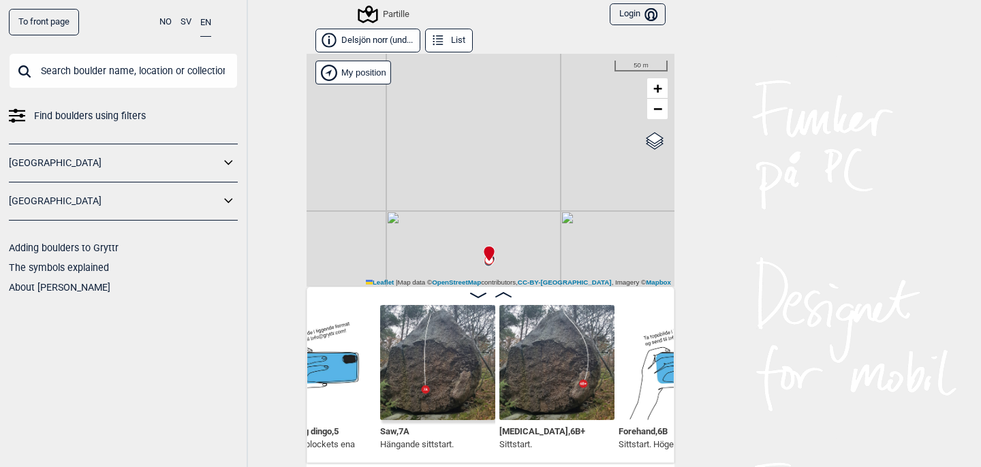
scroll to position [5, 0]
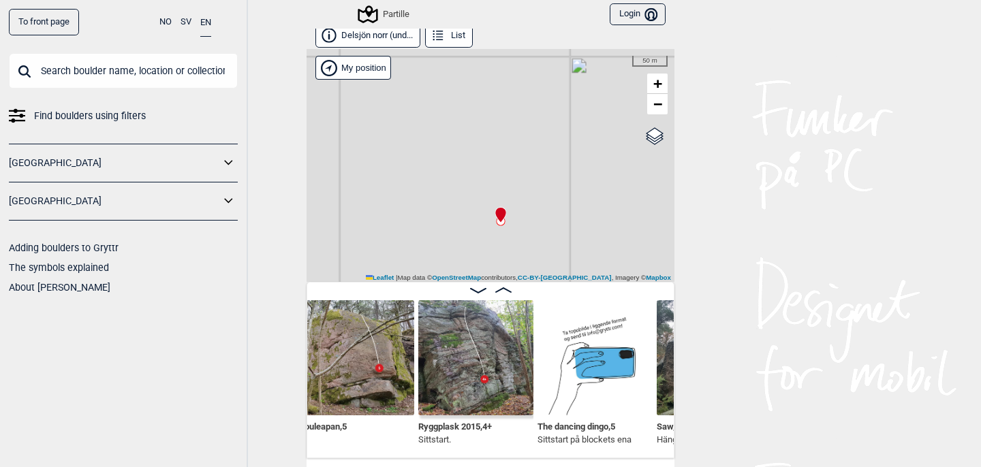
scroll to position [0, 1040]
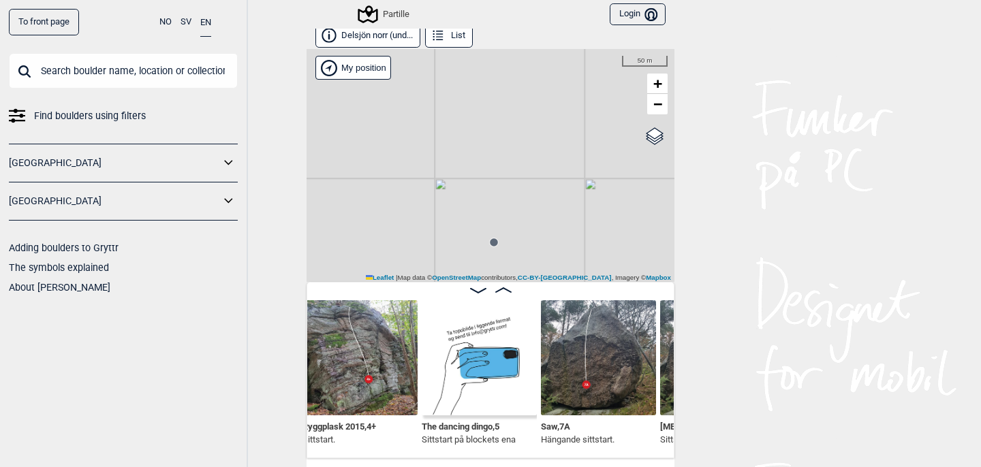
scroll to position [0, 1077]
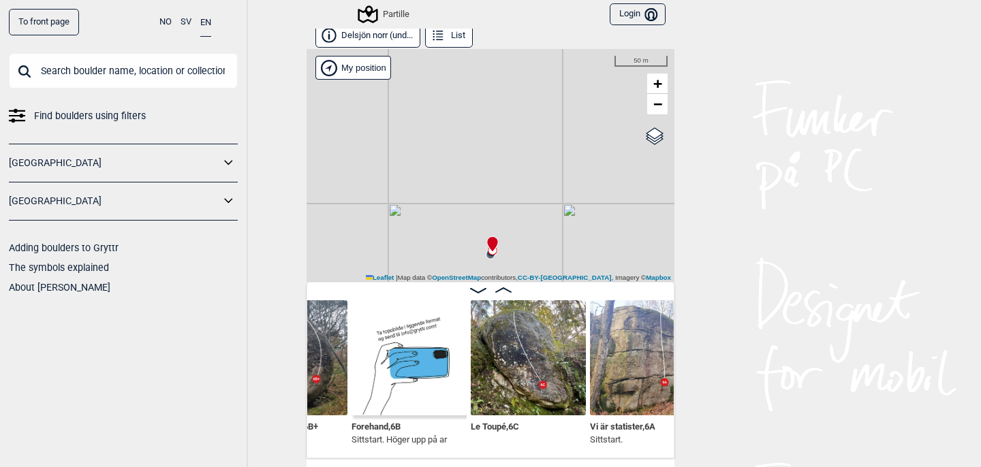
scroll to position [0, 1503]
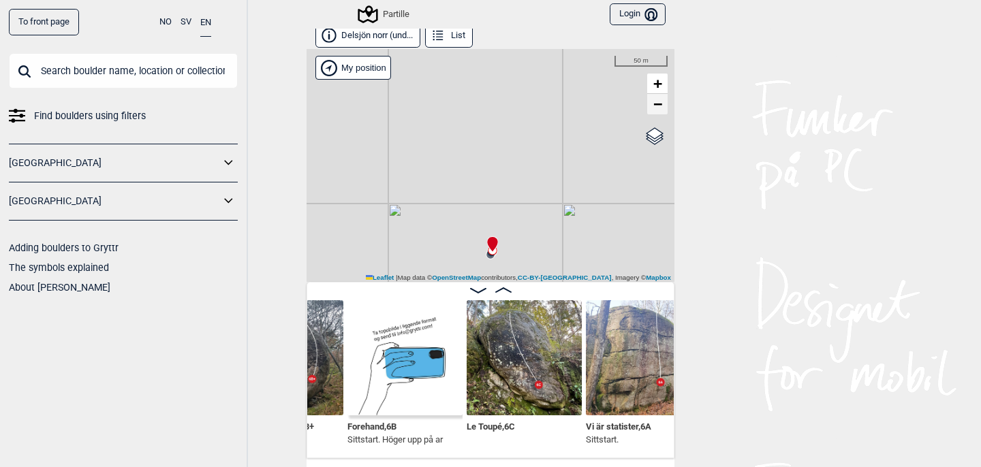
click at [659, 106] on span "−" at bounding box center [657, 103] width 9 height 17
click at [599, 136] on div "Partille" at bounding box center [491, 165] width 368 height 233
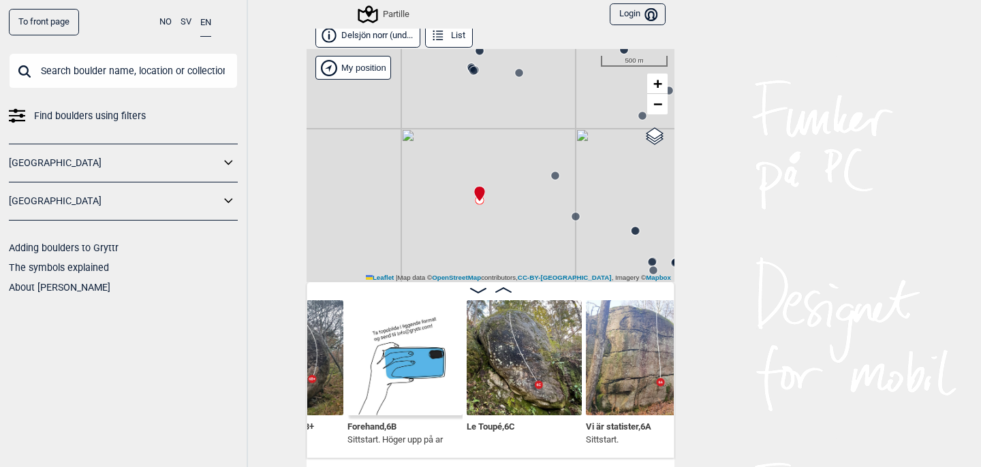
drag, startPoint x: 599, startPoint y: 136, endPoint x: 580, endPoint y: 61, distance: 76.7
click at [581, 63] on div "Partille" at bounding box center [491, 165] width 368 height 233
click at [657, 106] on span "−" at bounding box center [657, 103] width 9 height 17
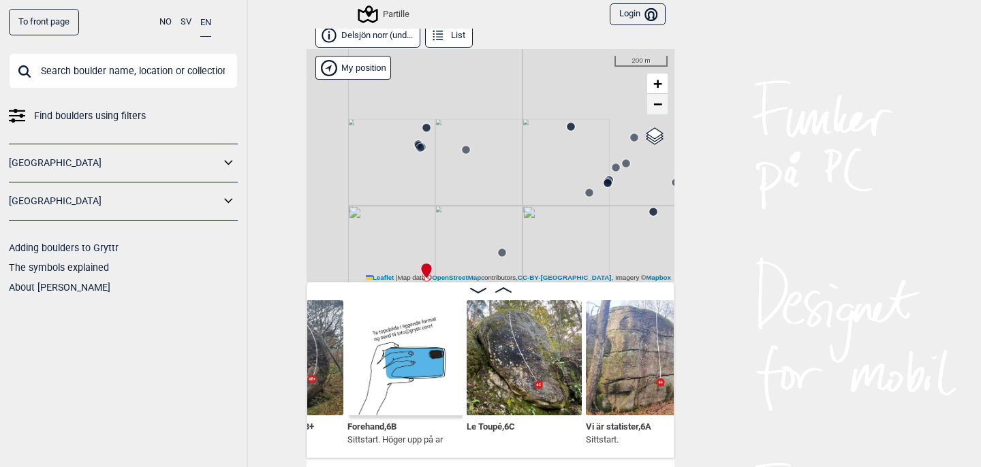
click at [657, 106] on span "−" at bounding box center [657, 103] width 9 height 17
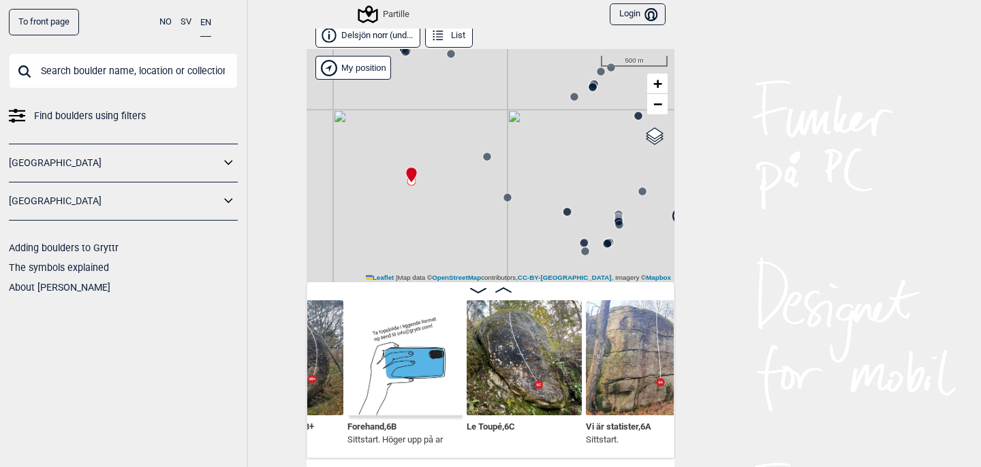
drag, startPoint x: 507, startPoint y: 234, endPoint x: 491, endPoint y: 130, distance: 104.7
click at [490, 129] on div "Partille" at bounding box center [491, 165] width 368 height 233
click at [490, 151] on icon at bounding box center [485, 148] width 11 height 11
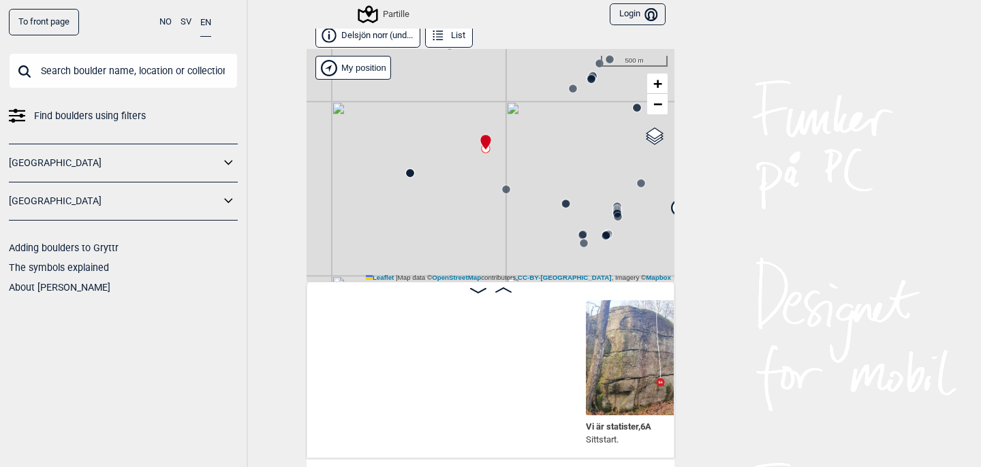
scroll to position [0, 1895]
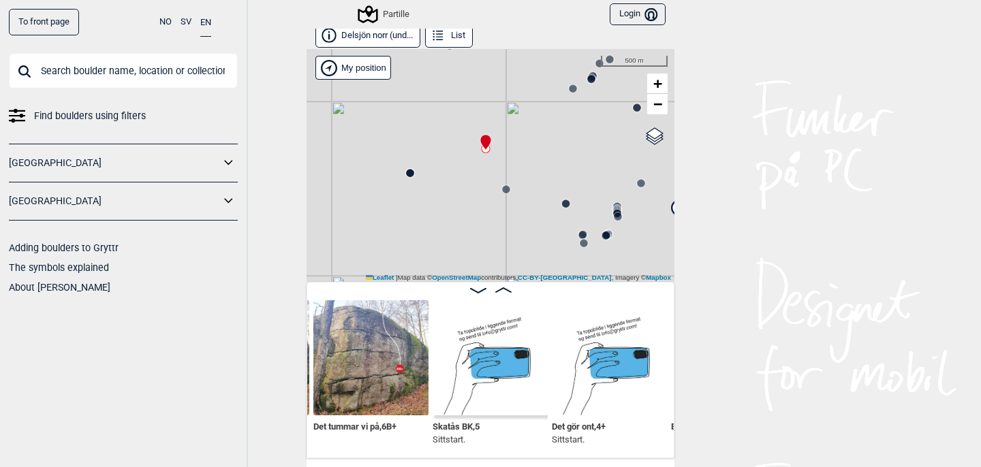
click at [515, 113] on div "Partille" at bounding box center [491, 165] width 368 height 233
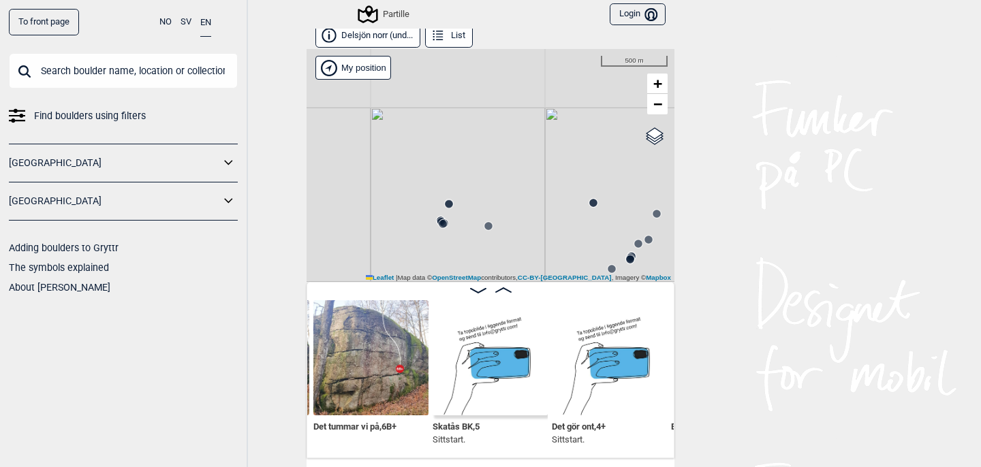
drag, startPoint x: 520, startPoint y: 98, endPoint x: 559, endPoint y: 279, distance: 184.6
click at [559, 279] on div "Partille" at bounding box center [491, 165] width 368 height 233
click at [591, 199] on icon at bounding box center [593, 203] width 11 height 11
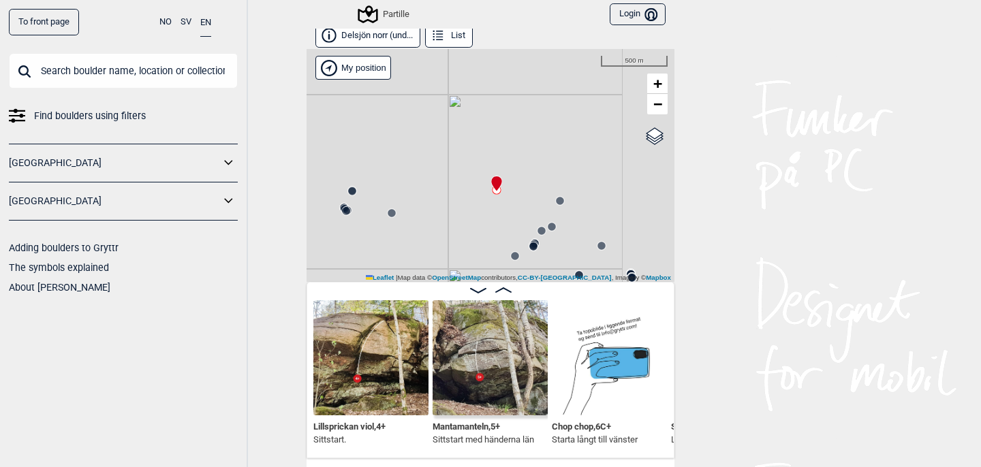
drag, startPoint x: 589, startPoint y: 236, endPoint x: 456, endPoint y: 215, distance: 134.5
click at [456, 215] on div "Partille" at bounding box center [491, 165] width 368 height 233
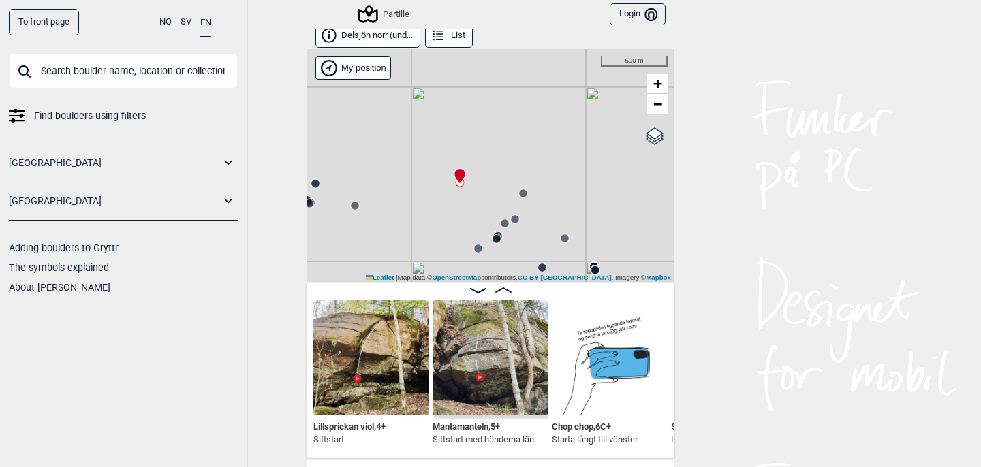
click at [480, 375] on img at bounding box center [490, 357] width 115 height 115
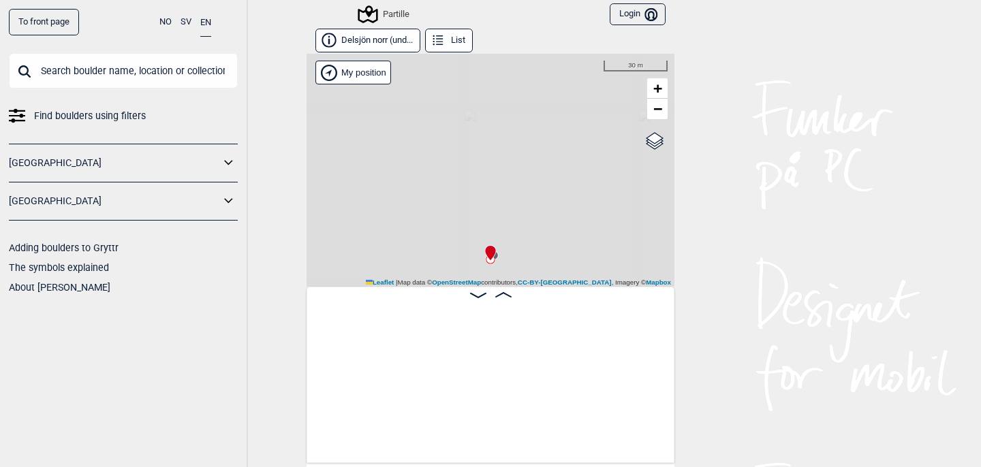
scroll to position [0, 691]
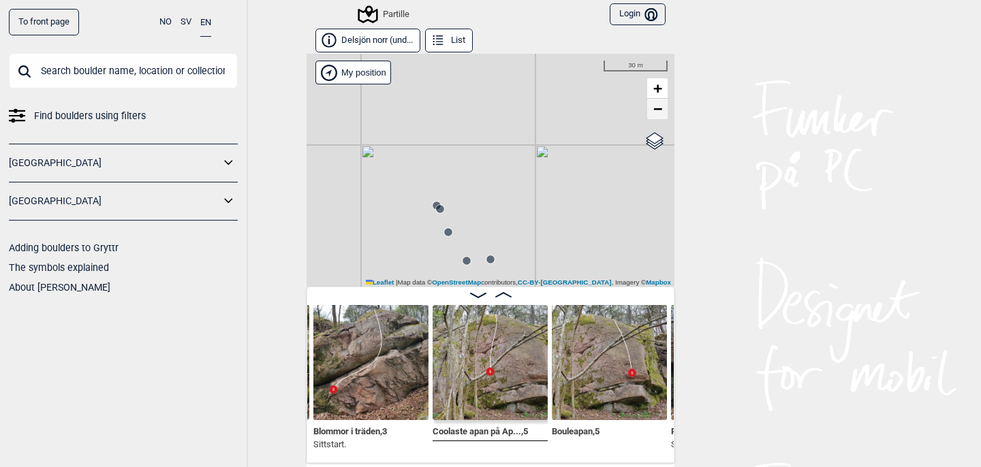
click at [652, 110] on link "−" at bounding box center [657, 109] width 20 height 20
drag, startPoint x: 610, startPoint y: 192, endPoint x: 463, endPoint y: 79, distance: 186.1
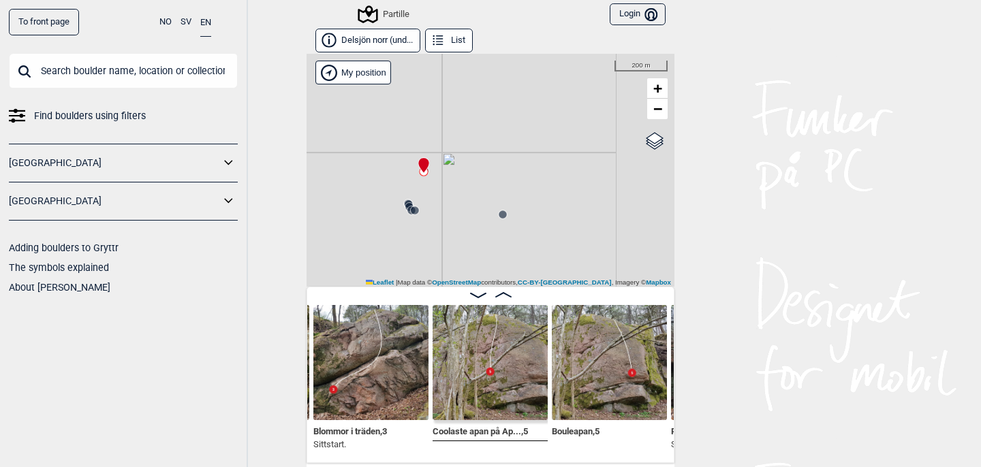
click at [463, 79] on div "Partille" at bounding box center [491, 170] width 368 height 233
click at [655, 112] on span "−" at bounding box center [657, 108] width 9 height 17
click at [655, 110] on span "−" at bounding box center [657, 108] width 9 height 17
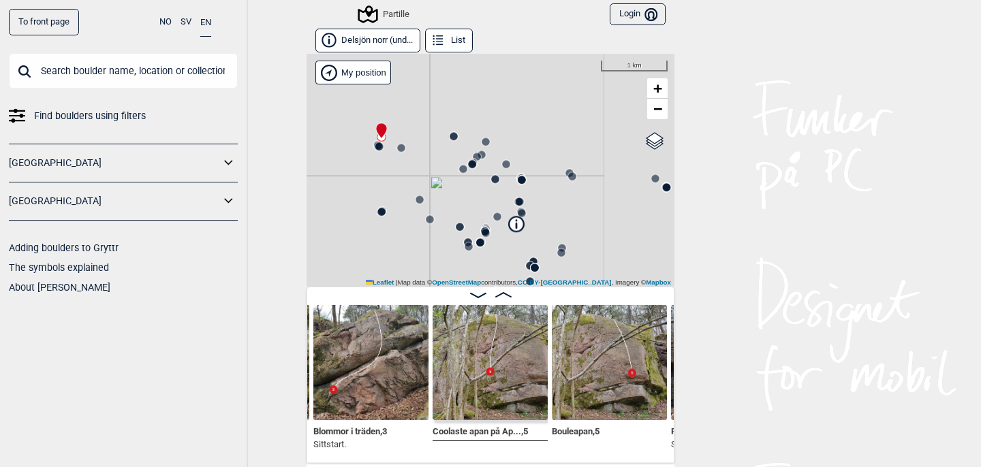
drag, startPoint x: 599, startPoint y: 230, endPoint x: 481, endPoint y: 101, distance: 174.0
click at [481, 101] on div "Partille" at bounding box center [491, 170] width 368 height 233
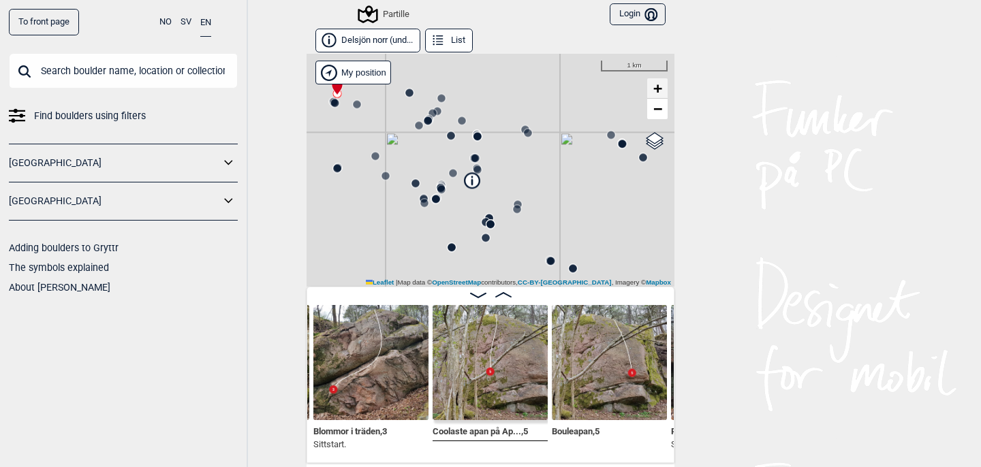
click at [654, 81] on span "+" at bounding box center [657, 88] width 9 height 17
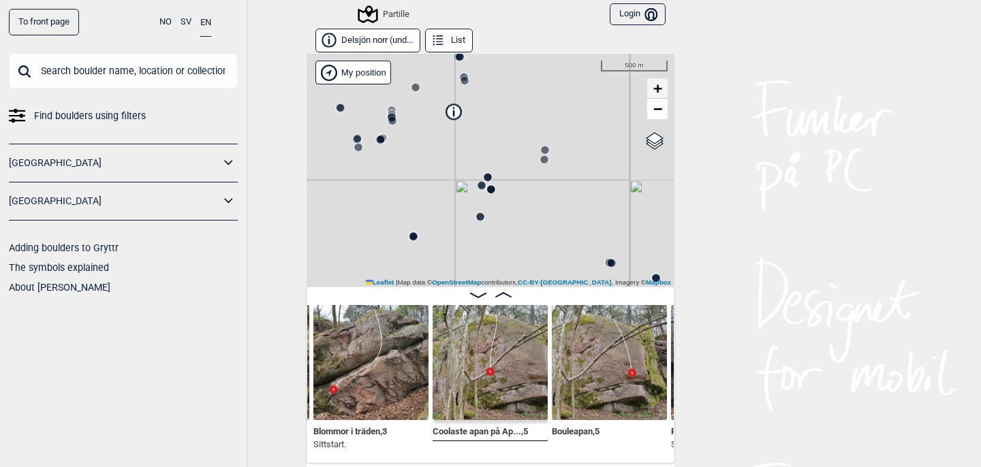
click at [654, 81] on span "+" at bounding box center [657, 88] width 9 height 17
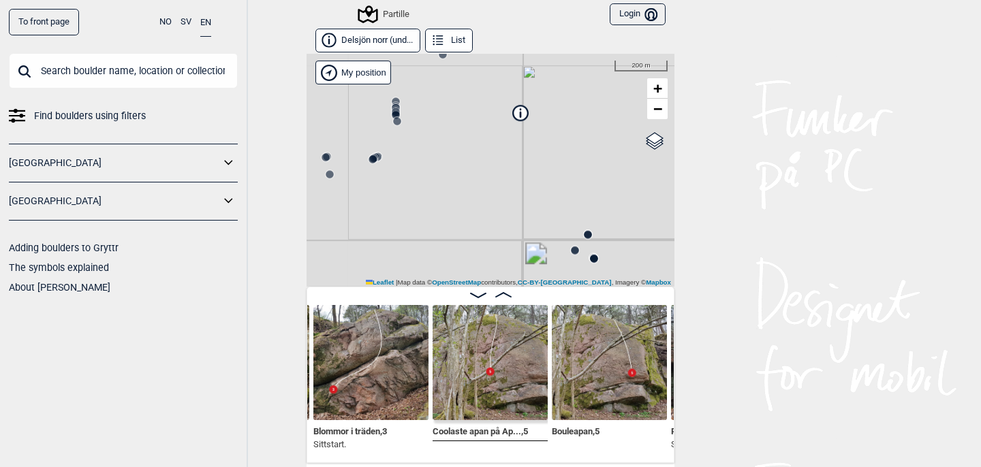
drag, startPoint x: 495, startPoint y: 99, endPoint x: 608, endPoint y: 257, distance: 194.3
click at [607, 255] on div "Partille" at bounding box center [491, 170] width 368 height 233
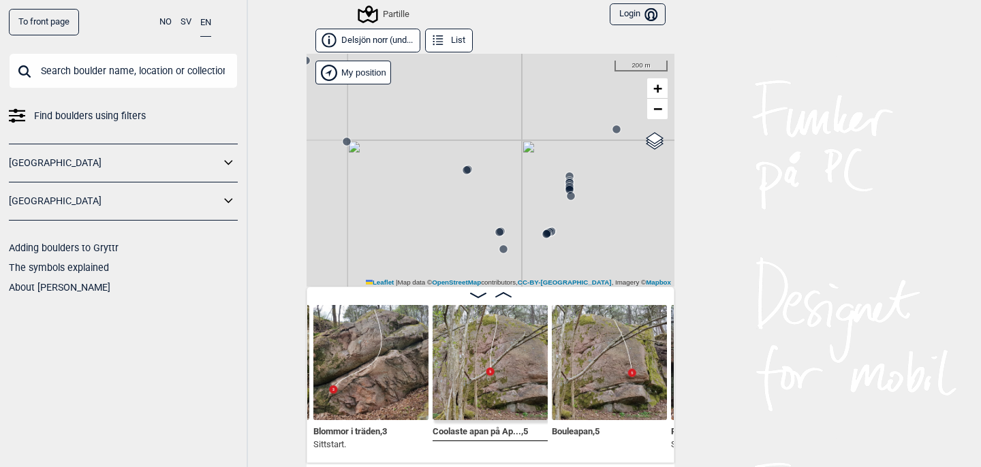
drag, startPoint x: 457, startPoint y: 134, endPoint x: 610, endPoint y: 186, distance: 161.4
click at [610, 186] on div "Partille" at bounding box center [491, 170] width 368 height 233
click at [663, 88] on link "+" at bounding box center [657, 88] width 20 height 20
drag, startPoint x: 626, startPoint y: 112, endPoint x: 419, endPoint y: 162, distance: 213.1
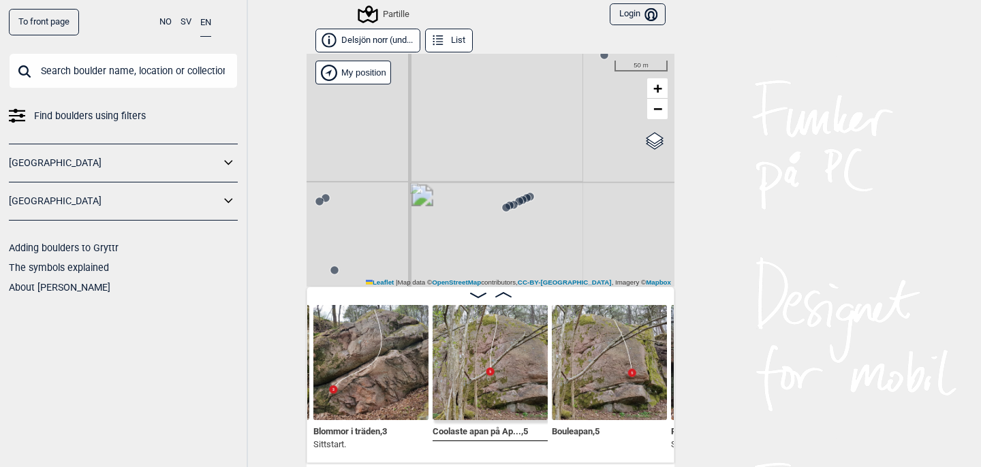
click at [419, 162] on div "Partille" at bounding box center [491, 170] width 368 height 233
drag, startPoint x: 561, startPoint y: 137, endPoint x: 392, endPoint y: 296, distance: 232.3
click at [392, 298] on div "Delsjön norr (und... List Partille" at bounding box center [491, 246] width 368 height 435
click at [433, 142] on icon at bounding box center [429, 140] width 11 height 11
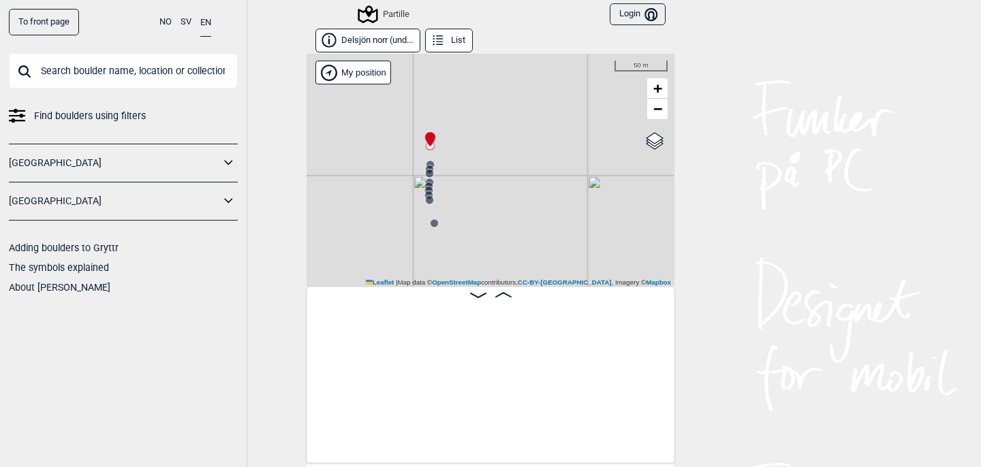
scroll to position [0, 3129]
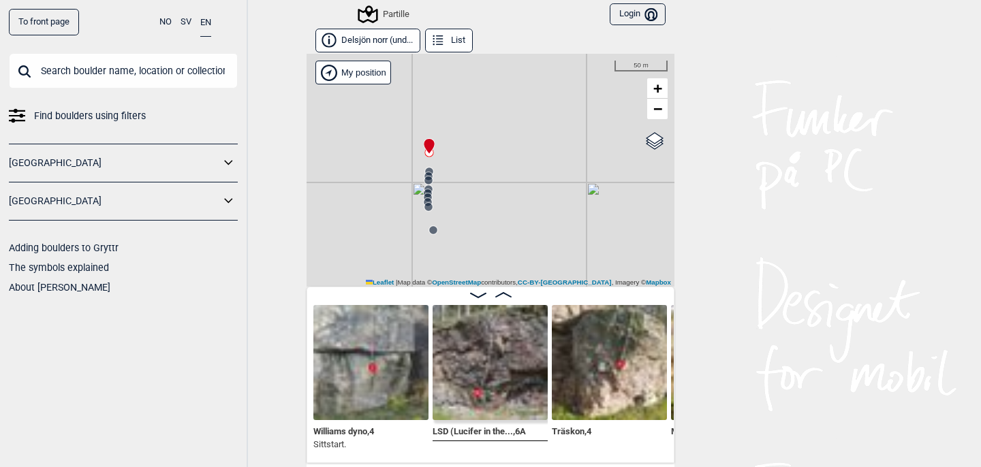
click at [430, 171] on icon at bounding box center [428, 176] width 11 height 11
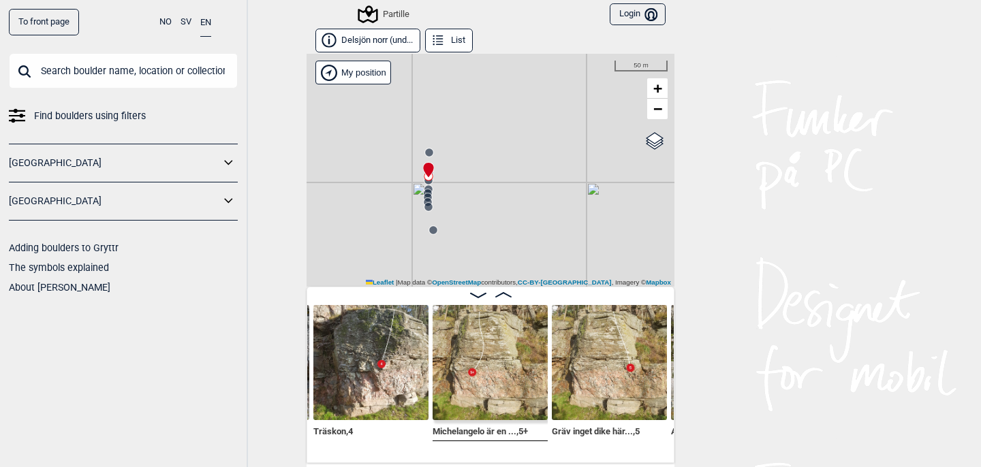
click at [428, 191] on circle at bounding box center [428, 193] width 8 height 8
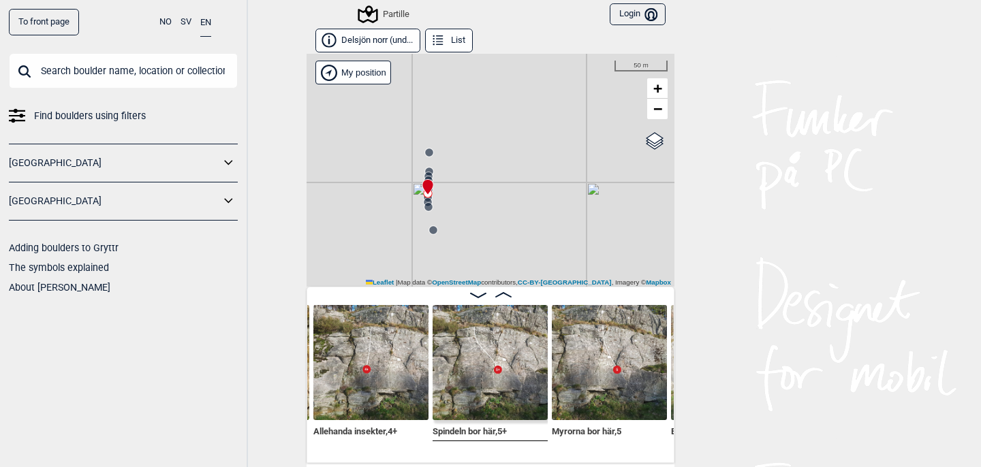
click at [429, 208] on circle at bounding box center [428, 207] width 8 height 8
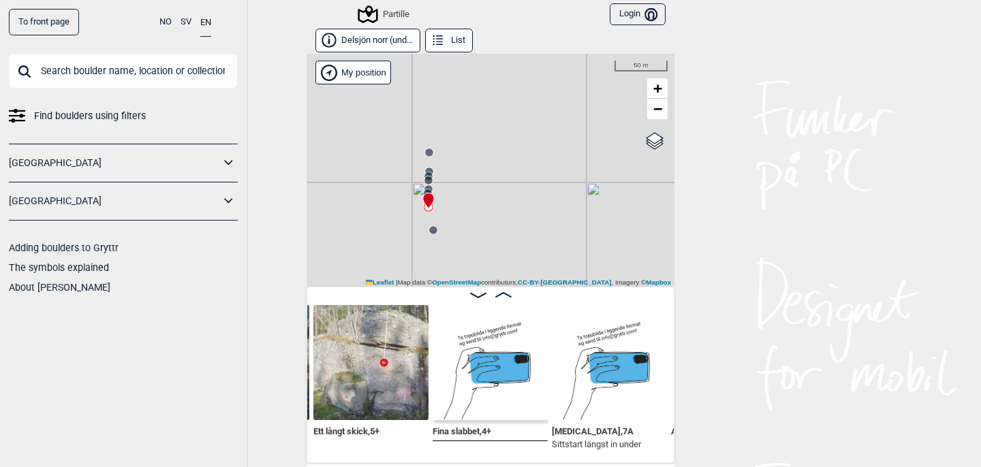
click at [438, 236] on div "Partille" at bounding box center [491, 170] width 368 height 233
click at [436, 233] on circle at bounding box center [432, 229] width 9 height 9
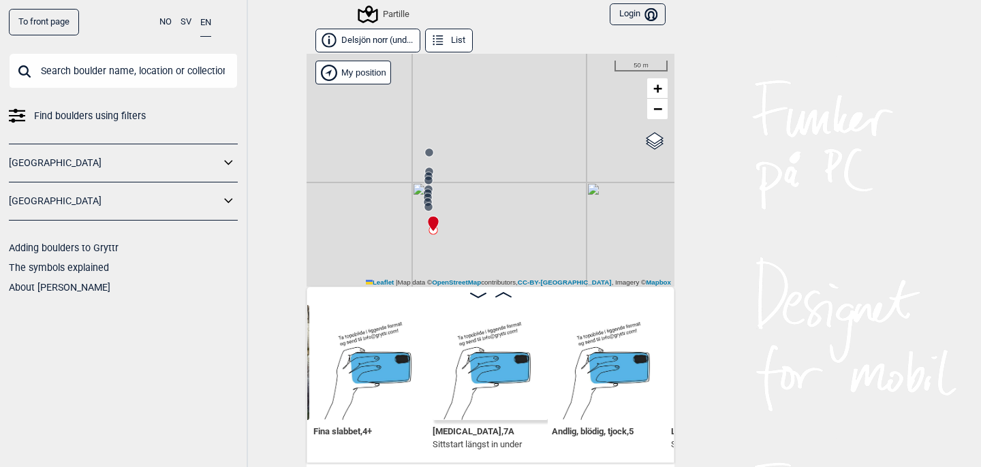
click at [482, 170] on div "Partille" at bounding box center [491, 170] width 368 height 233
click at [652, 113] on link "−" at bounding box center [657, 109] width 20 height 20
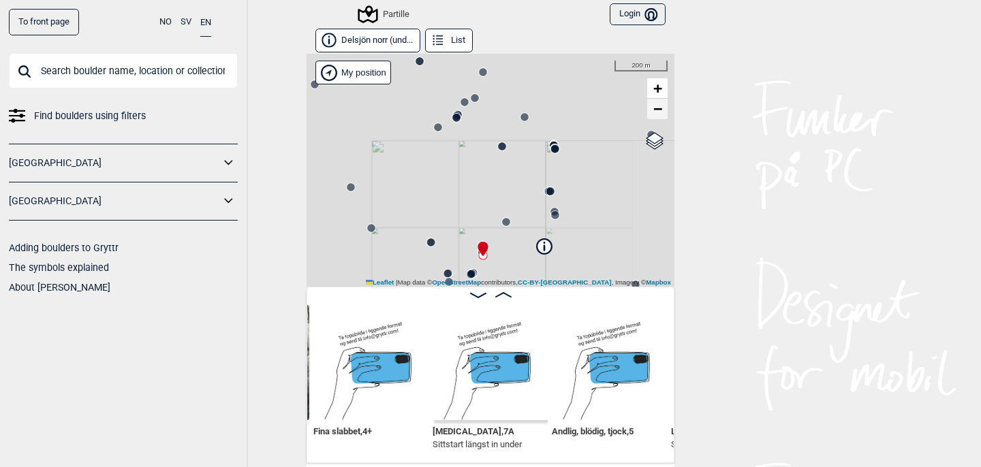
click at [652, 113] on link "−" at bounding box center [657, 109] width 20 height 20
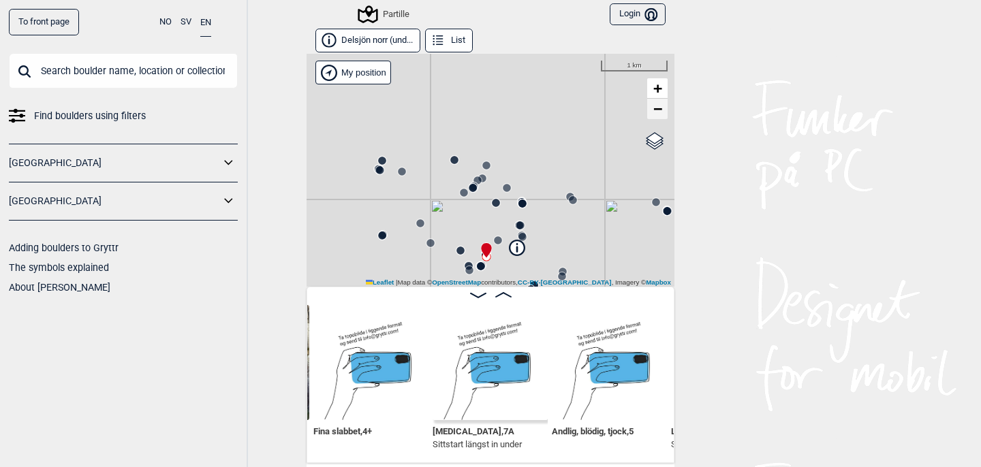
click at [652, 113] on link "−" at bounding box center [657, 109] width 20 height 20
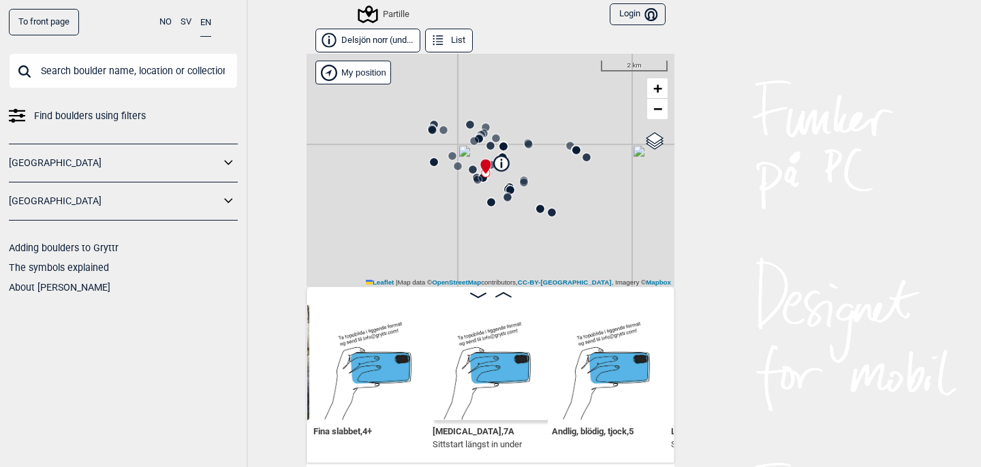
drag, startPoint x: 551, startPoint y: 199, endPoint x: 548, endPoint y: 114, distance: 85.2
click at [548, 114] on div "Partille" at bounding box center [491, 170] width 368 height 233
click at [568, 144] on circle at bounding box center [570, 146] width 8 height 8
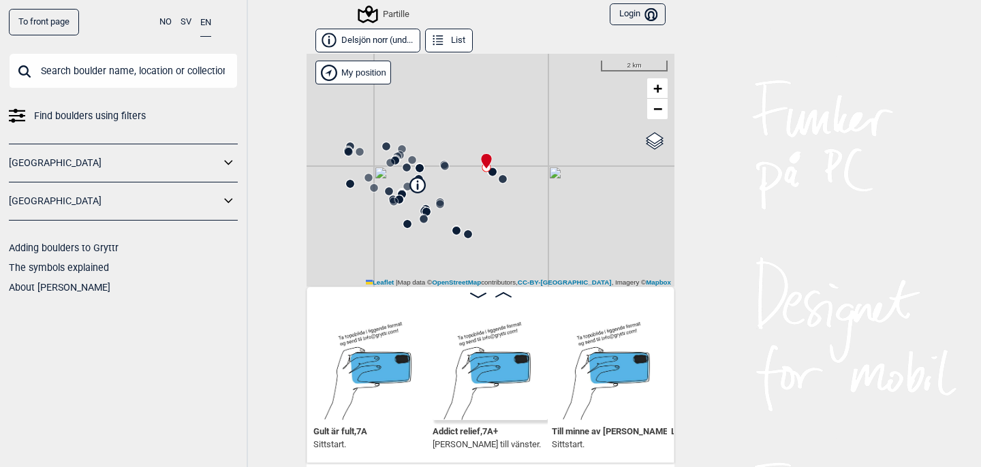
drag, startPoint x: 572, startPoint y: 193, endPoint x: 475, endPoint y: 210, distance: 98.2
click at [475, 210] on div "Partille" at bounding box center [491, 170] width 368 height 233
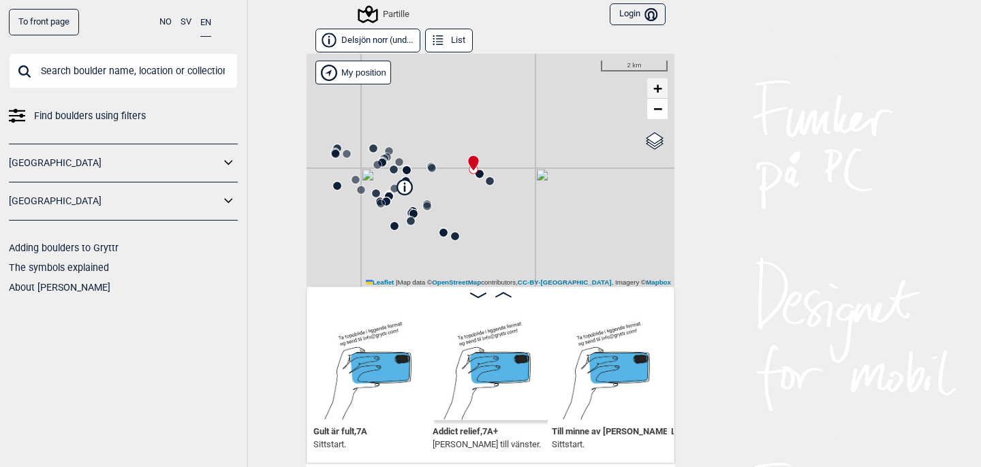
click at [660, 89] on span "+" at bounding box center [657, 88] width 9 height 17
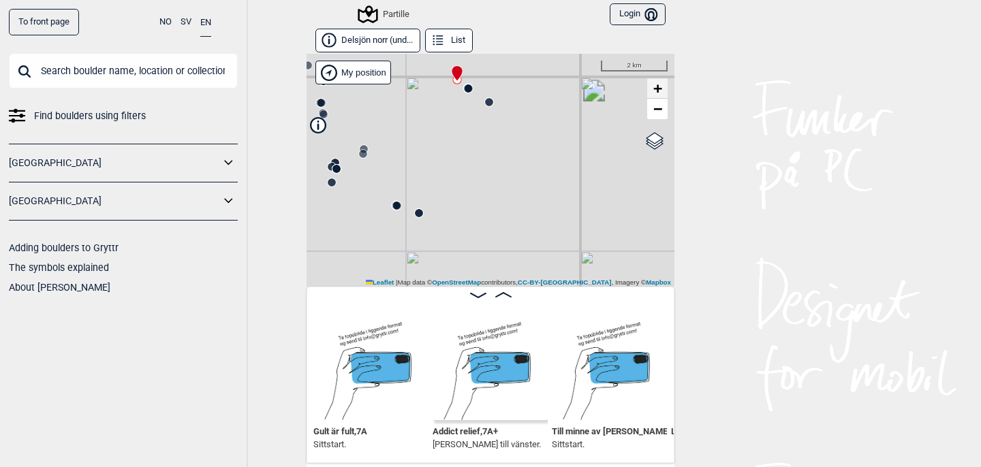
click at [660, 89] on span "+" at bounding box center [657, 88] width 9 height 17
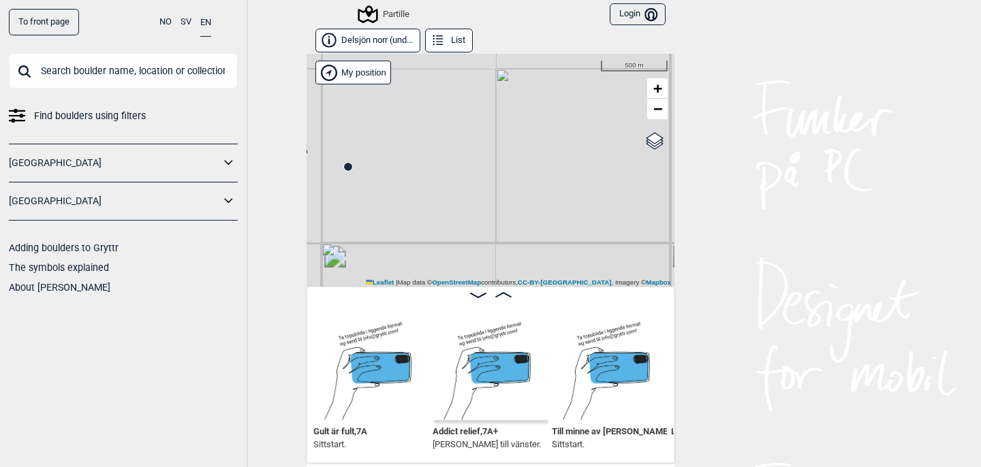
drag, startPoint x: 516, startPoint y: 102, endPoint x: 559, endPoint y: 291, distance: 193.7
click at [559, 283] on div "Partille" at bounding box center [491, 170] width 368 height 233
click at [495, 123] on circle at bounding box center [493, 123] width 8 height 8
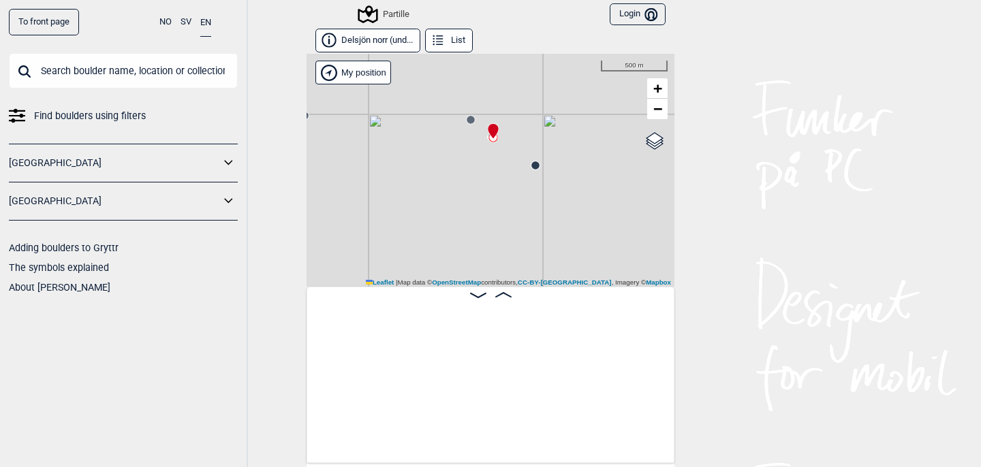
scroll to position [0, 12647]
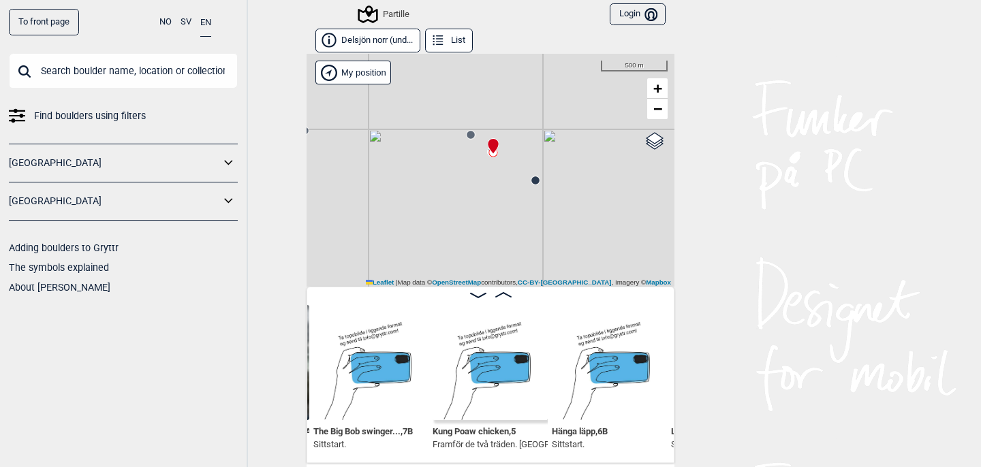
click at [537, 180] on circle at bounding box center [535, 180] width 8 height 8
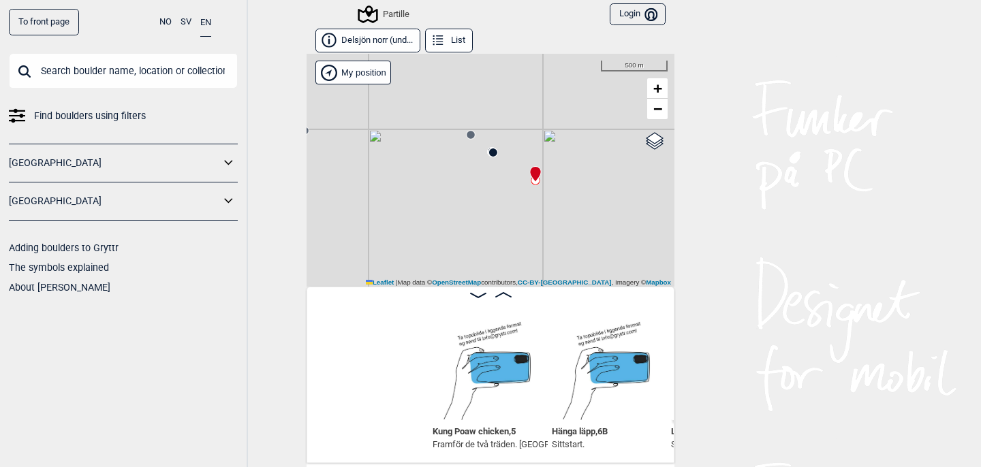
scroll to position [0, 12885]
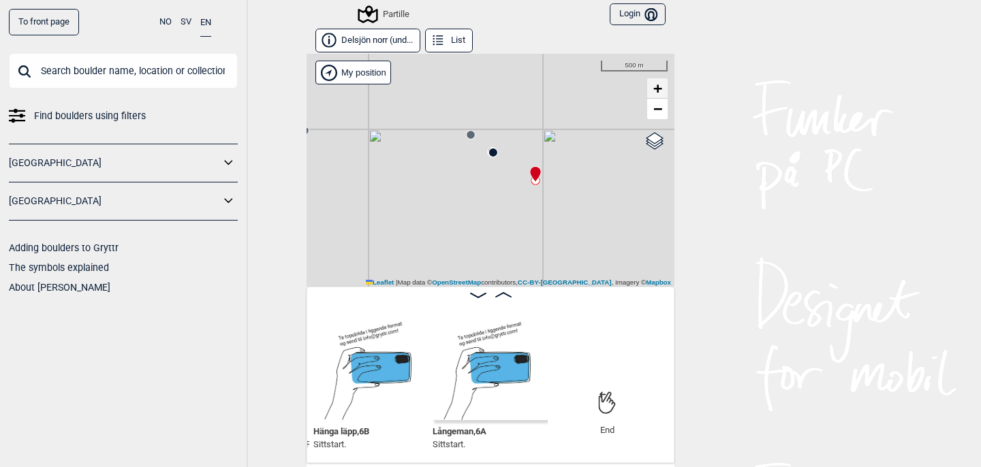
click at [659, 84] on span "+" at bounding box center [657, 88] width 9 height 17
drag, startPoint x: 520, startPoint y: 108, endPoint x: 523, endPoint y: 271, distance: 162.8
click at [522, 274] on div "Partille" at bounding box center [491, 170] width 368 height 233
click at [659, 93] on span "+" at bounding box center [657, 88] width 9 height 17
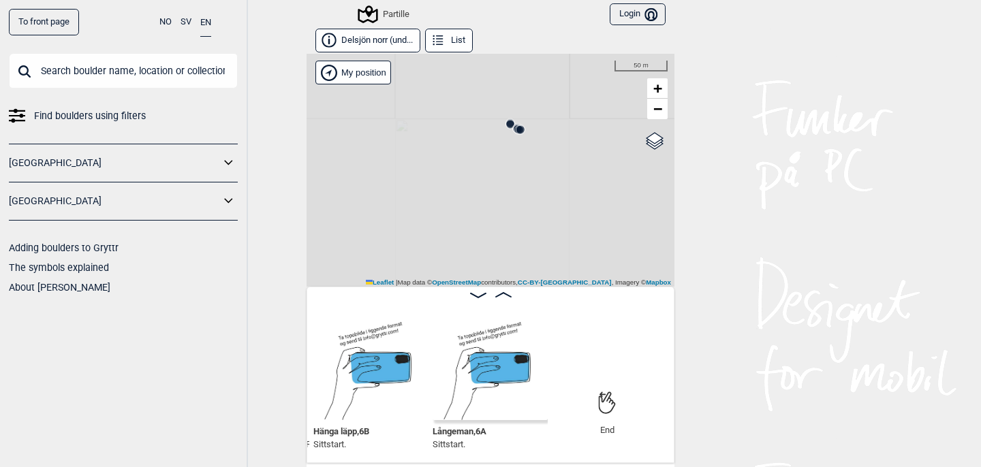
drag, startPoint x: 551, startPoint y: 93, endPoint x: 551, endPoint y: 223, distance: 130.1
click at [551, 223] on div "Partille" at bounding box center [491, 170] width 368 height 233
click at [658, 87] on span "+" at bounding box center [657, 88] width 9 height 17
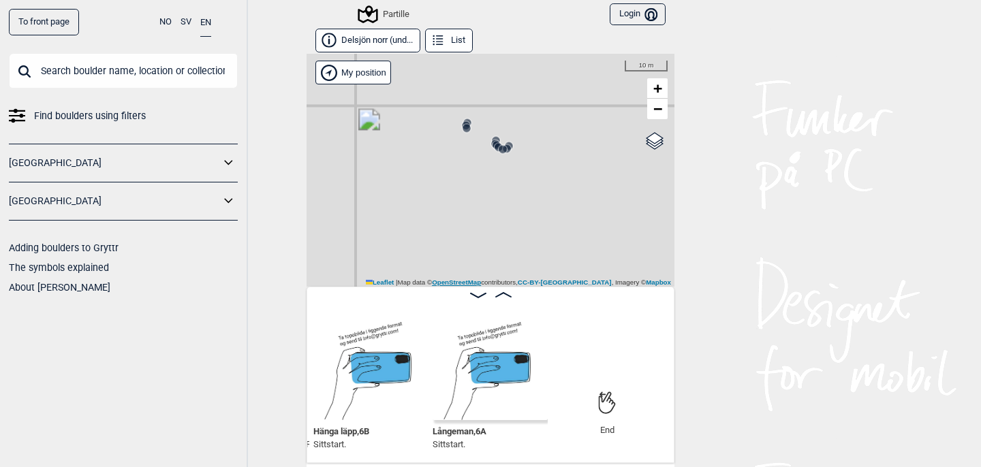
drag, startPoint x: 616, startPoint y: 90, endPoint x: 484, endPoint y: 277, distance: 228.9
click at [484, 279] on div "Partille" at bounding box center [491, 170] width 368 height 233
click at [468, 199] on circle at bounding box center [469, 203] width 9 height 9
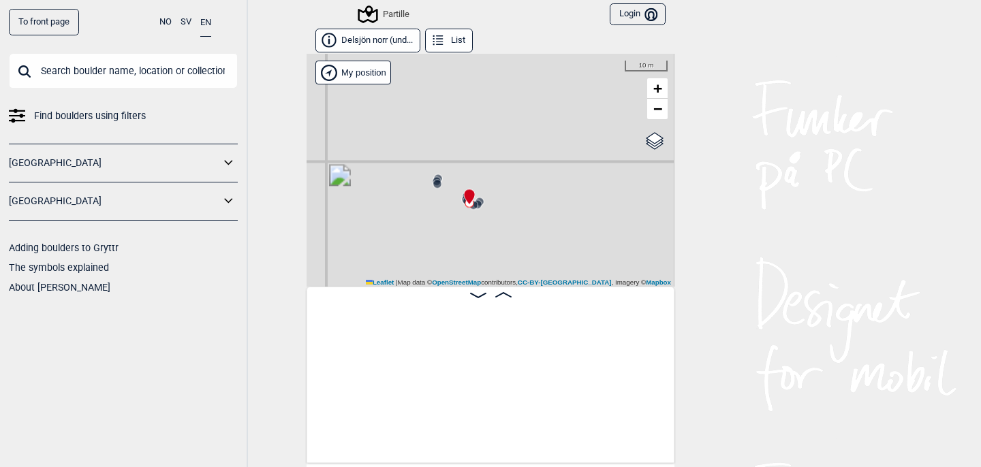
scroll to position [0, 12301]
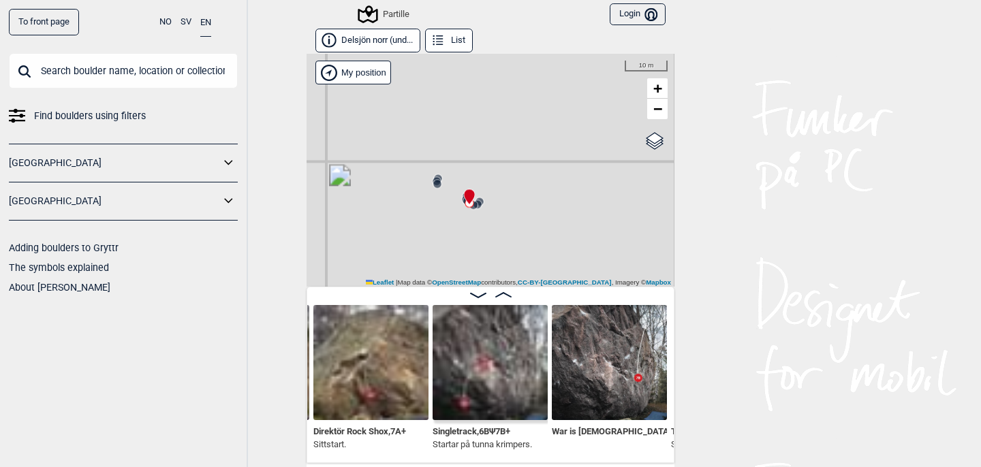
click at [481, 202] on circle at bounding box center [477, 205] width 8 height 8
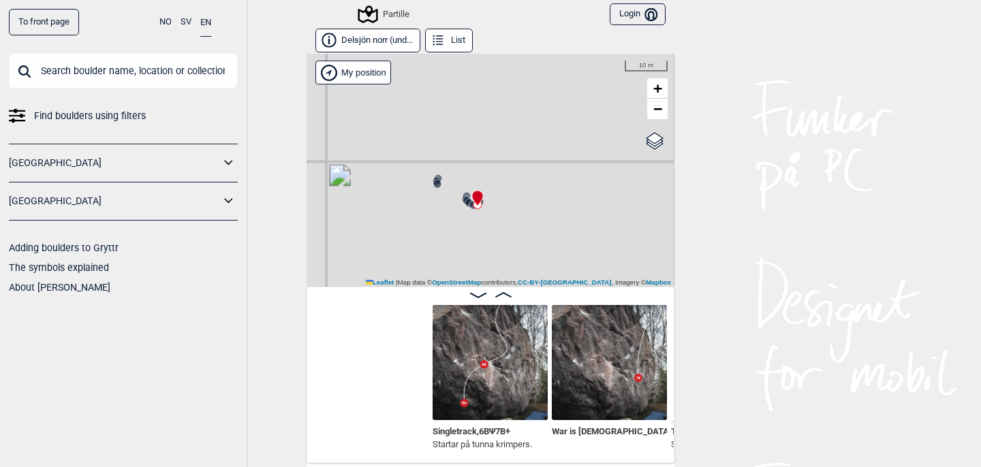
scroll to position [0, 12540]
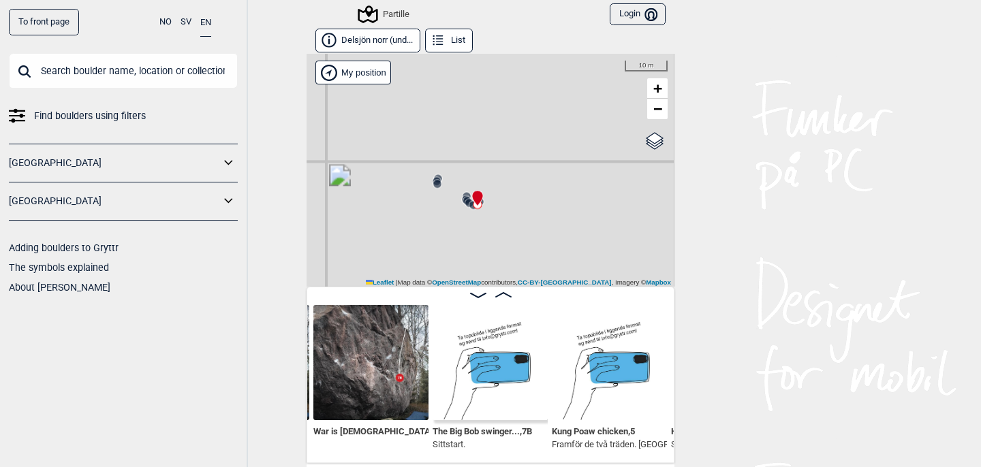
click at [439, 186] on circle at bounding box center [437, 185] width 8 height 8
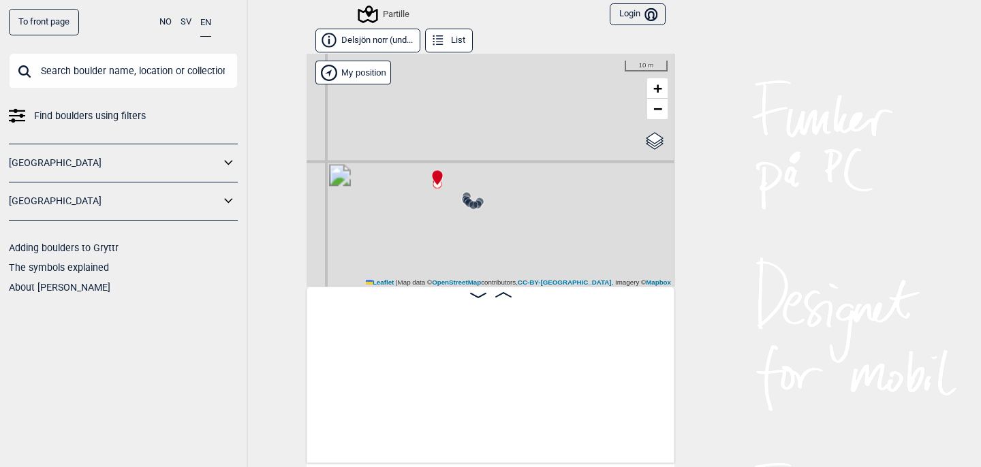
scroll to position [0, 11832]
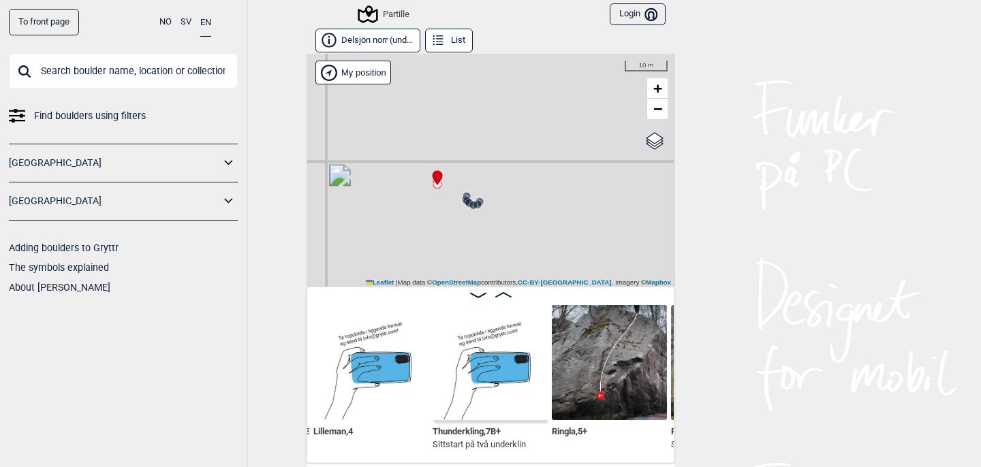
click at [468, 202] on icon at bounding box center [473, 205] width 11 height 11
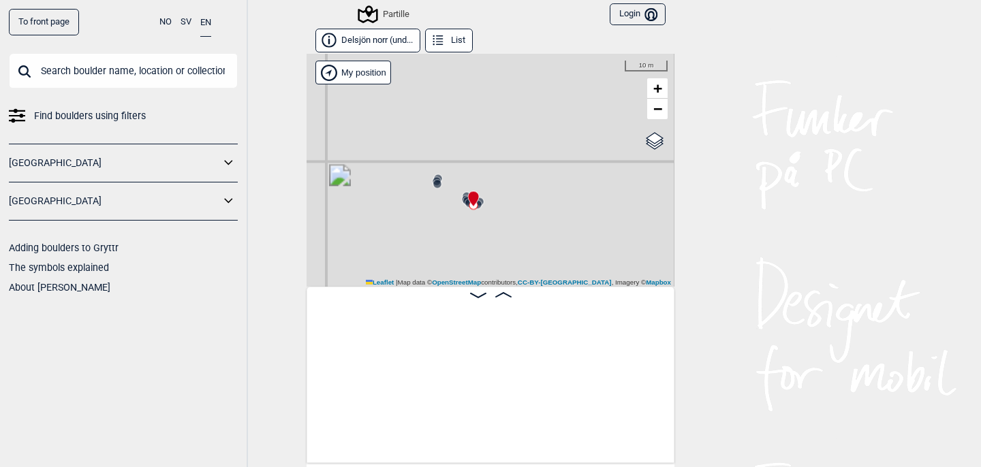
scroll to position [0, 12429]
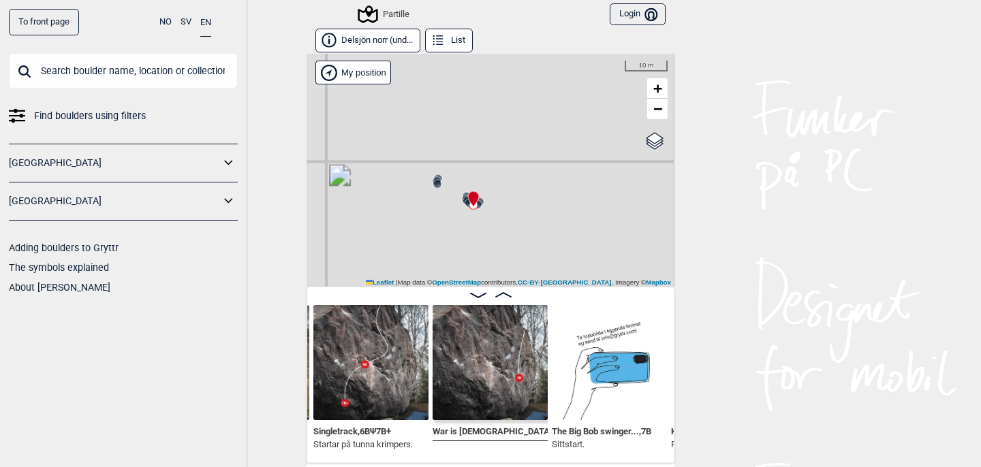
click at [437, 185] on circle at bounding box center [437, 185] width 8 height 8
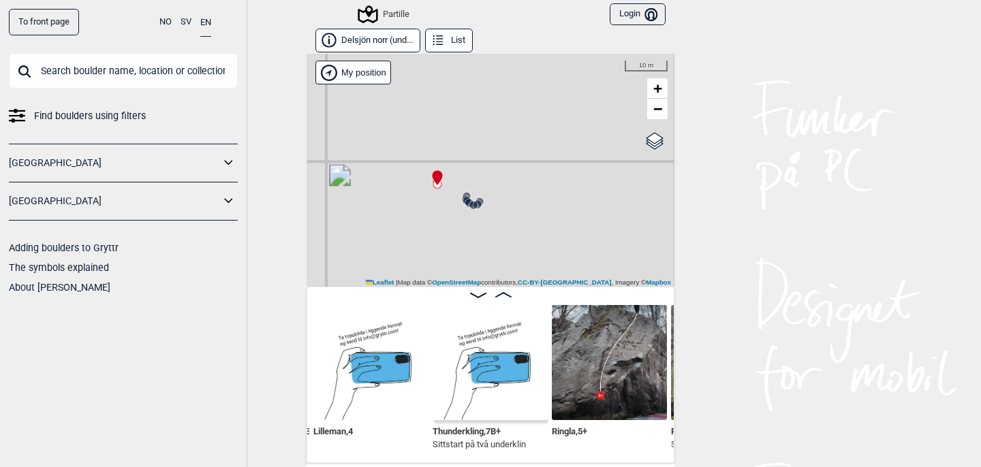
click at [422, 183] on div "Partille" at bounding box center [491, 170] width 368 height 233
click at [467, 198] on icon at bounding box center [469, 203] width 11 height 11
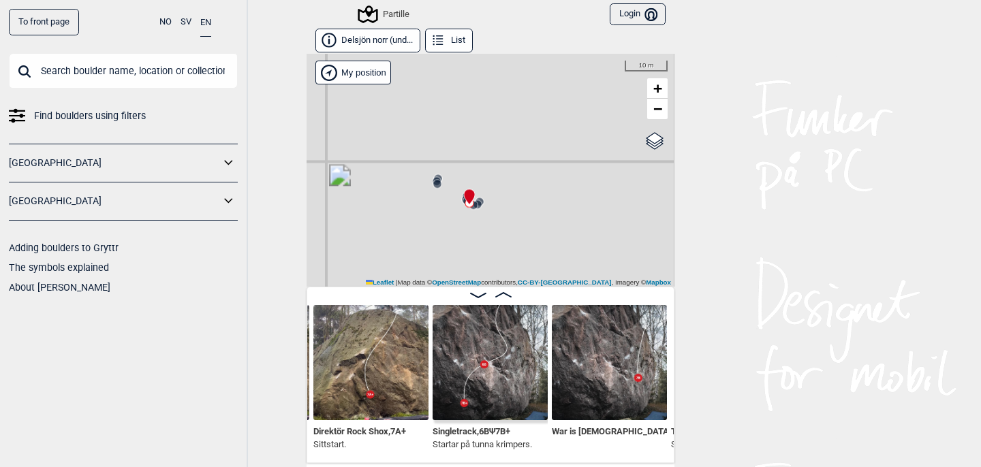
click at [481, 199] on icon at bounding box center [477, 204] width 11 height 11
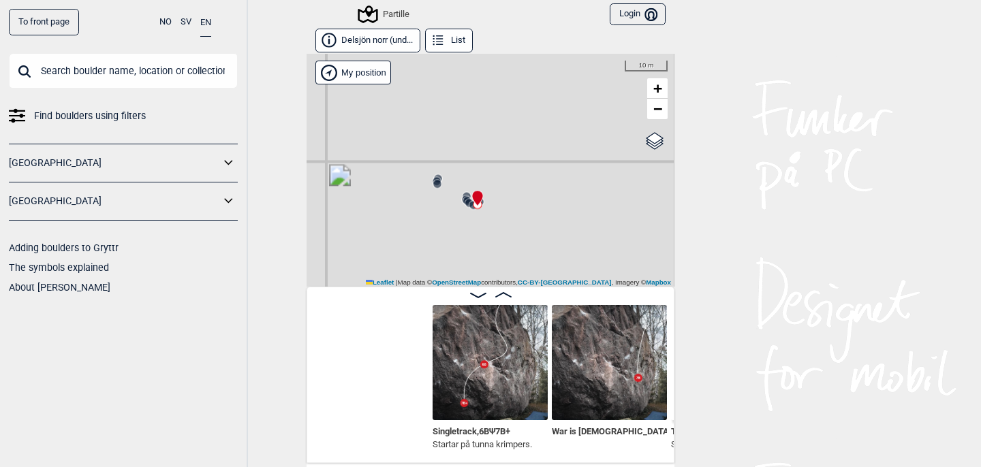
scroll to position [0, 12548]
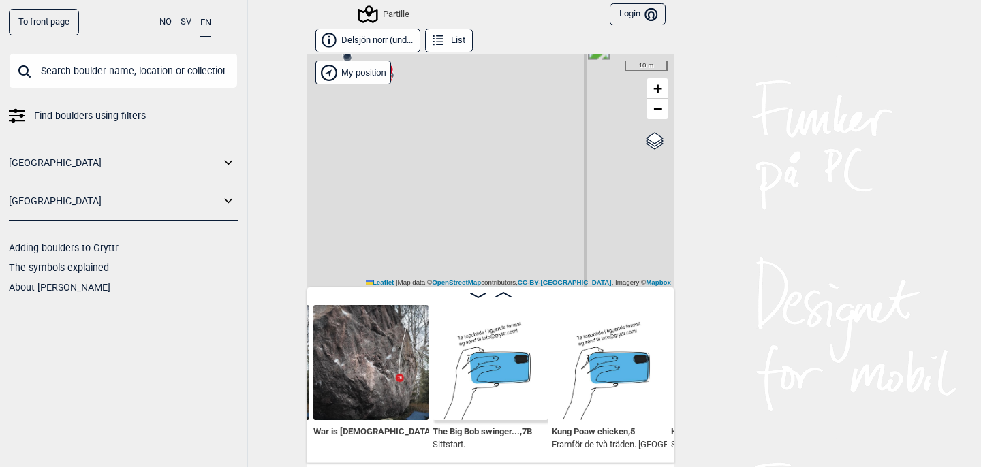
drag, startPoint x: 520, startPoint y: 255, endPoint x: 430, endPoint y: 128, distance: 155.9
click at [430, 128] on div "Partille" at bounding box center [491, 170] width 368 height 233
click at [657, 105] on span "−" at bounding box center [657, 108] width 9 height 17
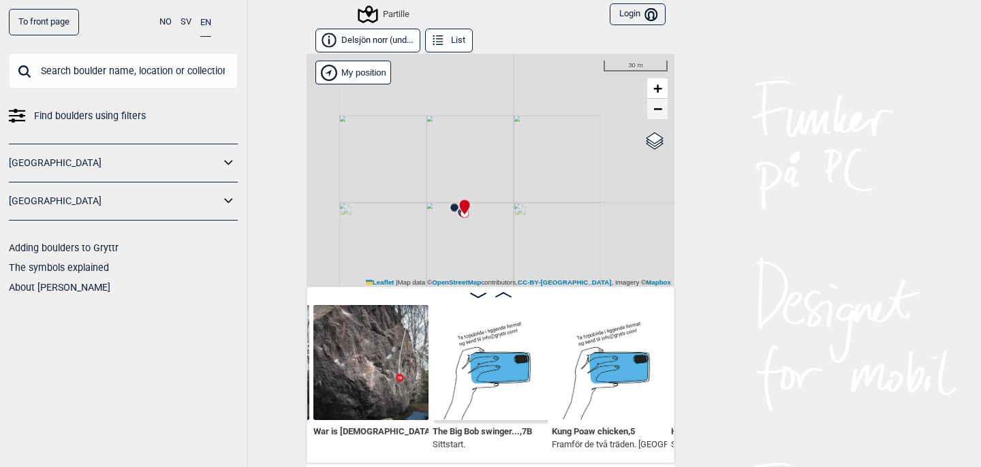
click at [657, 105] on span "−" at bounding box center [657, 108] width 9 height 17
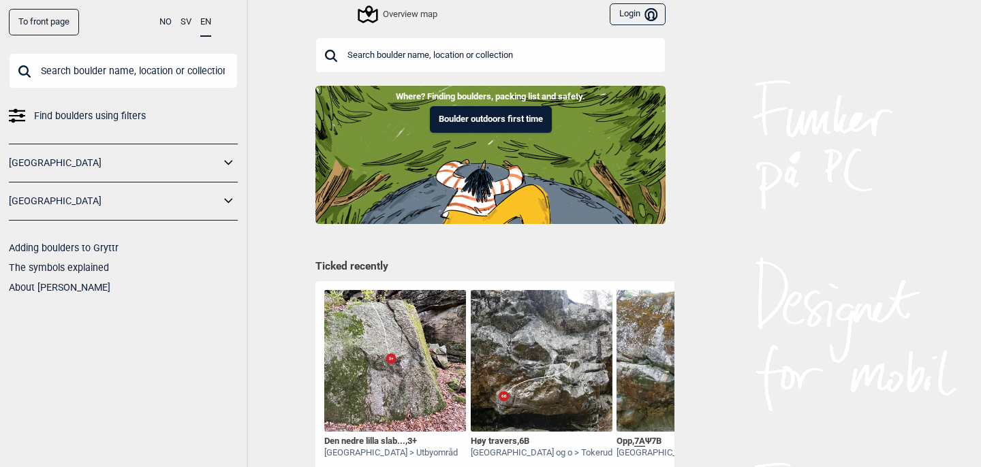
click at [225, 197] on icon at bounding box center [229, 201] width 18 height 20
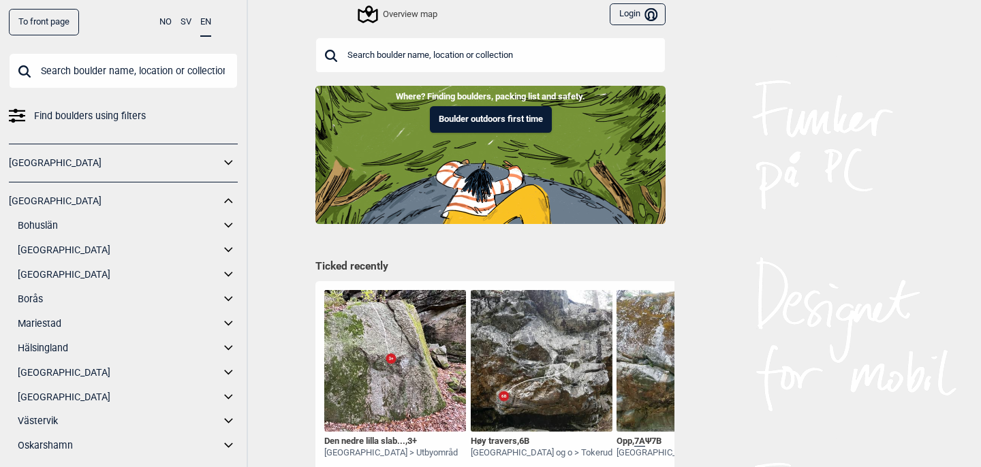
click at [172, 285] on link "Göteborg" at bounding box center [119, 275] width 202 height 20
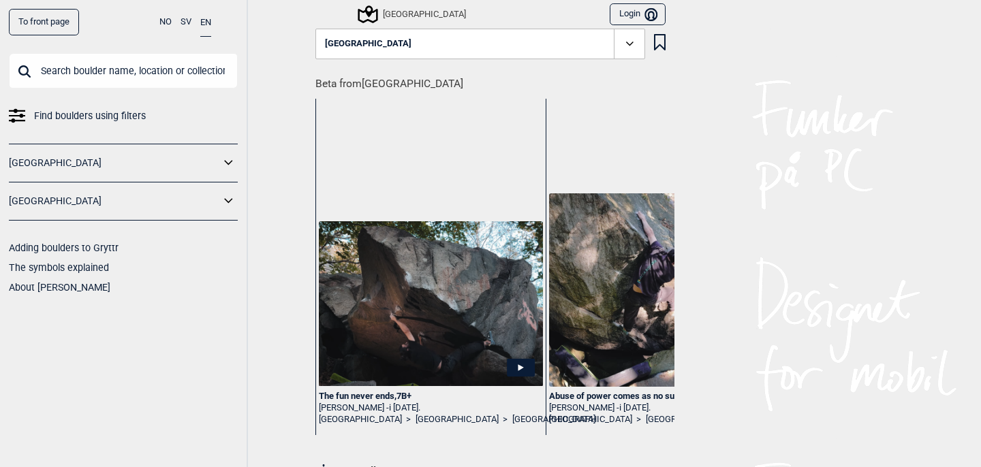
click at [634, 46] on icon at bounding box center [630, 44] width 16 height 16
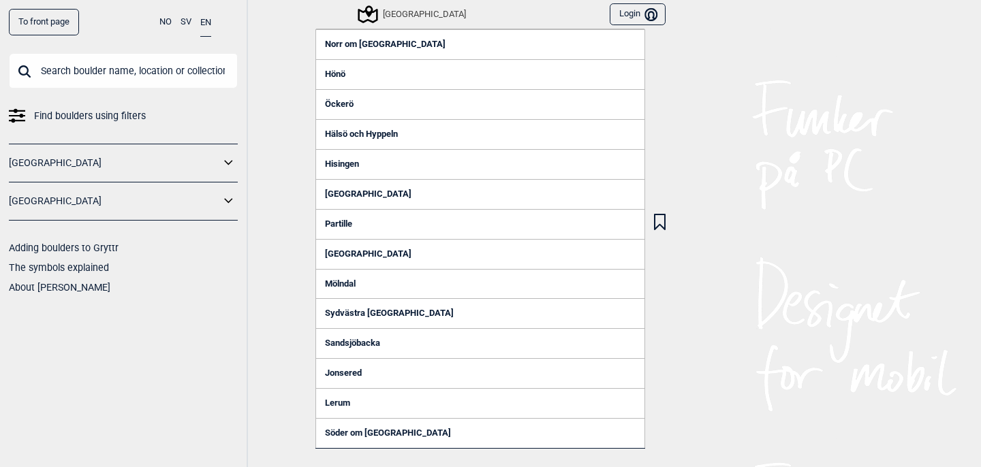
scroll to position [28, 0]
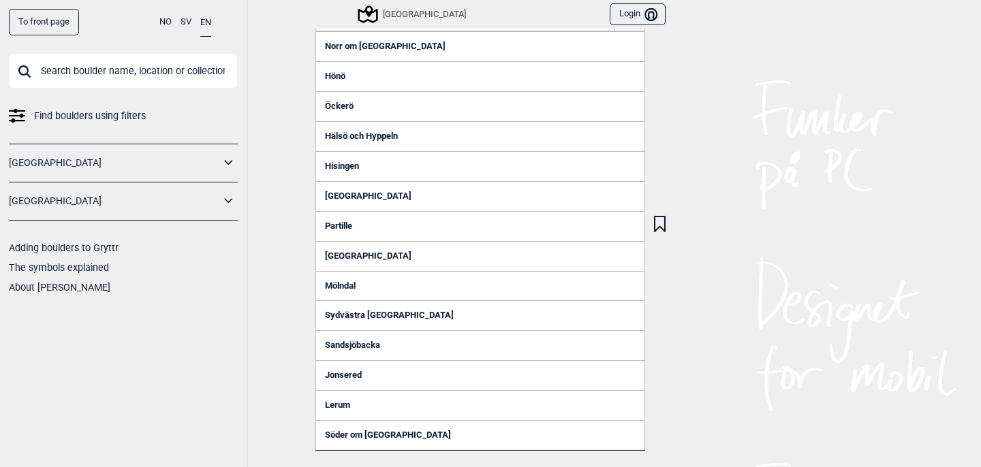
click at [403, 10] on div "Göteborg" at bounding box center [413, 14] width 106 height 16
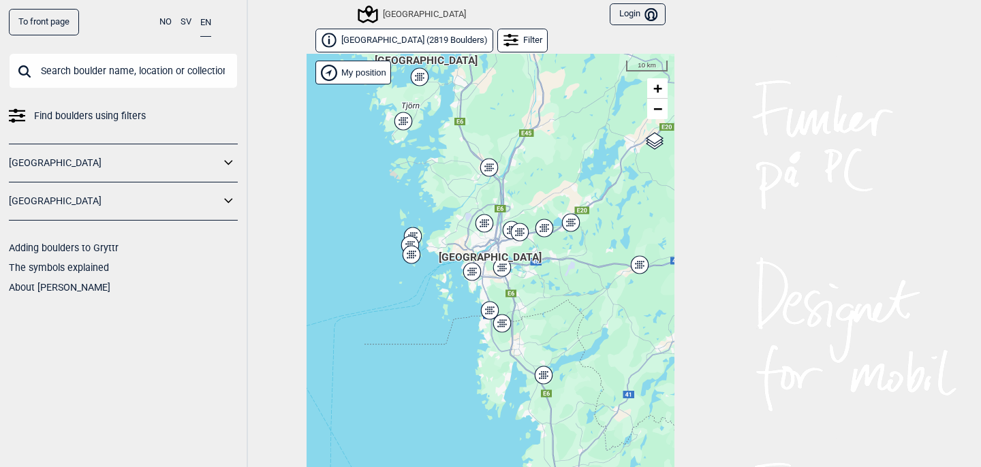
click at [526, 237] on div "Hallingdal Stange Buskerud syd Oslo og omegn Follo Østfold Drammen/Asker" at bounding box center [491, 271] width 368 height 435
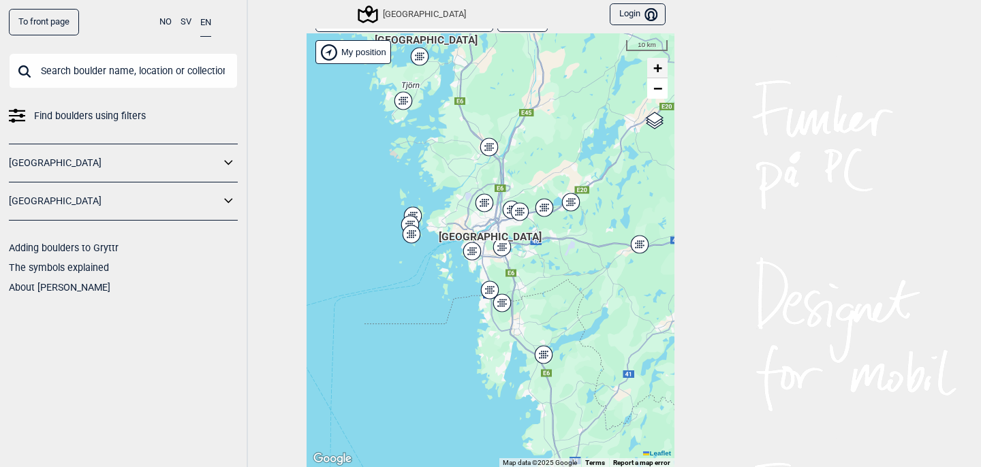
click at [659, 63] on span "+" at bounding box center [657, 67] width 9 height 17
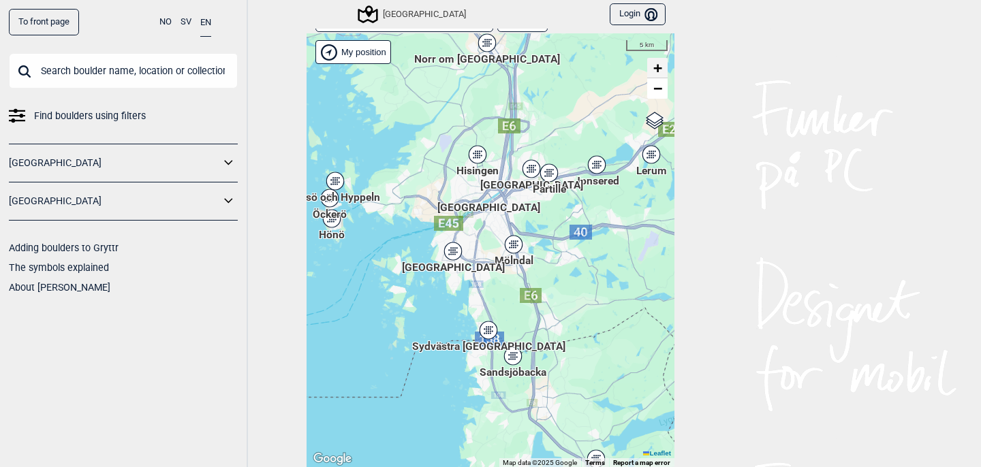
click at [659, 62] on span "+" at bounding box center [657, 67] width 9 height 17
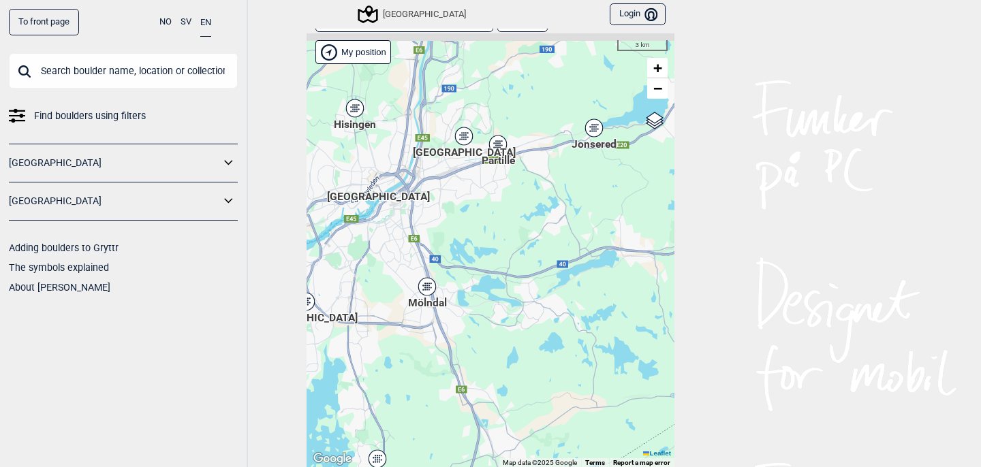
drag, startPoint x: 604, startPoint y: 116, endPoint x: 458, endPoint y: 189, distance: 163.6
click at [482, 153] on span "Partille" at bounding box center [498, 153] width 33 height 0
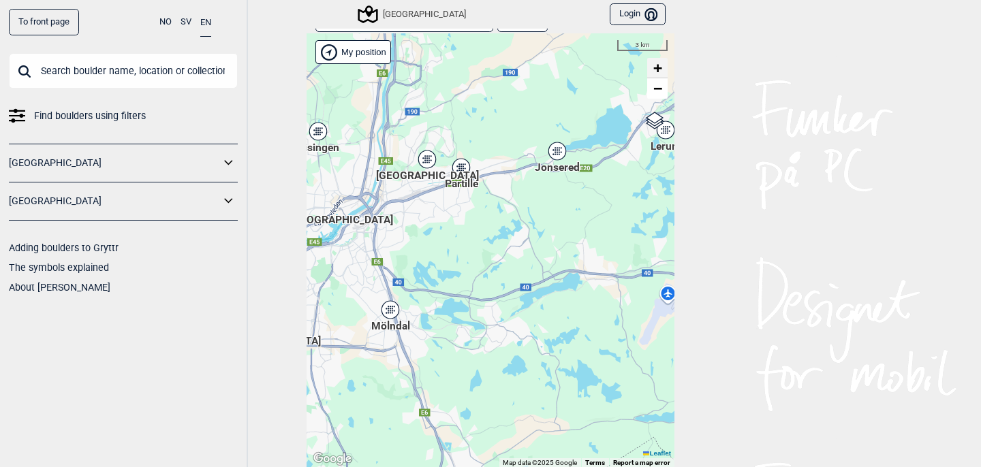
click at [661, 62] on span "+" at bounding box center [657, 67] width 9 height 17
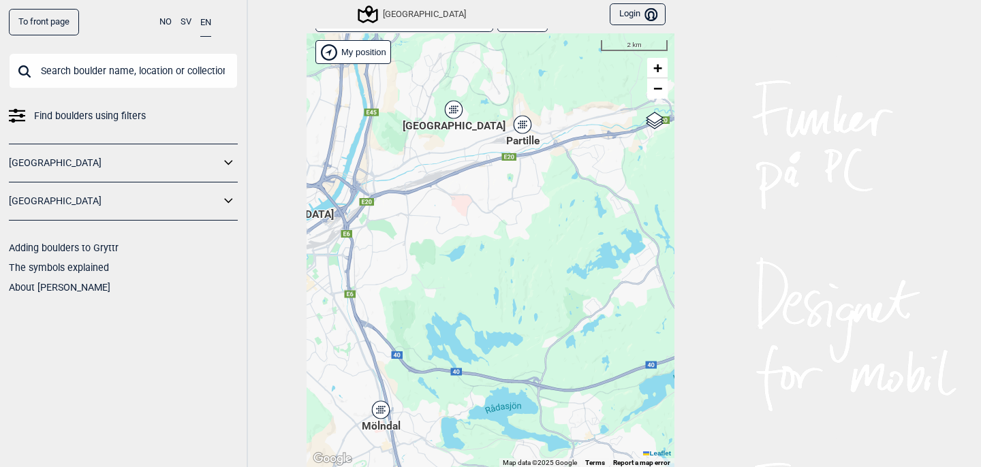
drag, startPoint x: 443, startPoint y: 140, endPoint x: 534, endPoint y: 180, distance: 99.7
click at [534, 180] on div "Hallingdal Stange Buskerud syd Oslo og omegn Follo Østfold Drammen/Asker" at bounding box center [491, 250] width 368 height 435
click at [524, 121] on div "Partille" at bounding box center [523, 124] width 8 height 8
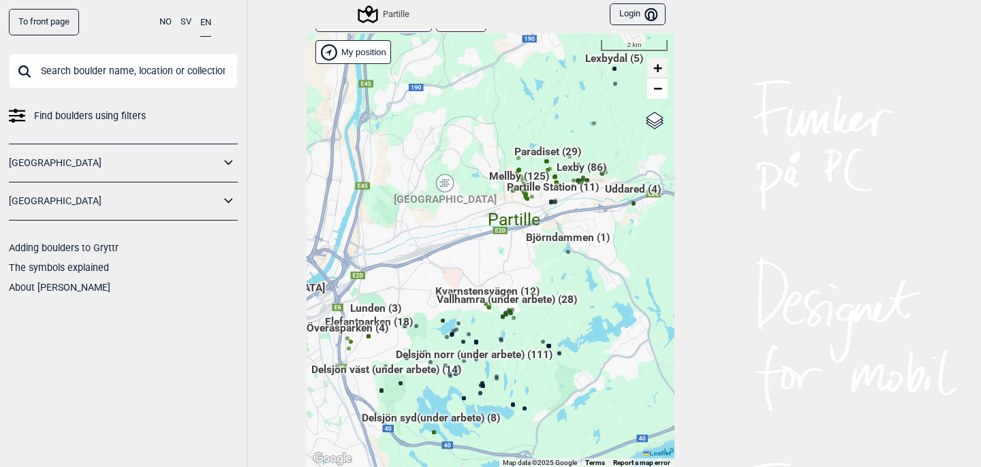
click at [660, 69] on span "+" at bounding box center [657, 67] width 9 height 17
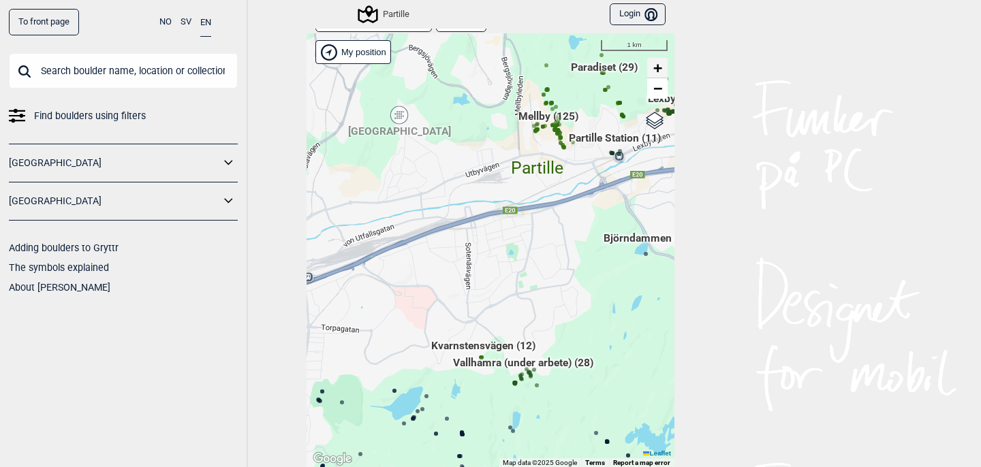
click at [660, 69] on span "+" at bounding box center [657, 67] width 9 height 17
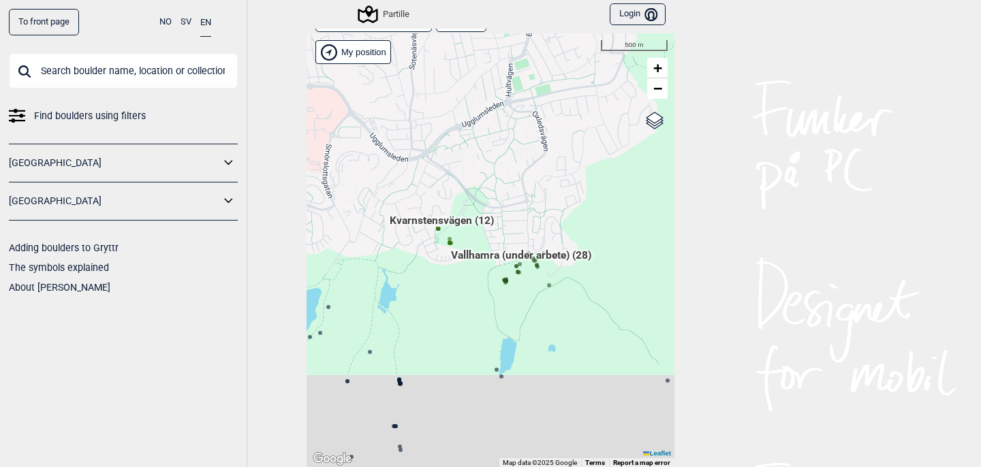
drag, startPoint x: 546, startPoint y: 349, endPoint x: 511, endPoint y: 103, distance: 248.5
click at [511, 103] on div "Hallingdal Stange Buskerud syd Oslo og omegn Follo Østfold Drammen/Asker" at bounding box center [491, 250] width 368 height 435
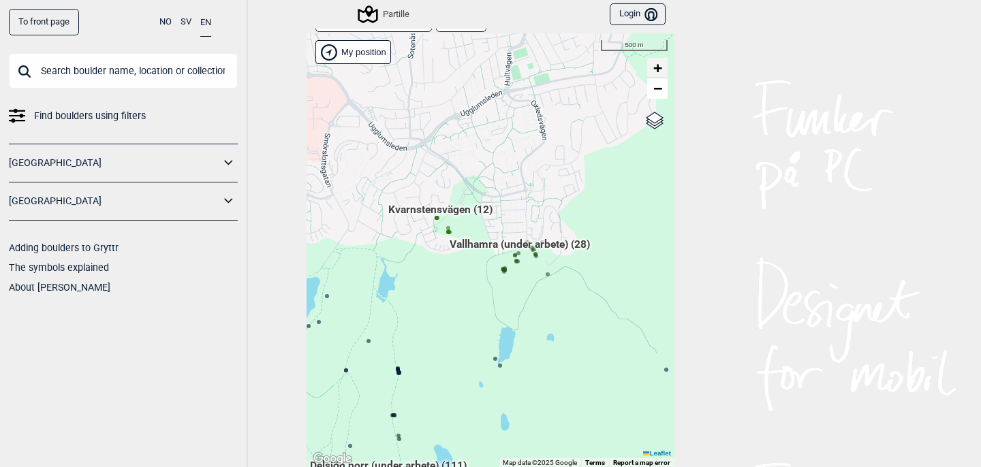
click at [660, 67] on span "+" at bounding box center [657, 67] width 9 height 17
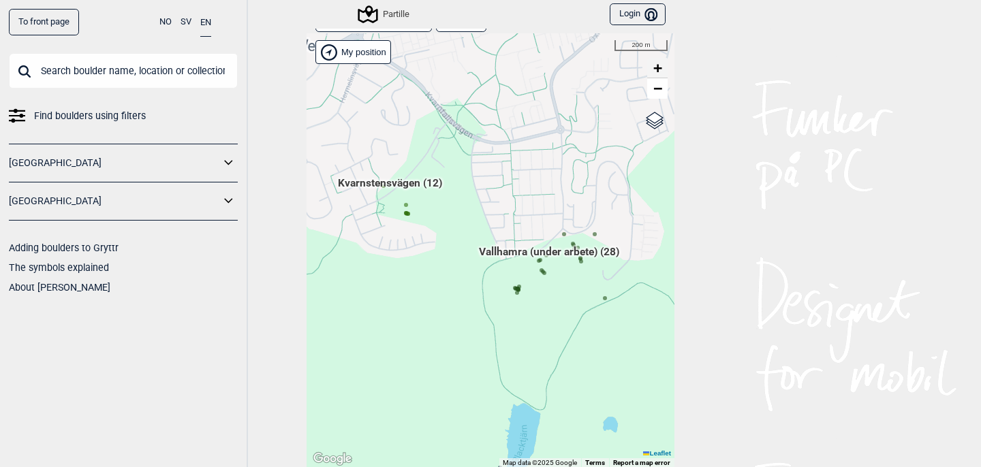
click at [660, 67] on span "+" at bounding box center [657, 67] width 9 height 17
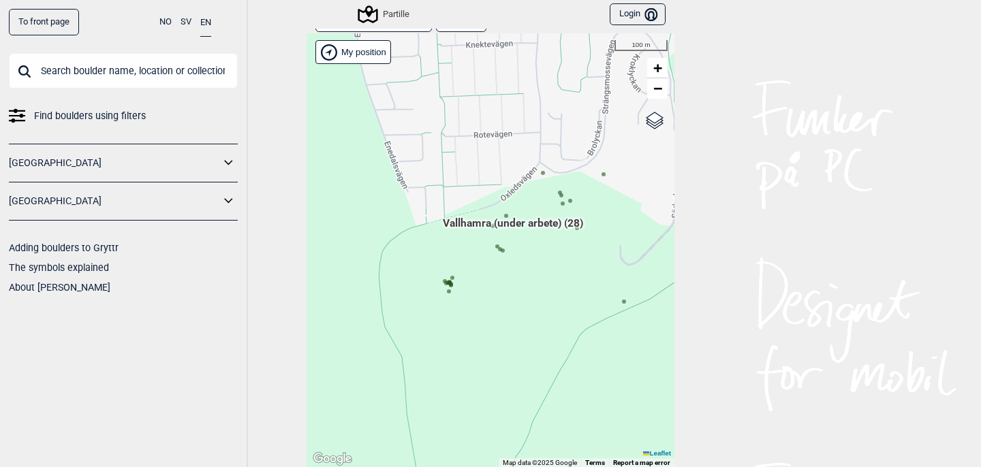
drag, startPoint x: 560, startPoint y: 248, endPoint x: 456, endPoint y: 198, distance: 114.9
click at [456, 198] on div "Hallingdal Stange Buskerud syd Oslo og omegn Follo Østfold Drammen/Asker" at bounding box center [491, 250] width 368 height 435
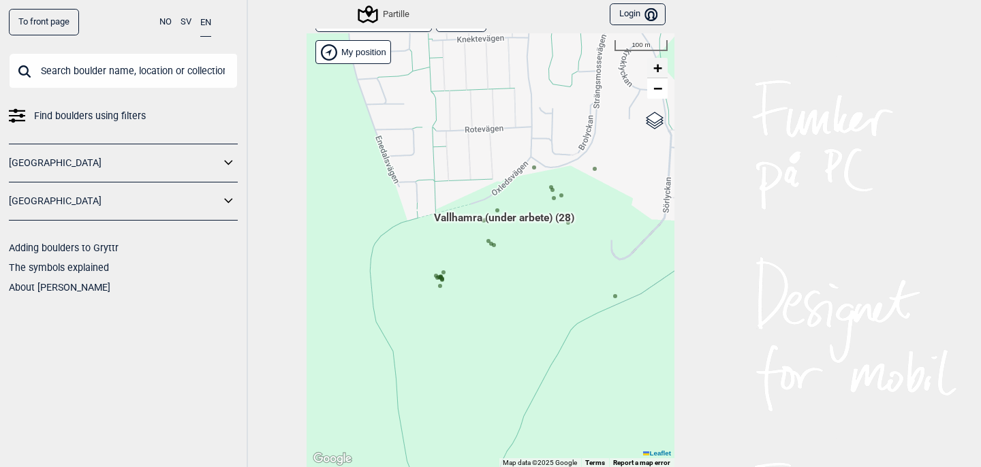
click at [664, 64] on link "+" at bounding box center [657, 68] width 20 height 20
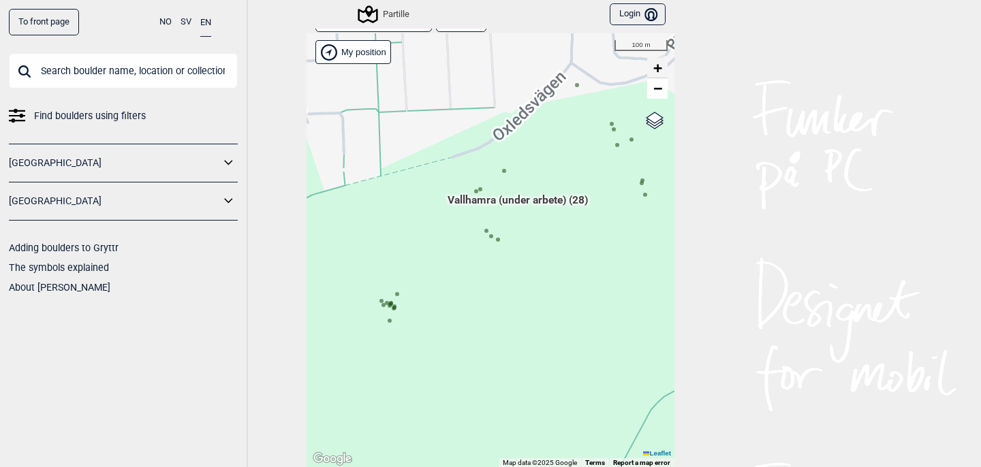
click at [663, 64] on link "+" at bounding box center [657, 68] width 20 height 20
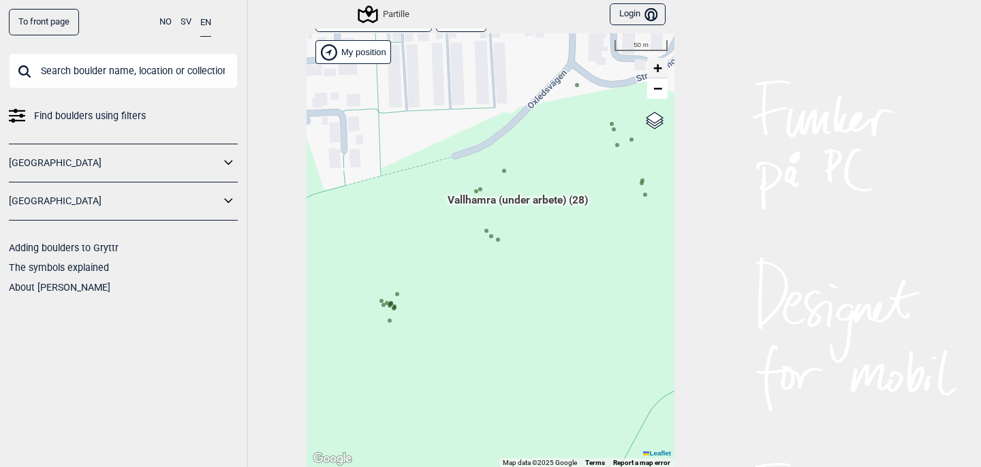
click at [663, 64] on link "+" at bounding box center [657, 68] width 20 height 20
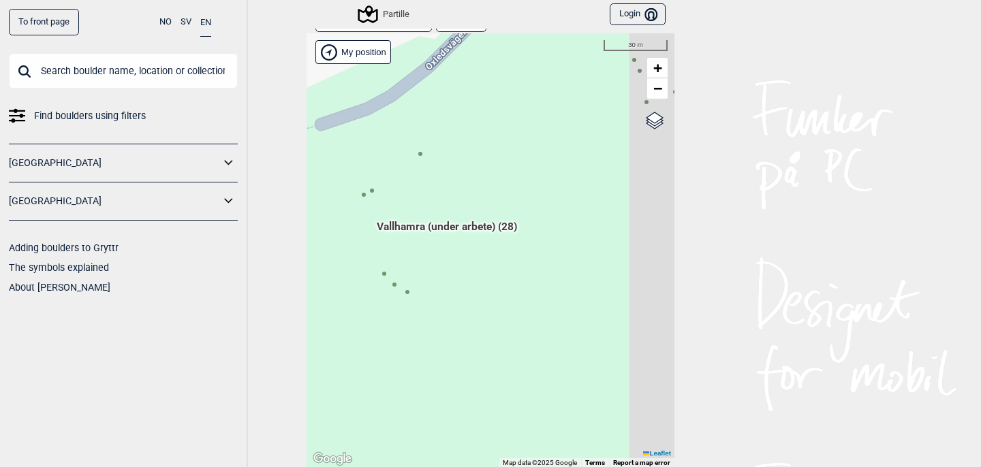
drag, startPoint x: 595, startPoint y: 135, endPoint x: 442, endPoint y: 255, distance: 194.1
click at [442, 254] on div "Hallingdal Stange Buskerud syd Oslo og omegn Follo Østfold Drammen/Asker" at bounding box center [491, 250] width 368 height 435
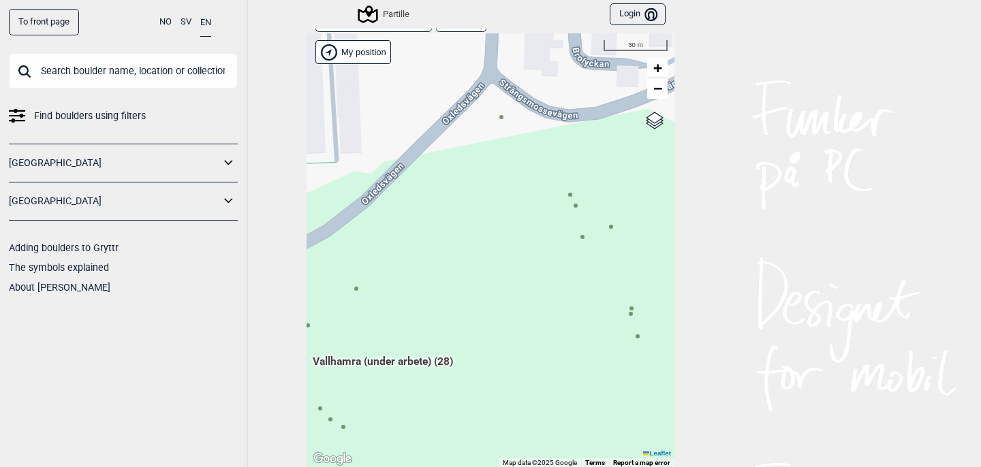
drag, startPoint x: 548, startPoint y: 134, endPoint x: 538, endPoint y: 213, distance: 78.9
click at [538, 213] on div "Hallingdal Stange Buskerud syd Oslo og omegn Follo Østfold Drammen/Asker" at bounding box center [491, 250] width 368 height 435
click at [502, 120] on icon at bounding box center [501, 117] width 7 height 7
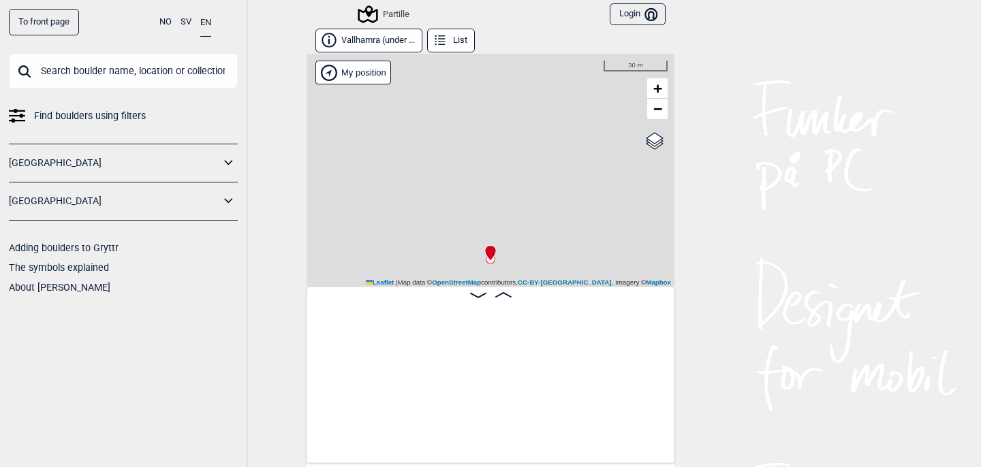
scroll to position [0, 226]
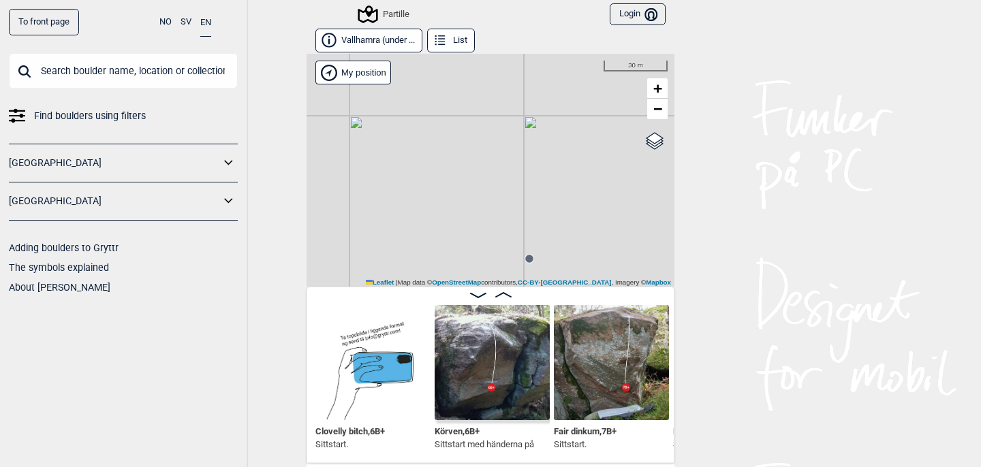
scroll to position [0, 587]
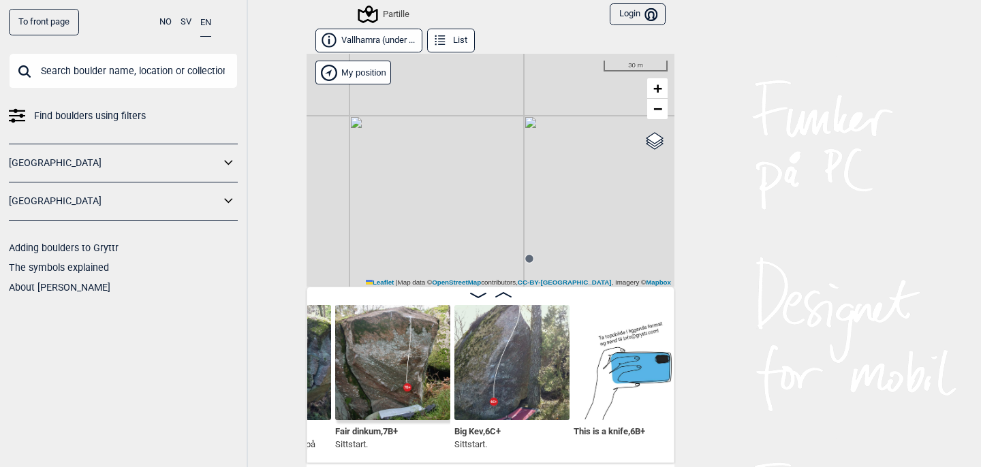
scroll to position [0, 802]
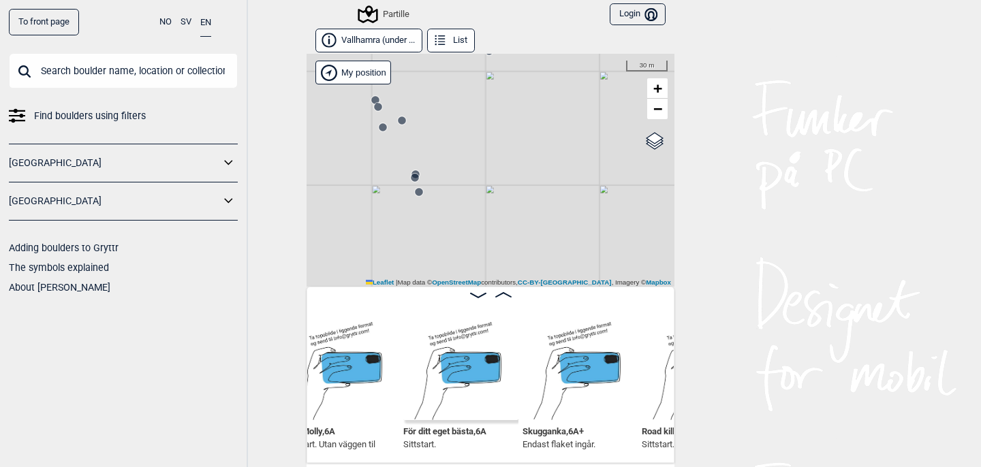
scroll to position [0, 1210]
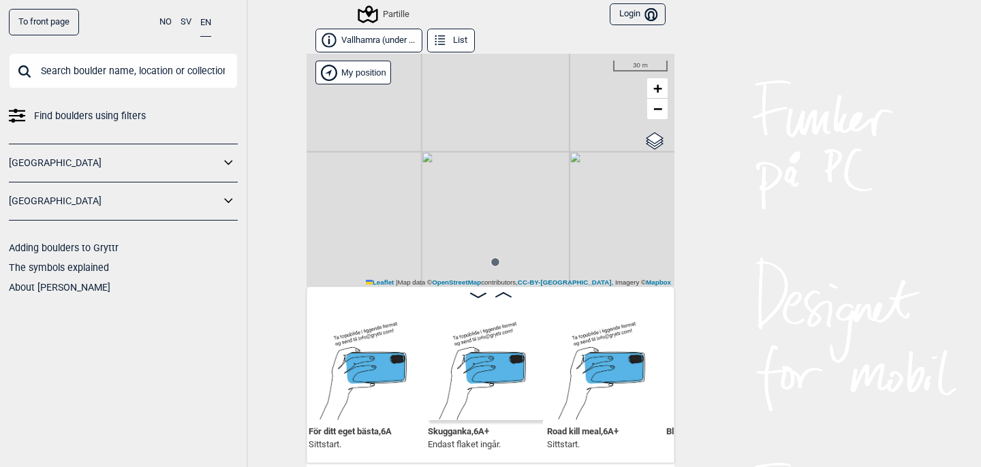
scroll to position [0, 1305]
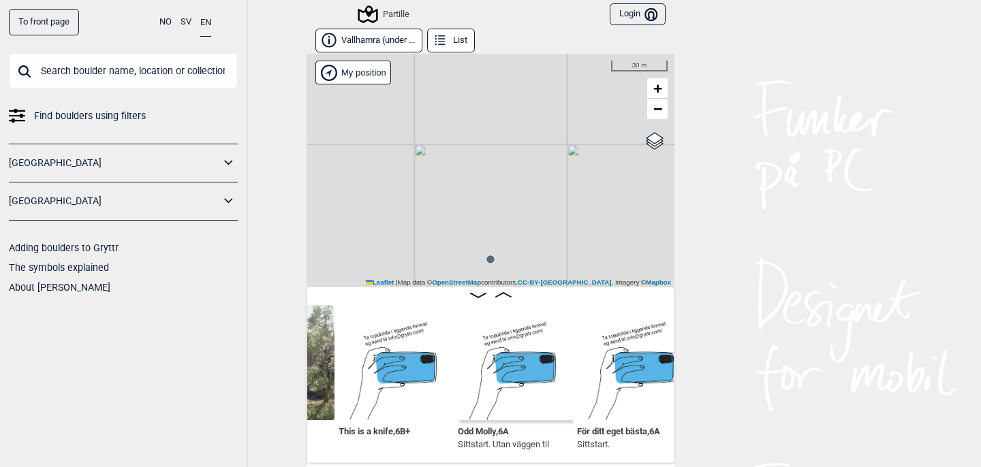
scroll to position [0, 1044]
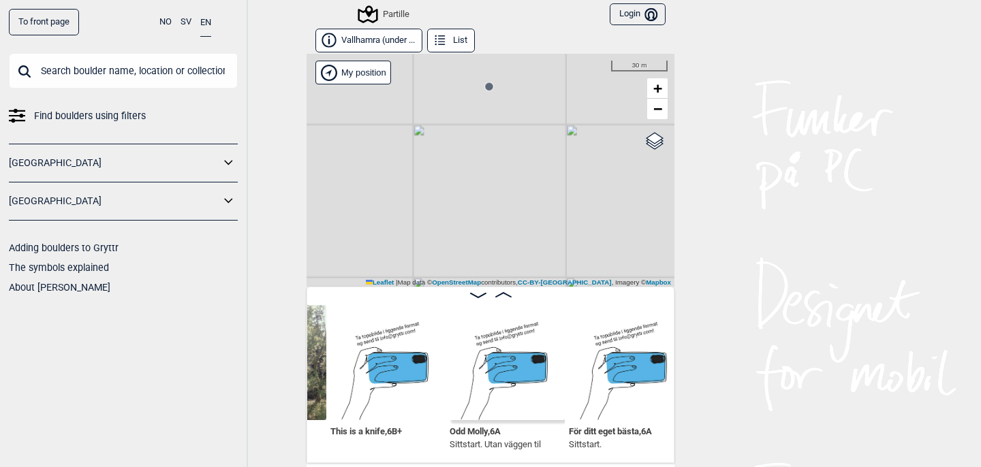
drag, startPoint x: 540, startPoint y: 205, endPoint x: 534, endPoint y: 45, distance: 160.2
click at [537, 41] on div "Vallhamra (under ... List Partille My position 30 m + − OpenStreetMap Google sa…" at bounding box center [491, 246] width 368 height 435
click at [660, 110] on span "−" at bounding box center [657, 108] width 9 height 17
click at [660, 109] on span "−" at bounding box center [657, 108] width 9 height 17
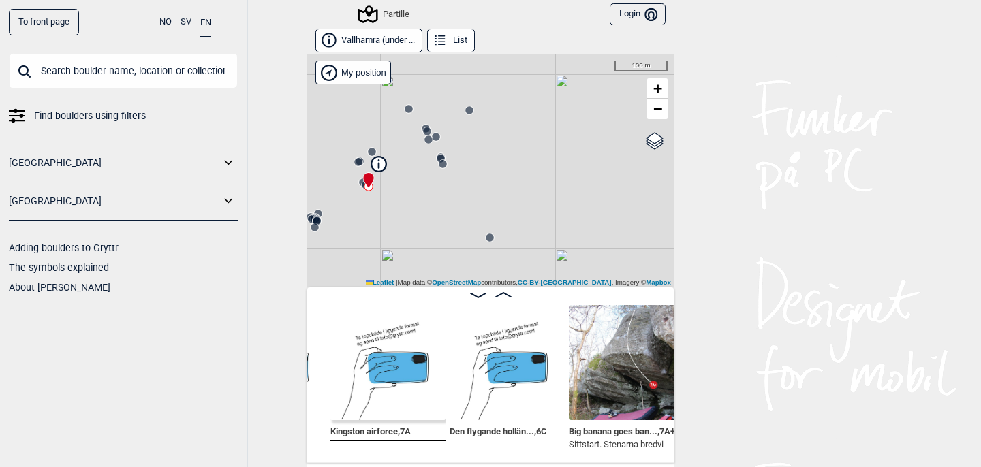
scroll to position [0, 1762]
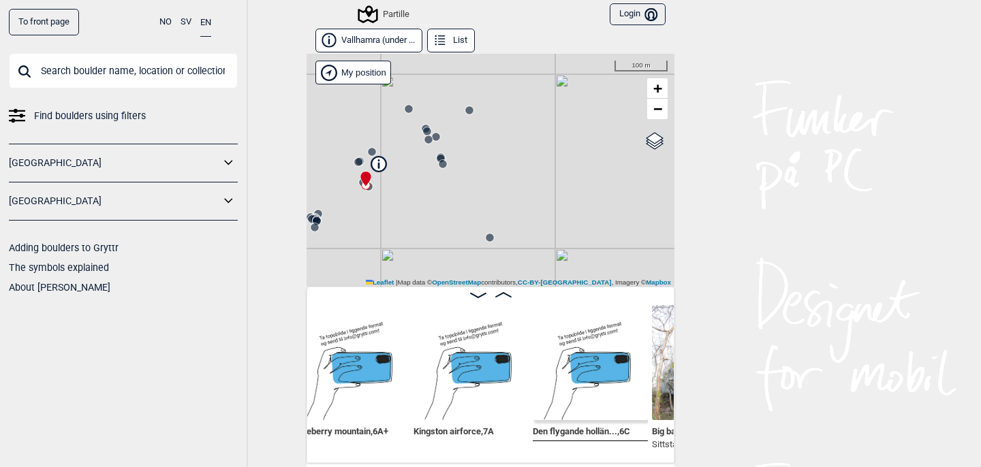
scroll to position [0, 1674]
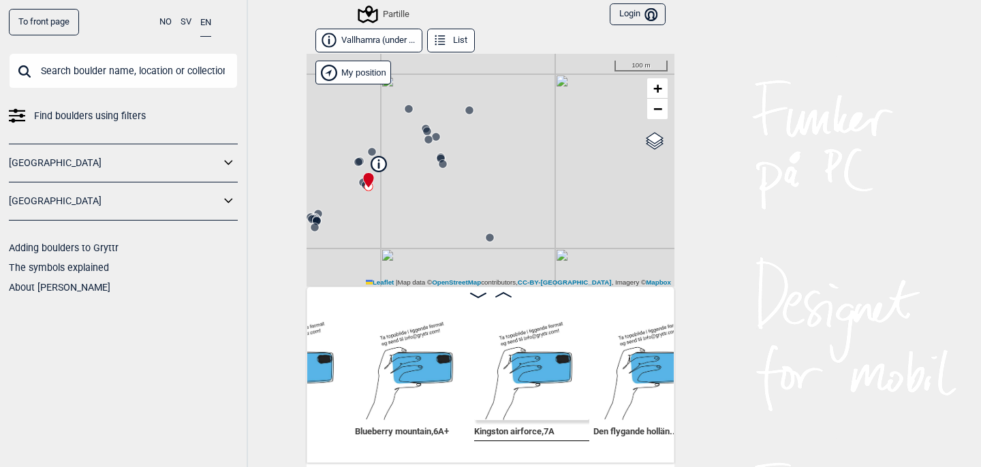
scroll to position [0, 1611]
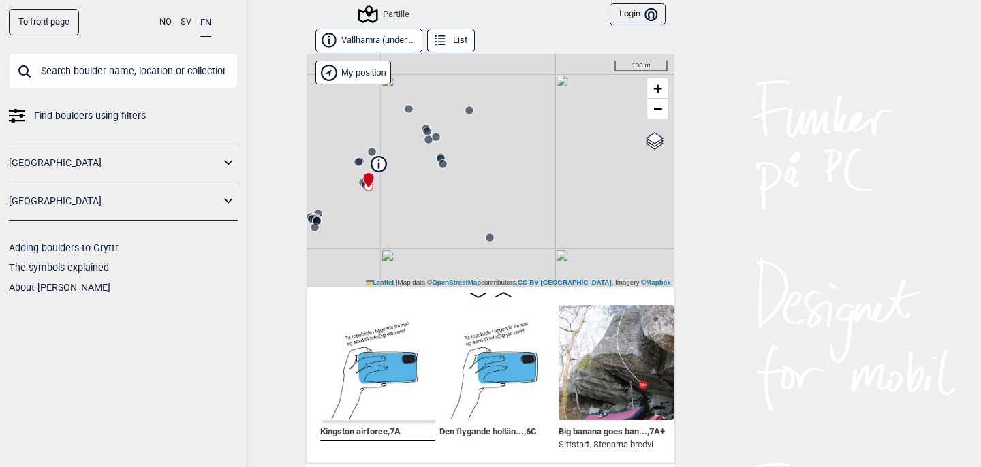
scroll to position [0, 1808]
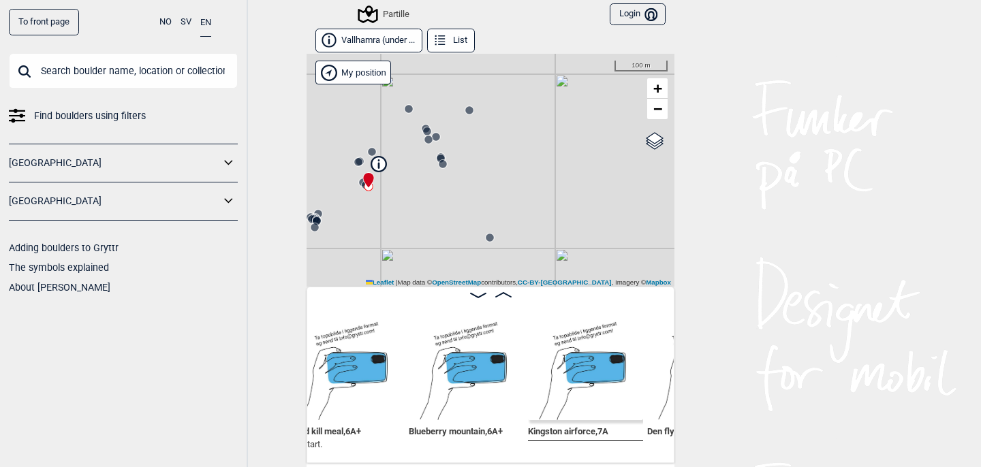
scroll to position [0, 1560]
click at [662, 89] on link "+" at bounding box center [657, 88] width 20 height 20
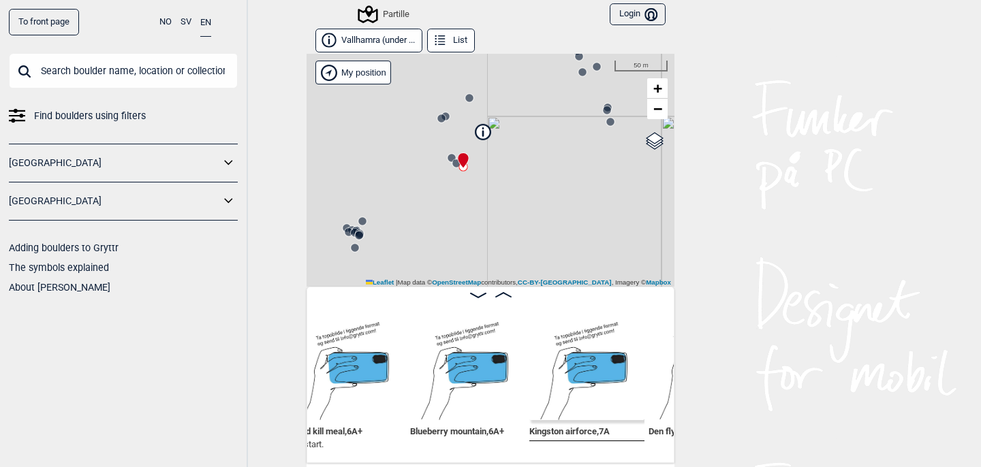
drag, startPoint x: 399, startPoint y: 152, endPoint x: 647, endPoint y: 214, distance: 256.2
click at [646, 214] on div "Partille My position 50 m + − OpenStreetMap Google satellite Leaflet | Map data…" at bounding box center [491, 170] width 368 height 233
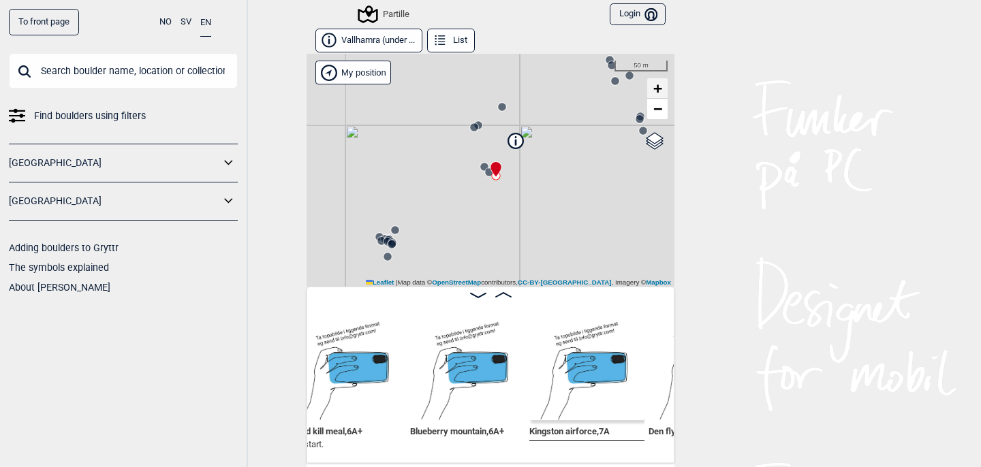
click at [655, 87] on span "+" at bounding box center [657, 88] width 9 height 17
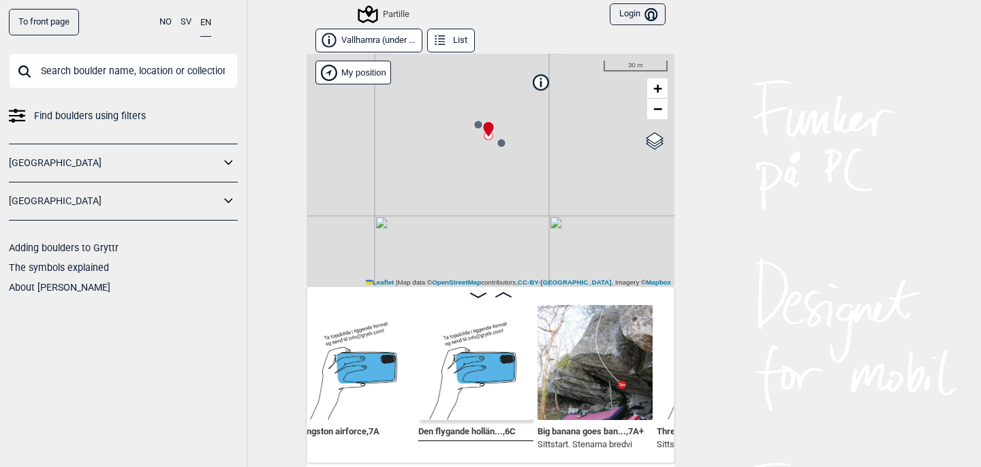
scroll to position [0, 1845]
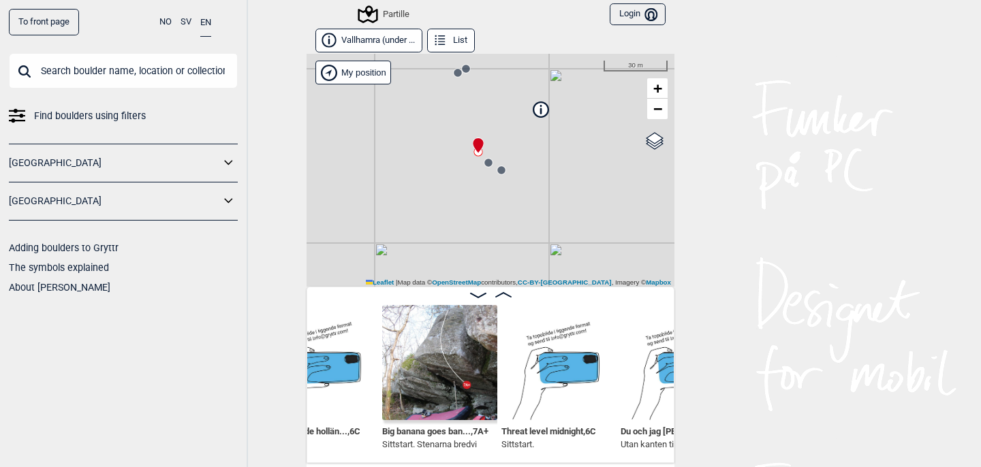
scroll to position [0, 1938]
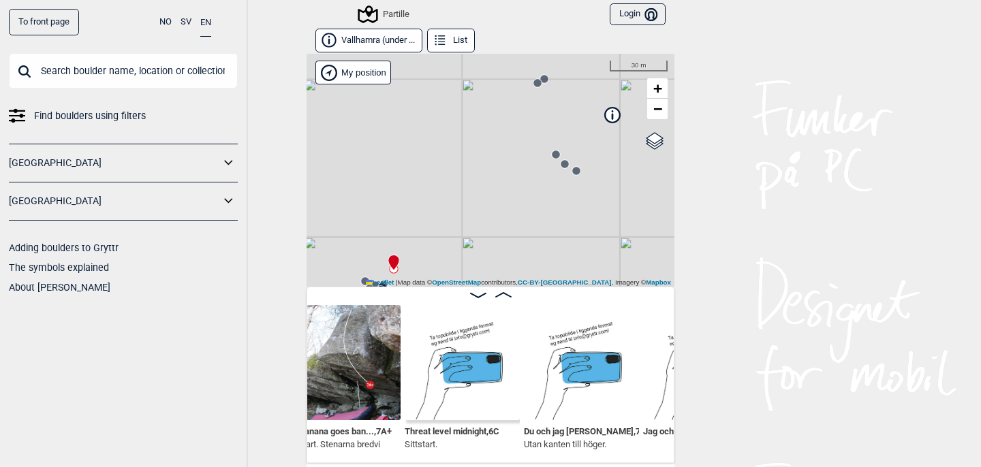
scroll to position [0, 2043]
